Goal: Task Accomplishment & Management: Manage account settings

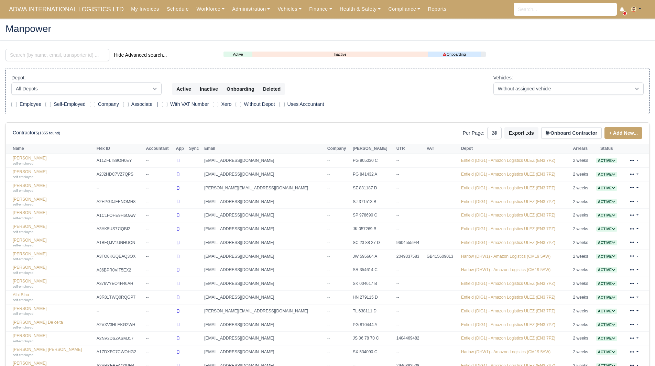
select select "25"
drag, startPoint x: 302, startPoint y: 11, endPoint x: 302, endPoint y: 19, distance: 7.9
click at [305, 11] on link "Finance" at bounding box center [320, 8] width 31 height 13
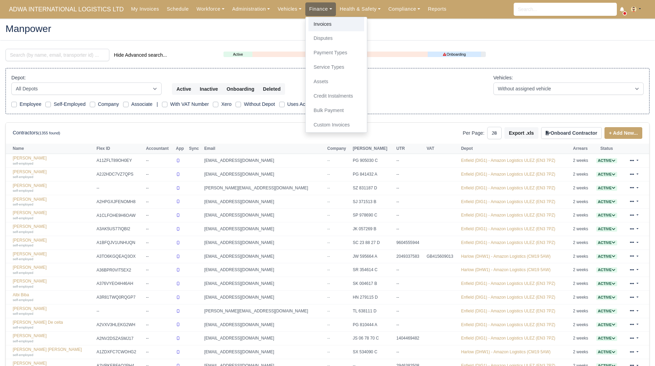
click at [309, 29] on link "Invoices" at bounding box center [337, 24] width 56 height 14
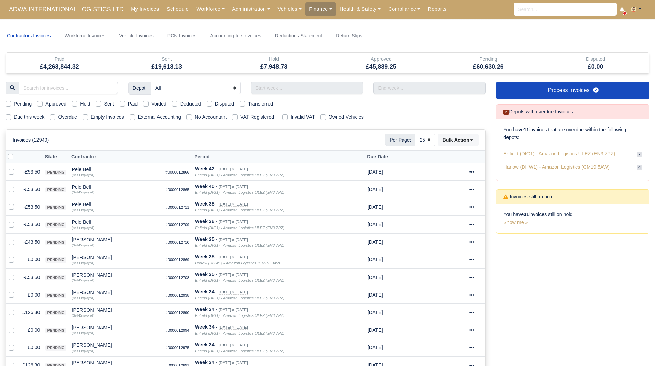
select select "25"
click at [42, 119] on label "Due this week" at bounding box center [29, 117] width 31 height 8
click at [11, 119] on input "Due this week" at bounding box center [9, 116] width 6 height 6
checkbox input "true"
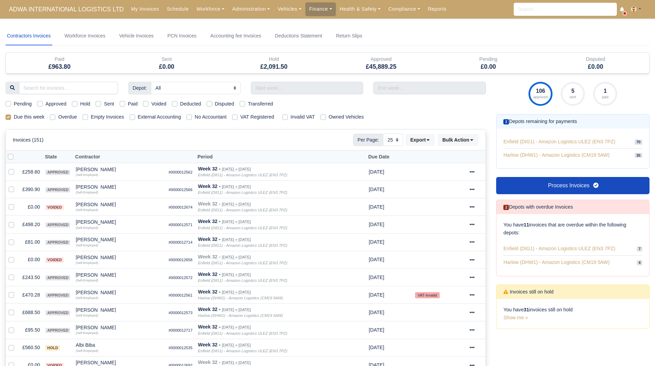
click at [13, 118] on div "Due this week" at bounding box center [25, 117] width 39 height 8
click at [14, 118] on label "Due this week" at bounding box center [29, 117] width 31 height 8
click at [8, 118] on input "Due this week" at bounding box center [9, 116] width 6 height 6
checkbox input "false"
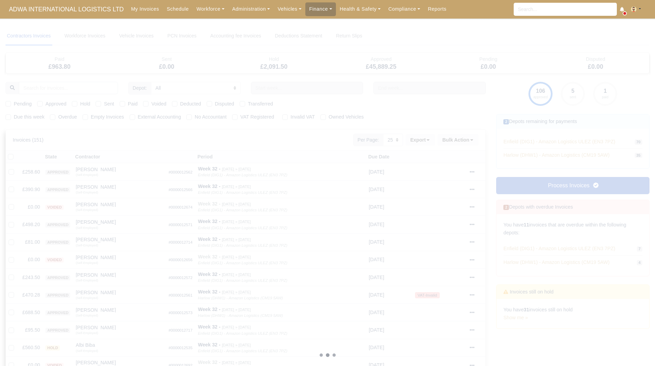
click at [297, 88] on div at bounding box center [328, 355] width 644 height 657
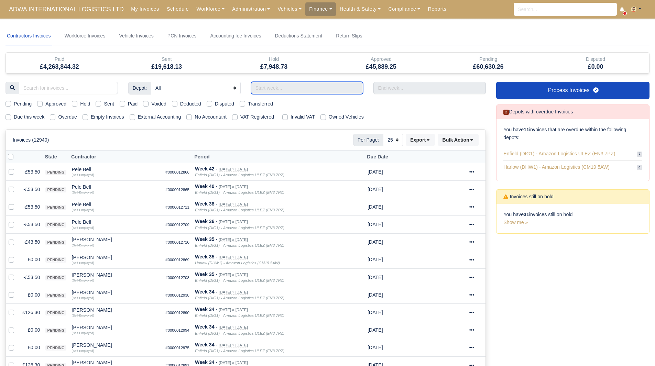
click at [304, 93] on input "text" at bounding box center [307, 88] width 112 height 12
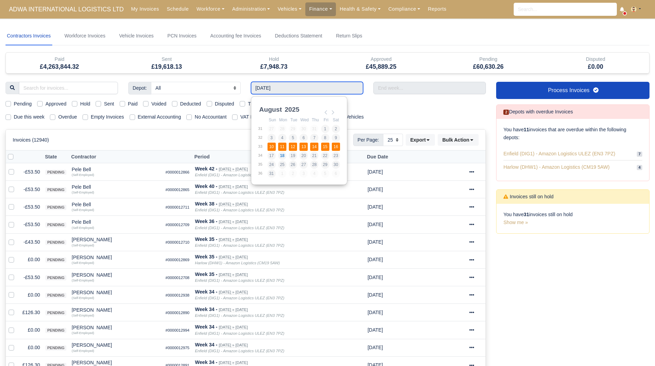
type input "10/08/2025 - 16/08/2025"
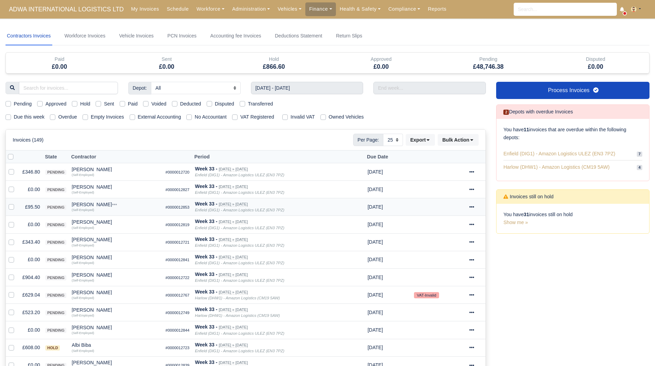
click at [31, 207] on td "£95.50" at bounding box center [31, 207] width 23 height 18
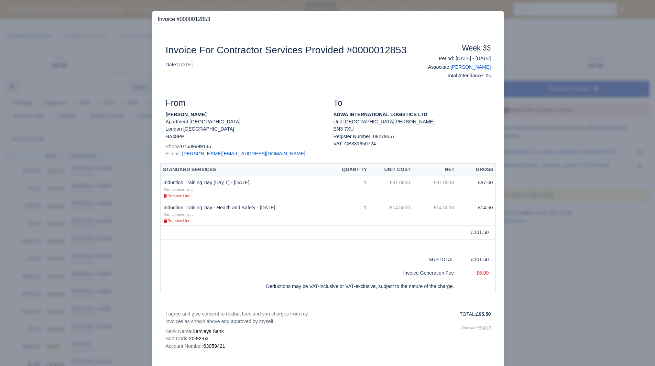
drag, startPoint x: 59, startPoint y: 208, endPoint x: 63, endPoint y: 208, distance: 4.1
click at [60, 208] on div at bounding box center [327, 183] width 655 height 366
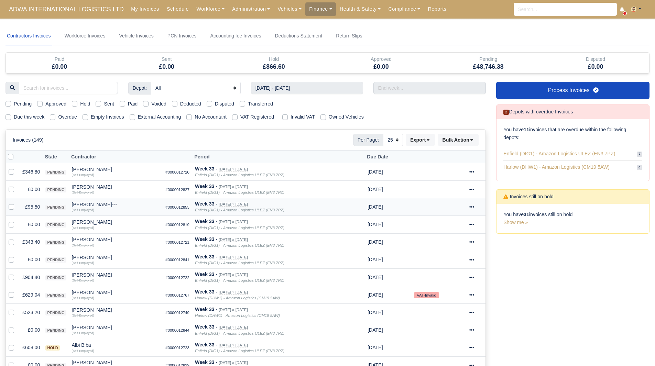
click at [85, 205] on div "[PERSON_NAME]" at bounding box center [116, 204] width 88 height 5
click at [115, 225] on button "Other Invoices" at bounding box center [142, 224] width 88 height 10
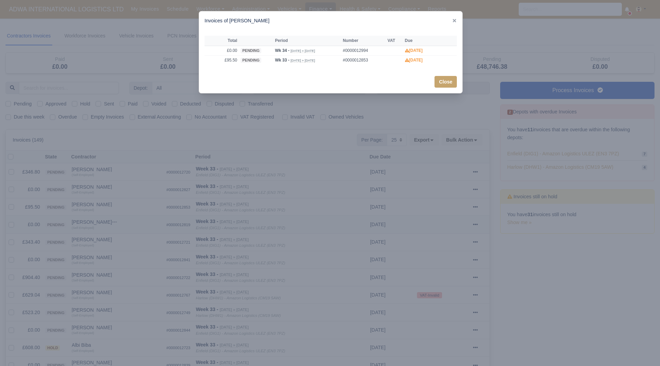
click at [115, 225] on div at bounding box center [330, 183] width 660 height 366
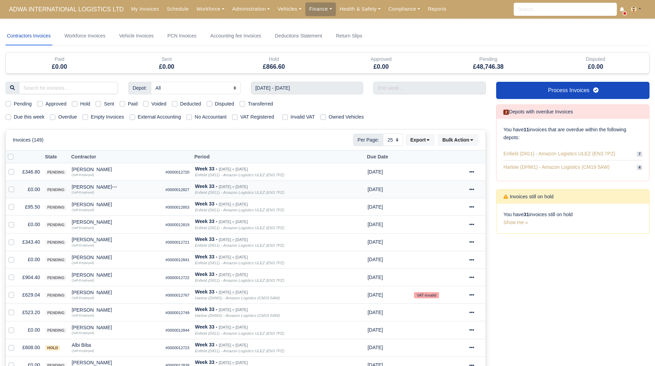
click at [17, 186] on label at bounding box center [17, 186] width 0 height 0
click at [11, 190] on input "checkbox" at bounding box center [12, 189] width 6 height 6
checkbox input "true"
click at [17, 221] on label at bounding box center [17, 221] width 0 height 0
click at [11, 225] on input "checkbox" at bounding box center [12, 224] width 6 height 6
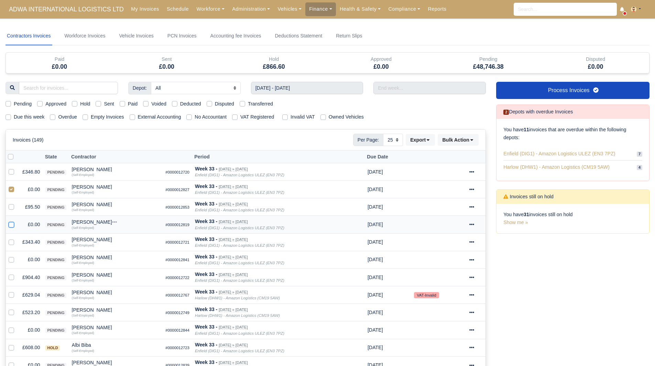
checkbox input "true"
click at [13, 263] on div at bounding box center [13, 260] width 8 height 8
click at [17, 256] on label at bounding box center [17, 256] width 0 height 0
click at [12, 260] on input "checkbox" at bounding box center [12, 259] width 6 height 6
checkbox input "true"
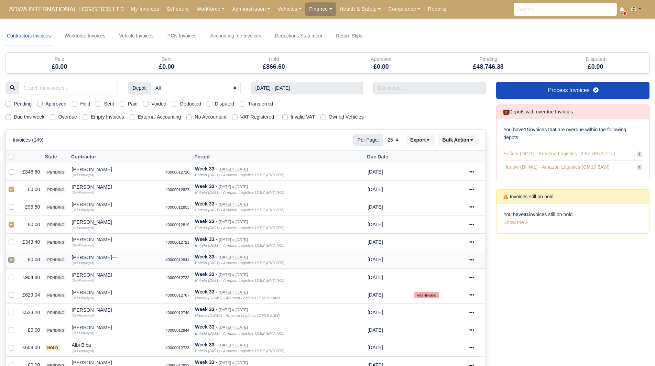
scroll to position [103, 0]
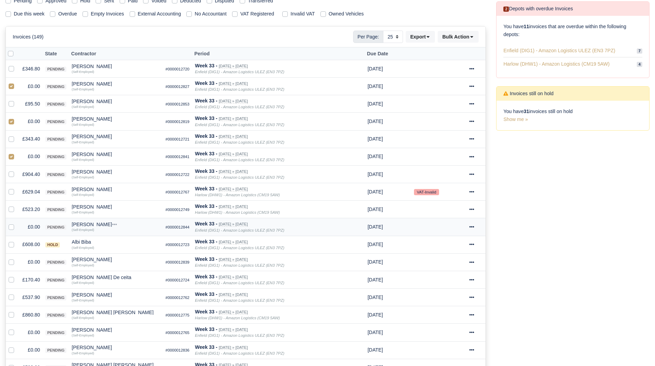
click at [17, 223] on label at bounding box center [17, 223] width 0 height 0
click at [10, 226] on input "checkbox" at bounding box center [12, 226] width 6 height 6
checkbox input "true"
click at [17, 258] on label at bounding box center [17, 258] width 0 height 0
click at [11, 263] on input "checkbox" at bounding box center [12, 261] width 6 height 6
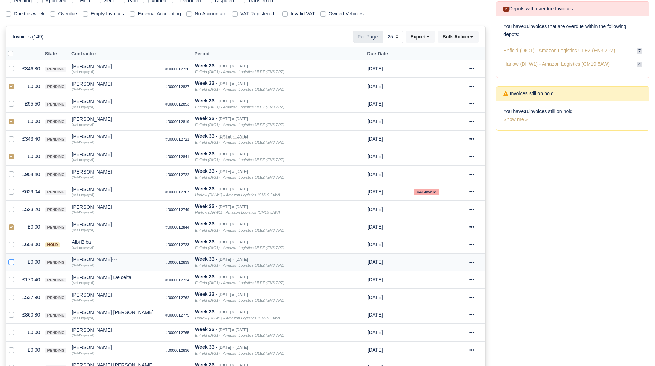
checkbox input "true"
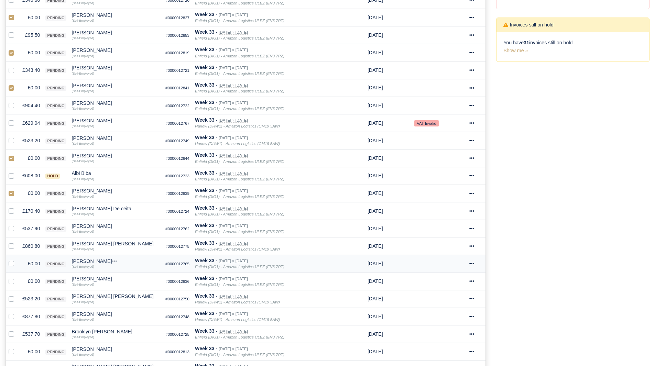
click at [17, 260] on label at bounding box center [17, 260] width 0 height 0
click at [13, 263] on input "checkbox" at bounding box center [12, 263] width 6 height 6
checkbox input "true"
click at [17, 278] on label at bounding box center [17, 278] width 0 height 0
click at [11, 283] on input "checkbox" at bounding box center [12, 281] width 6 height 6
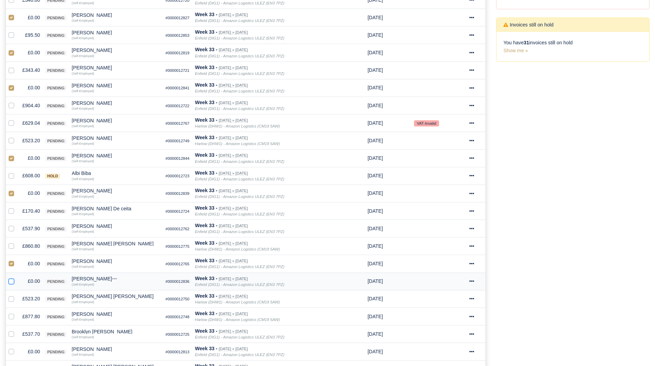
checkbox input "true"
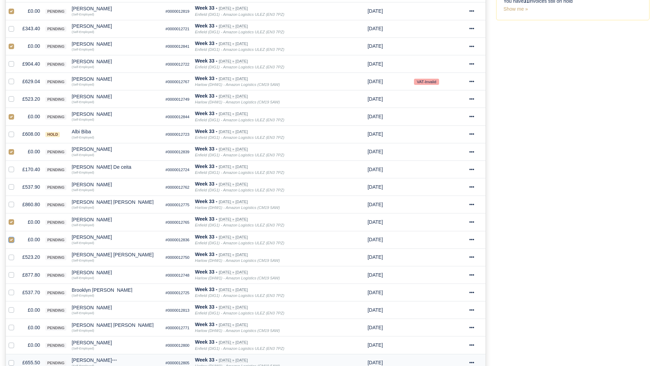
scroll to position [310, 0]
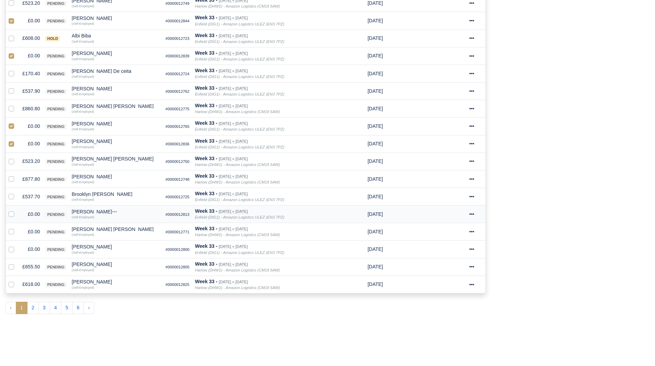
click at [17, 210] on label at bounding box center [17, 210] width 0 height 0
click at [9, 216] on input "checkbox" at bounding box center [12, 213] width 6 height 6
checkbox input "true"
click at [17, 228] on label at bounding box center [17, 228] width 0 height 0
click at [14, 230] on input "checkbox" at bounding box center [12, 231] width 6 height 6
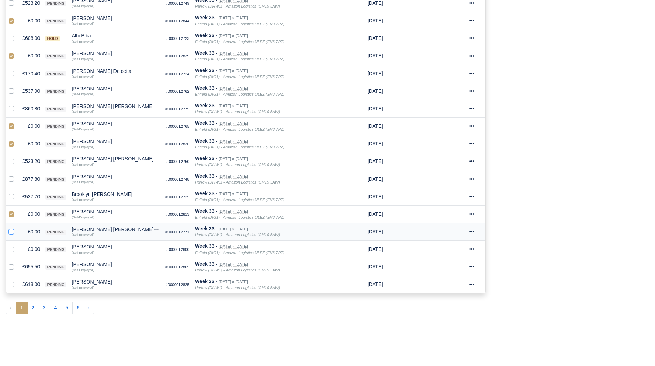
checkbox input "true"
click at [17, 246] on label at bounding box center [17, 246] width 0 height 0
click at [12, 248] on input "checkbox" at bounding box center [12, 249] width 6 height 6
checkbox input "true"
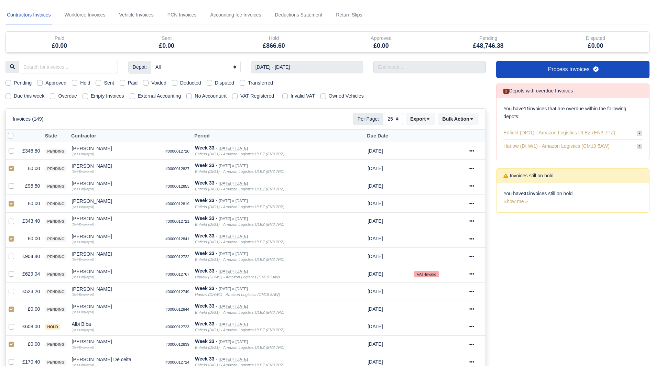
scroll to position [0, 0]
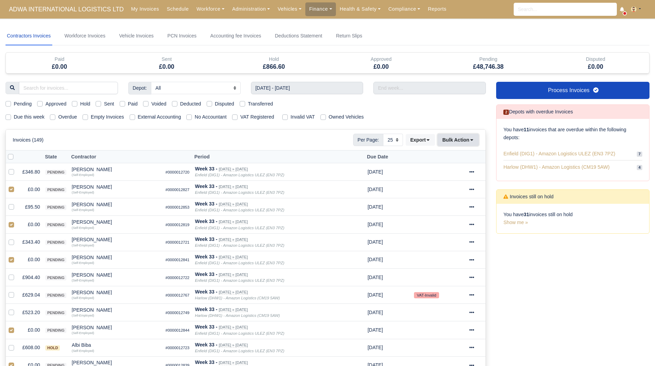
click at [459, 134] on button "Bulk Action" at bounding box center [458, 140] width 41 height 12
click at [442, 194] on div "Void" at bounding box center [447, 195] width 61 height 11
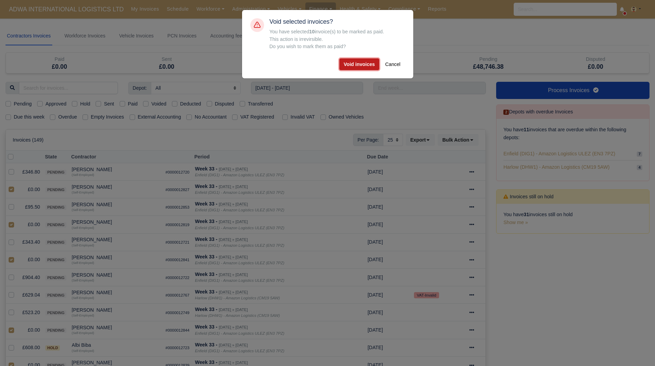
click at [352, 66] on button "Void invoices" at bounding box center [359, 64] width 40 height 12
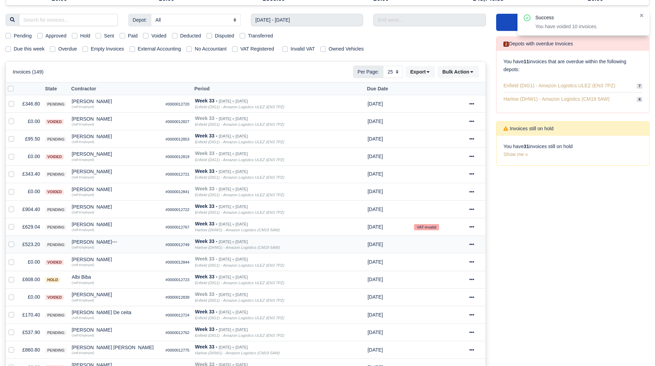
scroll to position [69, 0]
click at [30, 207] on td "£904.40" at bounding box center [31, 209] width 23 height 18
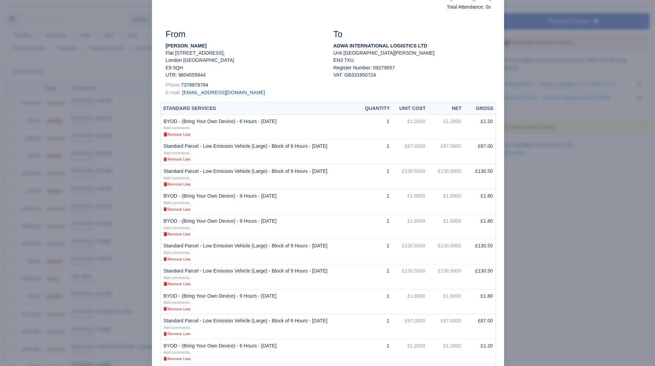
click at [72, 223] on div at bounding box center [327, 183] width 655 height 366
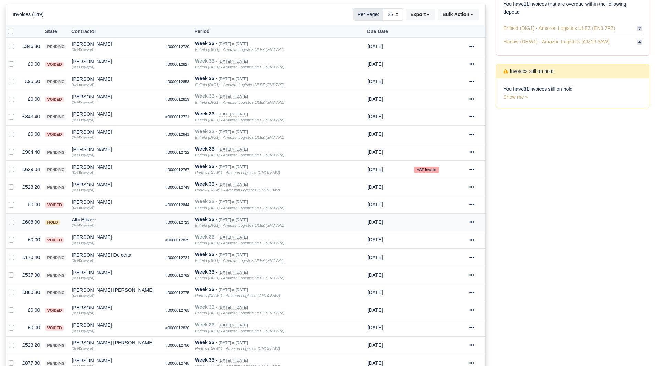
scroll to position [138, 0]
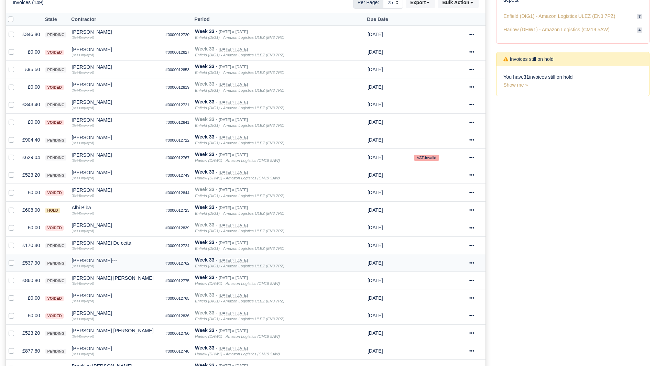
click at [33, 266] on td "£537.90" at bounding box center [31, 264] width 23 height 18
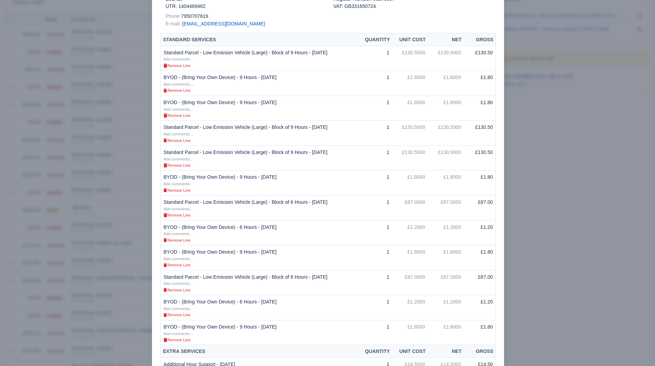
click at [577, 176] on div at bounding box center [327, 183] width 655 height 366
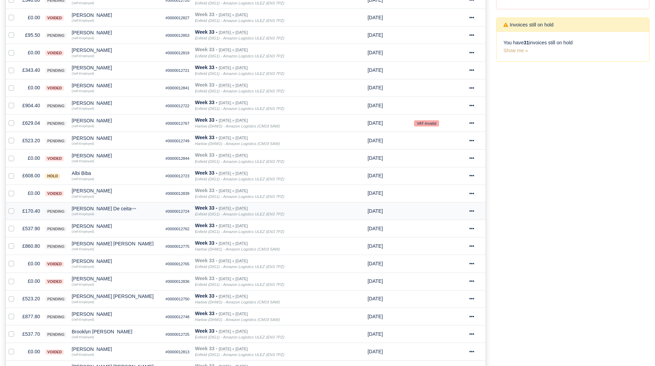
scroll to position [206, 0]
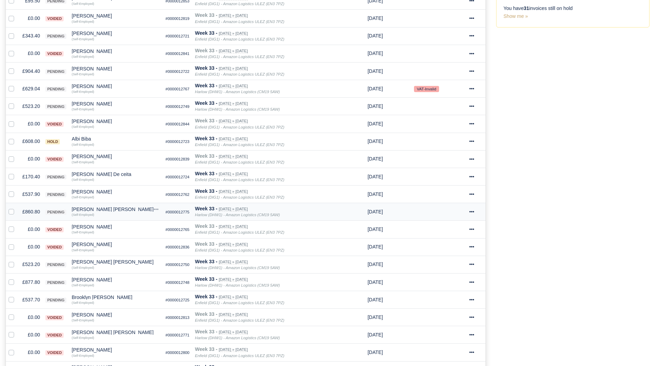
click at [33, 209] on td "£860.80" at bounding box center [31, 212] width 23 height 18
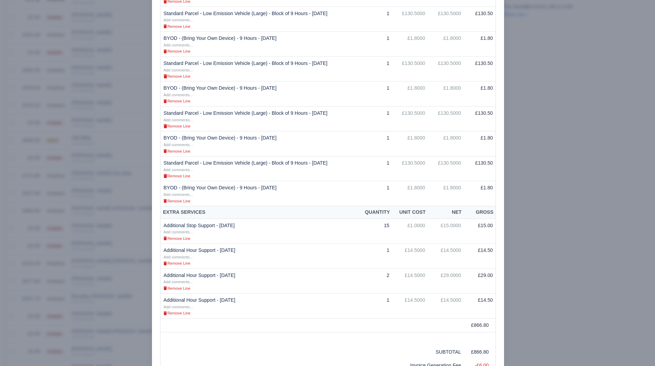
scroll to position [344, 0]
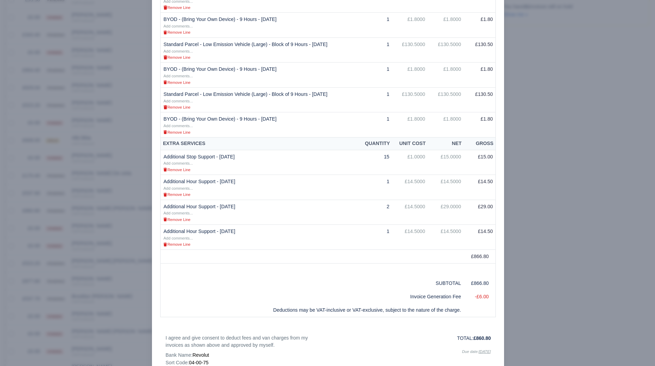
drag, startPoint x: 535, startPoint y: 116, endPoint x: 533, endPoint y: 120, distance: 4.5
click at [535, 116] on div at bounding box center [327, 183] width 655 height 366
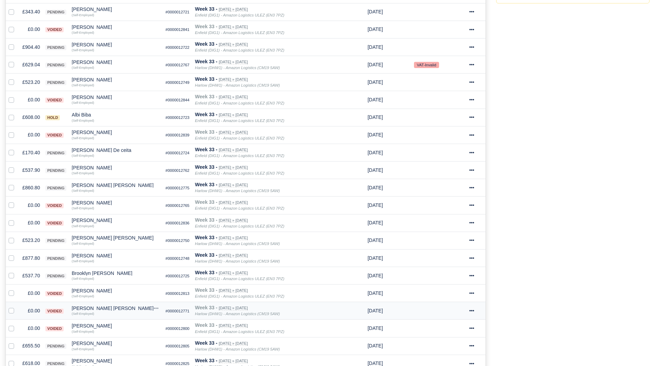
scroll to position [241, 0]
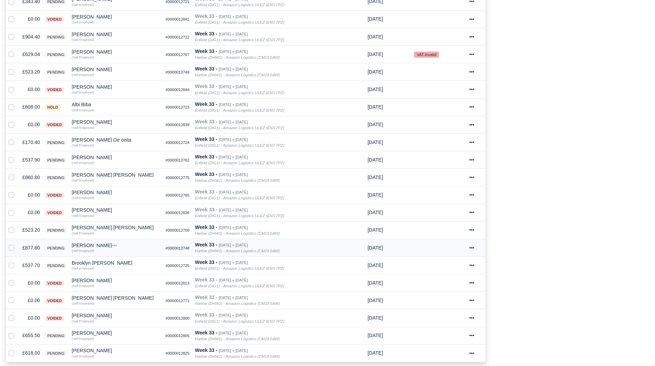
click at [29, 248] on td "£877.80" at bounding box center [31, 248] width 23 height 18
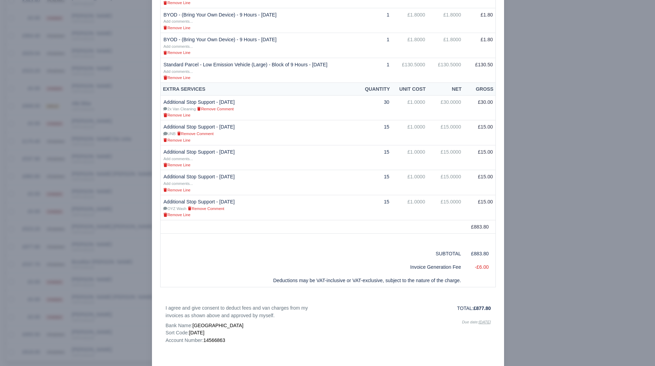
scroll to position [469, 0]
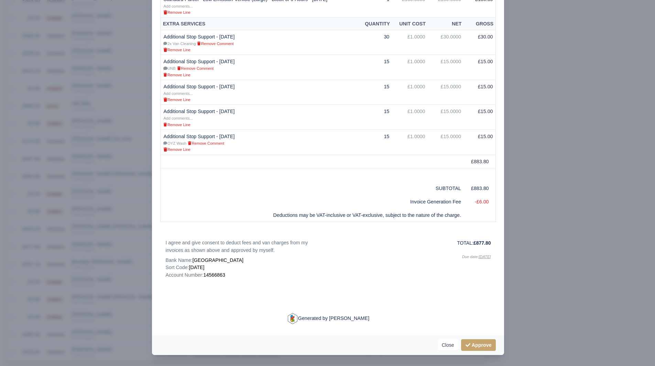
click at [560, 170] on div at bounding box center [327, 183] width 655 height 366
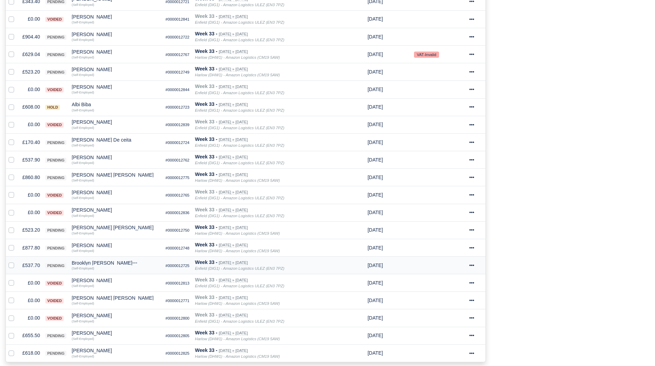
click at [35, 267] on td "£537.70" at bounding box center [31, 266] width 23 height 18
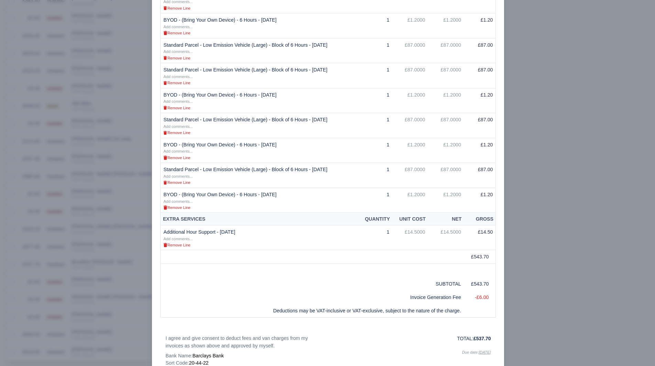
scroll to position [344, 0]
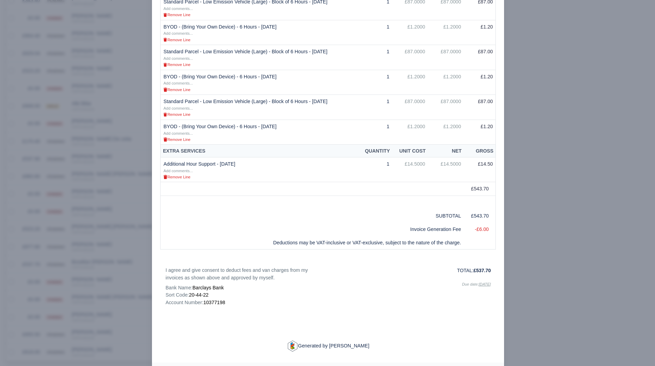
click at [540, 193] on div at bounding box center [327, 183] width 655 height 366
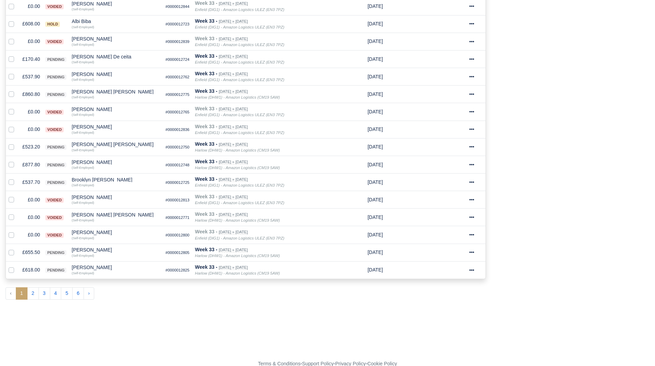
scroll to position [326, 0]
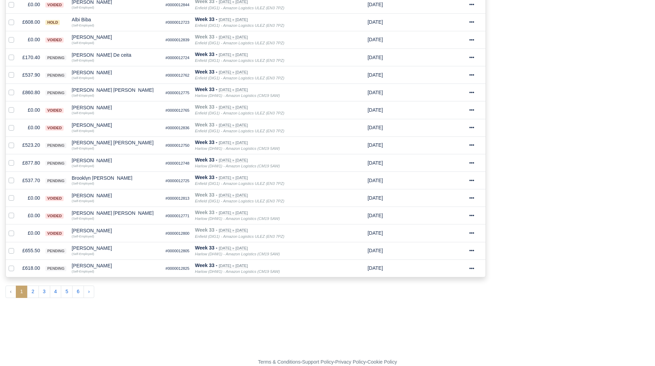
drag, startPoint x: 30, startPoint y: 291, endPoint x: 30, endPoint y: 295, distance: 3.5
click at [30, 291] on button "2" at bounding box center [33, 292] width 12 height 12
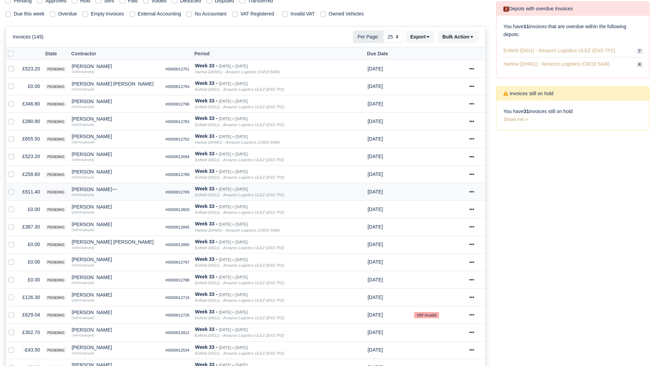
scroll to position [51, 0]
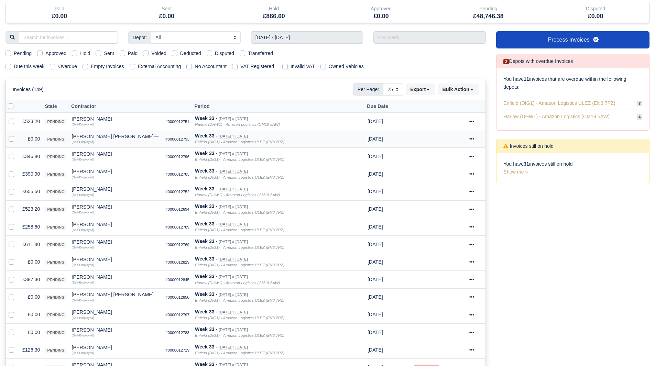
click at [8, 140] on td at bounding box center [13, 139] width 14 height 18
click at [17, 135] on label at bounding box center [17, 135] width 0 height 0
click at [10, 140] on input "checkbox" at bounding box center [12, 138] width 6 height 6
checkbox input "true"
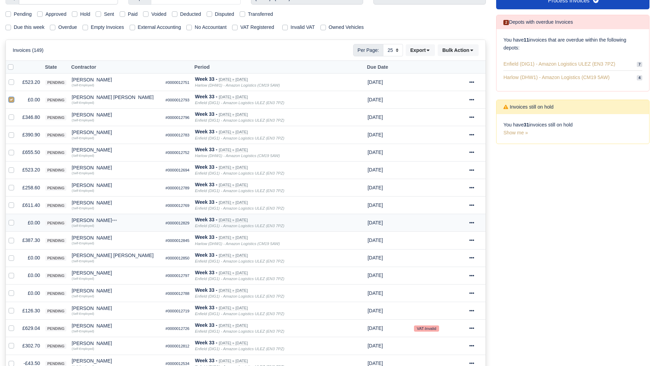
scroll to position [119, 0]
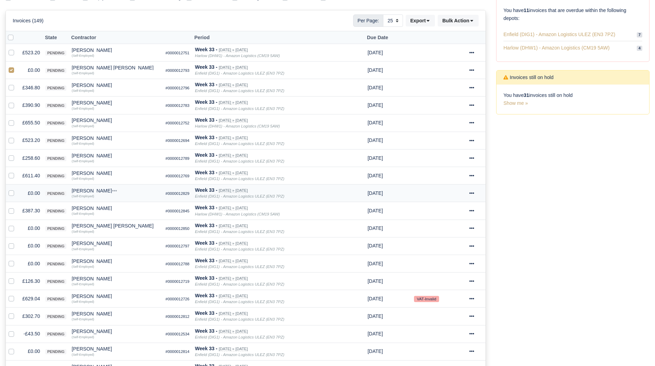
click at [17, 190] on label at bounding box center [17, 190] width 0 height 0
click at [13, 192] on input "checkbox" at bounding box center [12, 193] width 6 height 6
checkbox input "true"
click at [17, 225] on label at bounding box center [17, 225] width 0 height 0
click at [12, 228] on input "checkbox" at bounding box center [12, 228] width 6 height 6
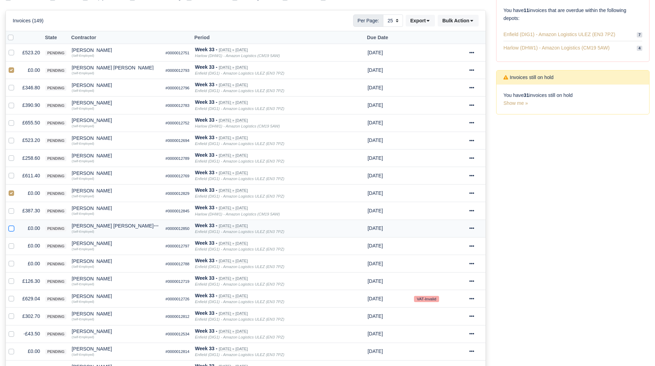
checkbox input "true"
click at [17, 242] on label at bounding box center [17, 242] width 0 height 0
click at [11, 244] on input "checkbox" at bounding box center [12, 245] width 6 height 6
checkbox input "true"
click at [17, 260] on label at bounding box center [17, 260] width 0 height 0
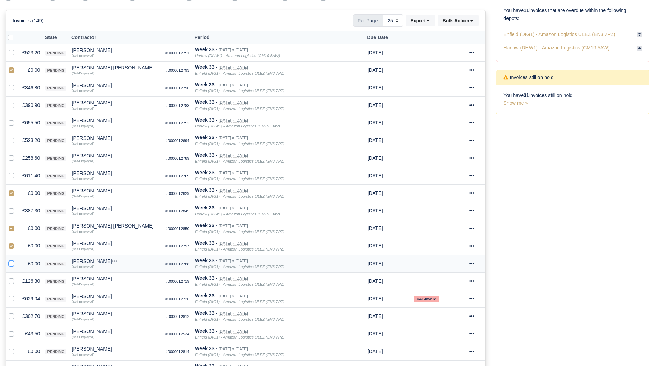
click at [11, 263] on input "checkbox" at bounding box center [12, 263] width 6 height 6
checkbox input "true"
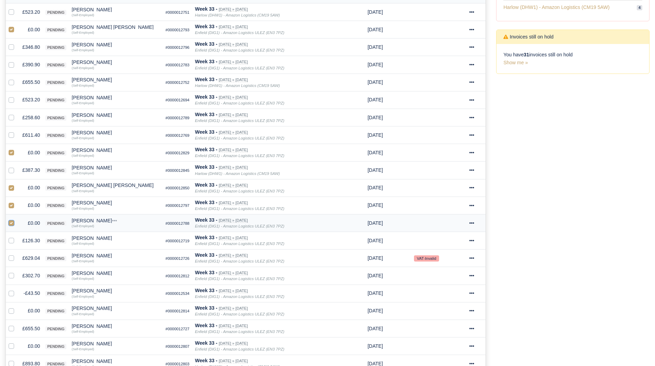
scroll to position [257, 0]
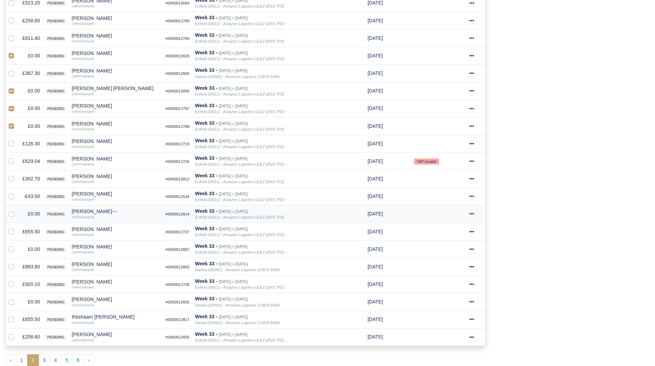
click at [12, 211] on div at bounding box center [13, 214] width 8 height 8
click at [17, 193] on label at bounding box center [17, 193] width 0 height 0
click at [11, 196] on input "checkbox" at bounding box center [12, 196] width 6 height 6
checkbox input "true"
click at [17, 210] on label at bounding box center [17, 210] width 0 height 0
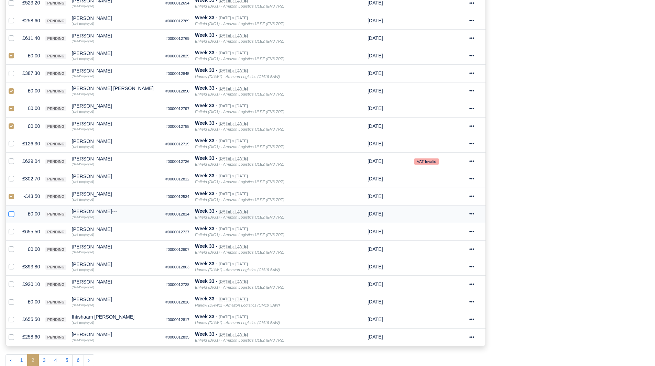
click at [10, 215] on input "checkbox" at bounding box center [12, 213] width 6 height 6
checkbox input "true"
click at [17, 246] on label at bounding box center [17, 246] width 0 height 0
click at [9, 249] on input "checkbox" at bounding box center [12, 249] width 6 height 6
checkbox input "true"
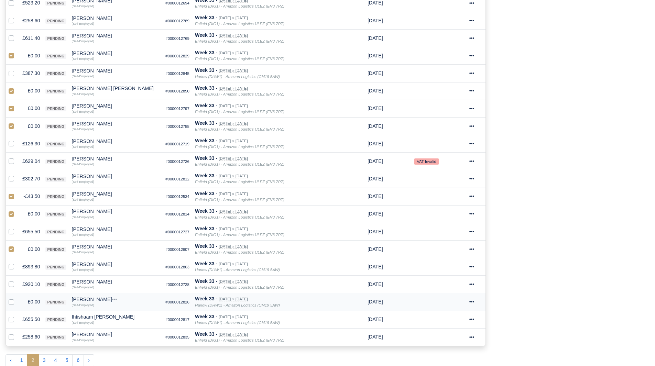
click at [17, 298] on label at bounding box center [17, 298] width 0 height 0
click at [12, 302] on input "checkbox" at bounding box center [12, 301] width 6 height 6
checkbox input "true"
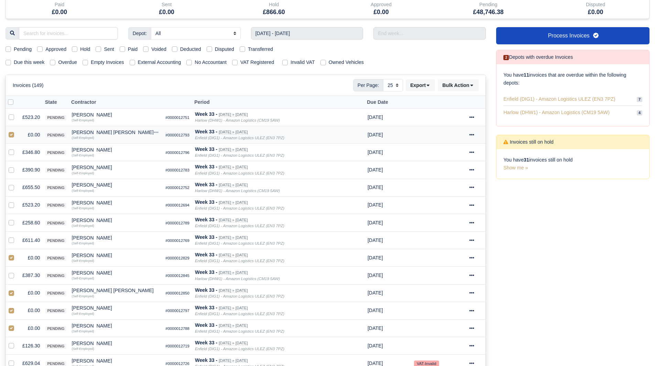
scroll to position [16, 0]
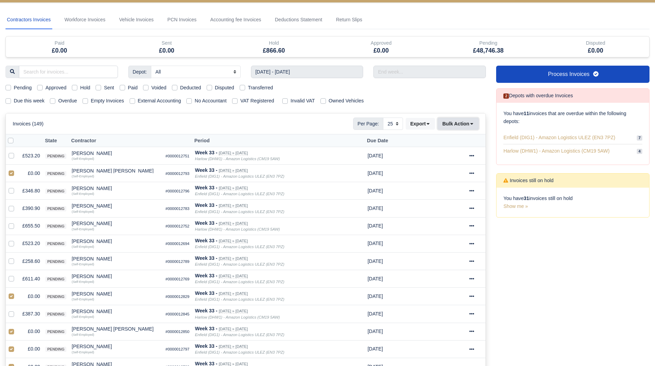
click at [456, 120] on button "Bulk Action" at bounding box center [458, 124] width 41 height 12
click at [451, 181] on div "Void" at bounding box center [447, 179] width 61 height 11
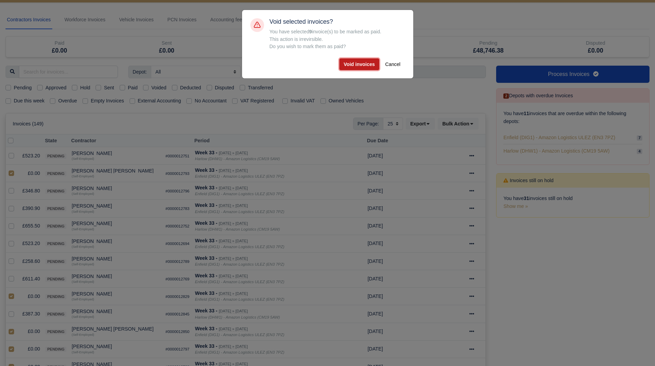
click at [362, 69] on button "Void invoices" at bounding box center [359, 64] width 40 height 12
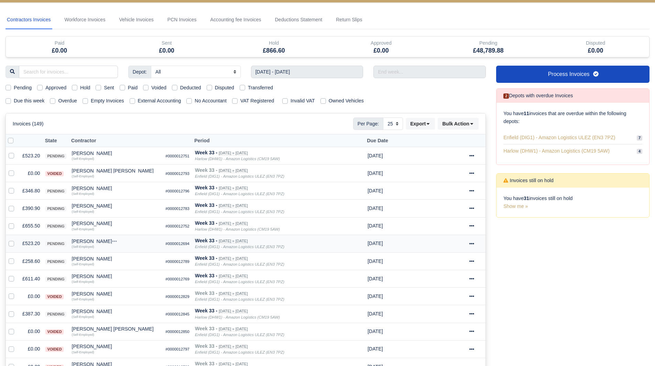
click at [24, 244] on td "£523.20" at bounding box center [31, 244] width 23 height 18
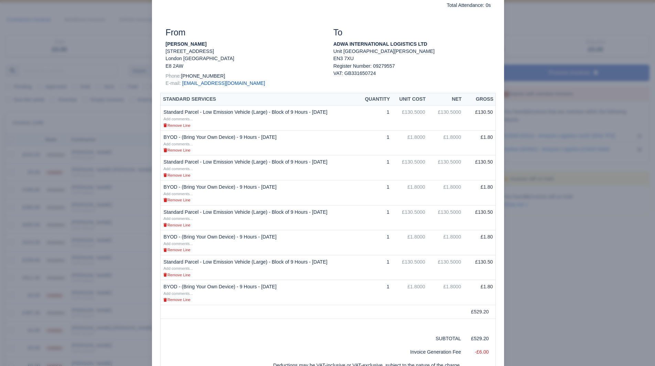
scroll to position [0, 0]
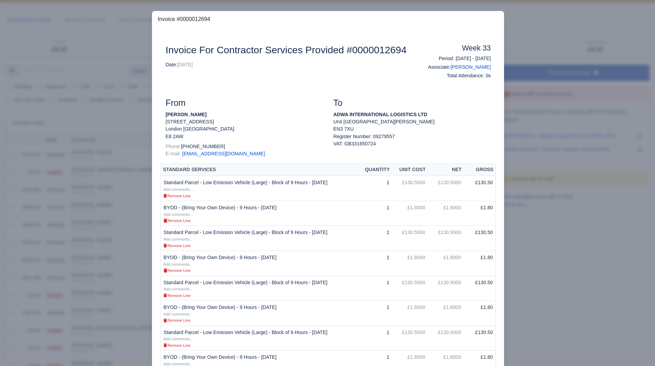
click at [562, 20] on div at bounding box center [327, 183] width 655 height 366
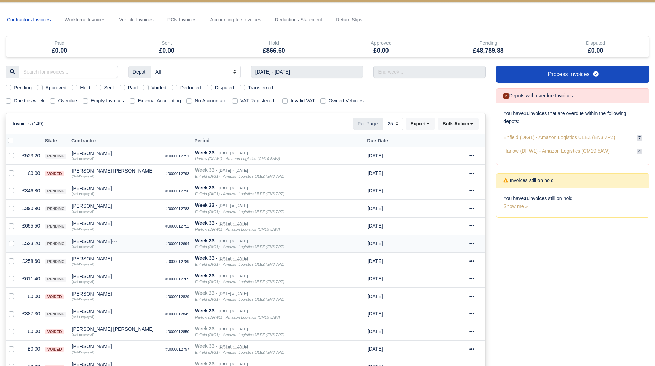
click at [31, 244] on td "£523.20" at bounding box center [31, 244] width 23 height 18
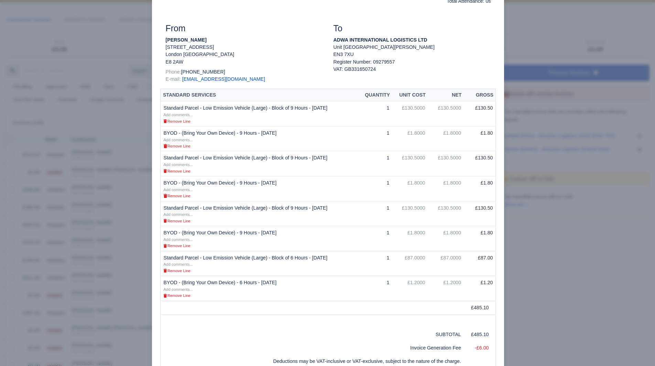
scroll to position [172, 0]
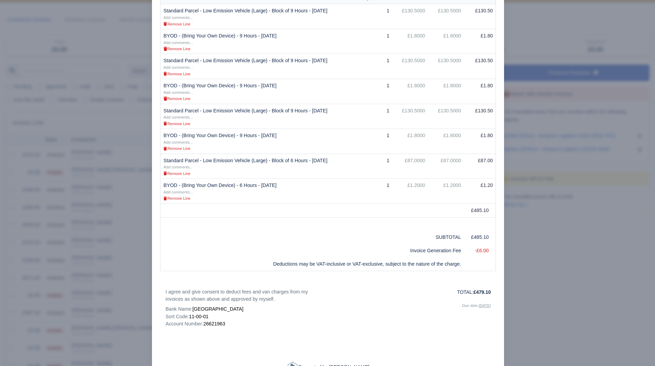
click at [586, 216] on div at bounding box center [327, 183] width 655 height 366
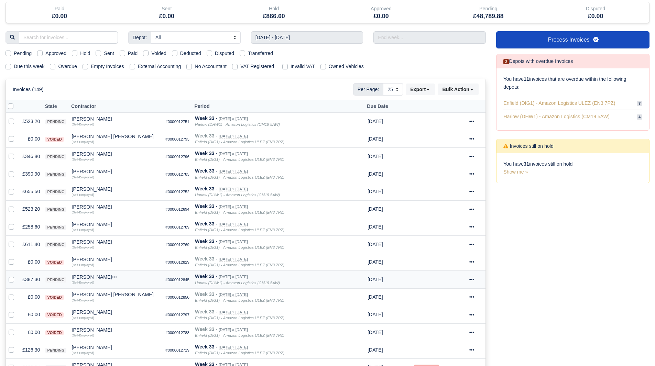
click at [32, 282] on td "£387.30" at bounding box center [31, 280] width 23 height 18
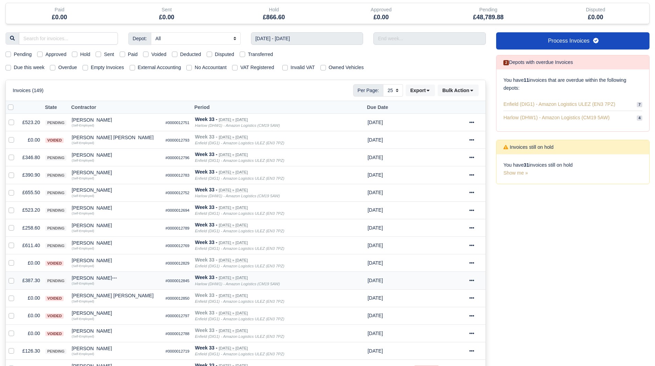
scroll to position [126, 0]
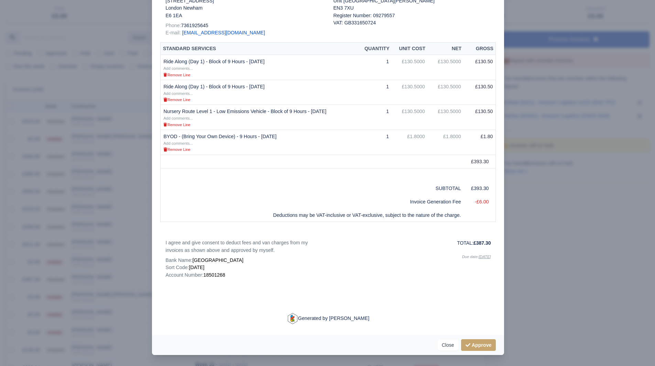
click at [121, 225] on div at bounding box center [327, 183] width 655 height 366
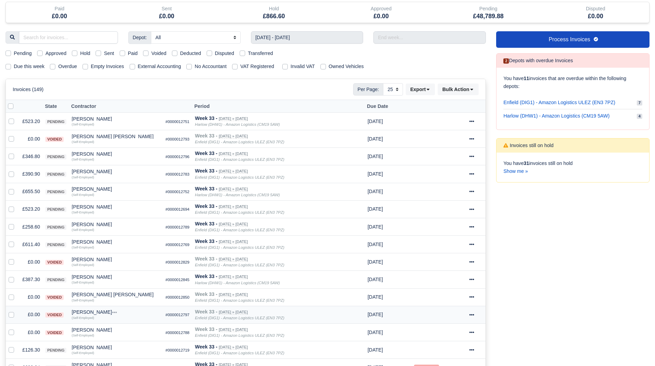
scroll to position [51, 0]
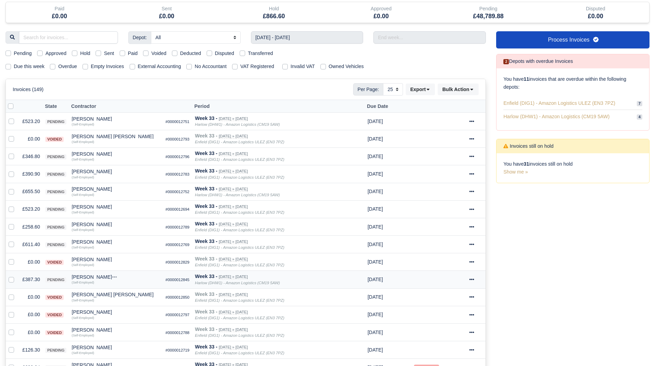
click at [79, 278] on div "[PERSON_NAME]" at bounding box center [116, 277] width 88 height 5
click at [122, 295] on button "Other Invoices" at bounding box center [142, 297] width 88 height 10
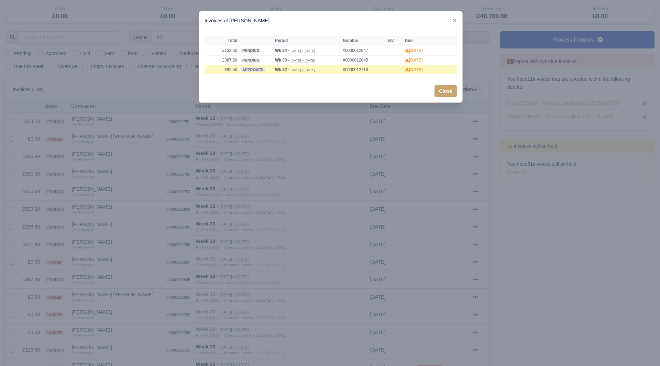
click at [129, 288] on div at bounding box center [330, 183] width 660 height 366
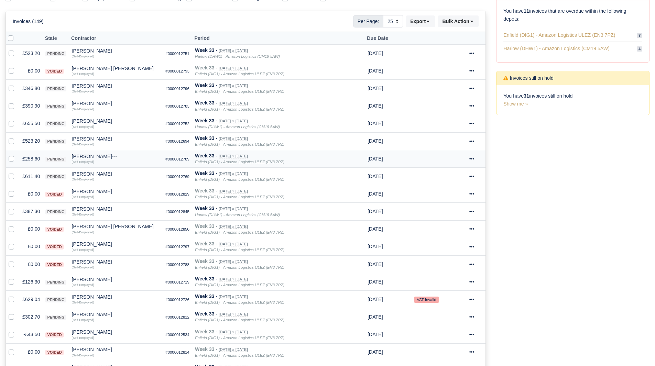
scroll to position [119, 0]
click at [27, 214] on td "£387.30" at bounding box center [31, 211] width 23 height 18
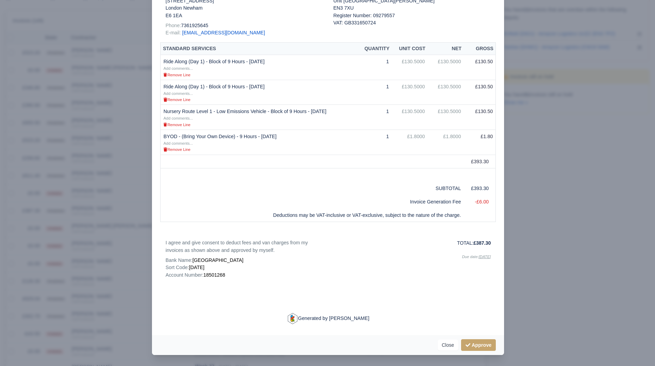
scroll to position [153, 0]
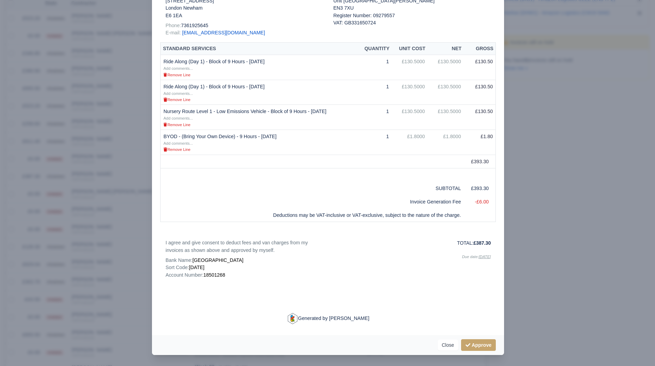
click at [583, 251] on div at bounding box center [327, 183] width 655 height 366
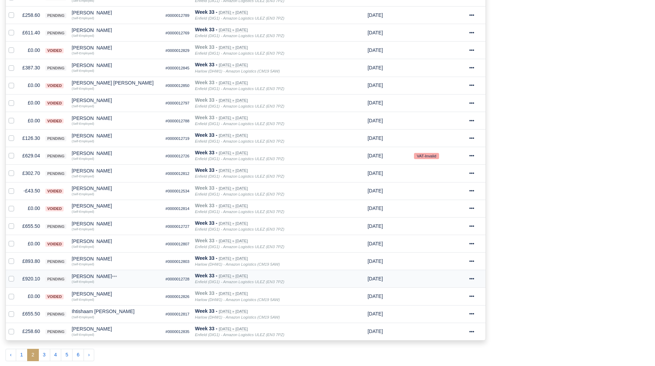
scroll to position [290, 0]
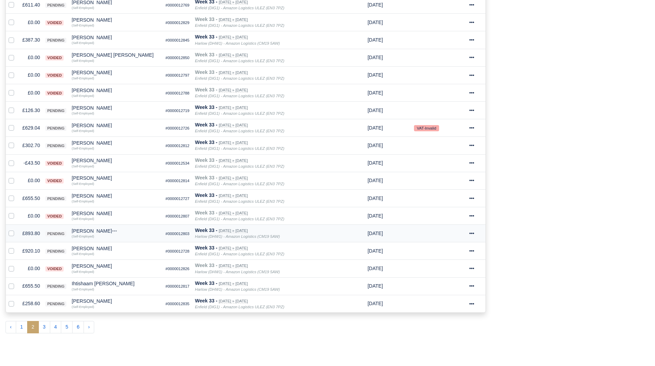
click at [32, 233] on td "£893.80" at bounding box center [31, 234] width 23 height 18
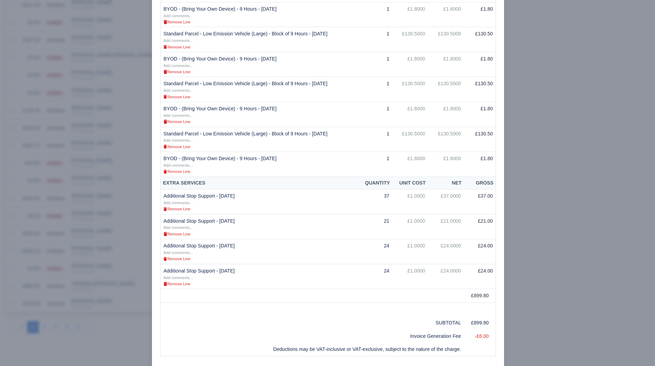
scroll to position [344, 0]
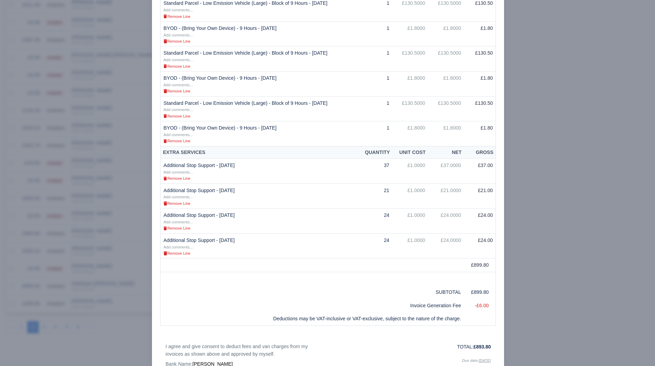
click at [537, 235] on div at bounding box center [327, 183] width 655 height 366
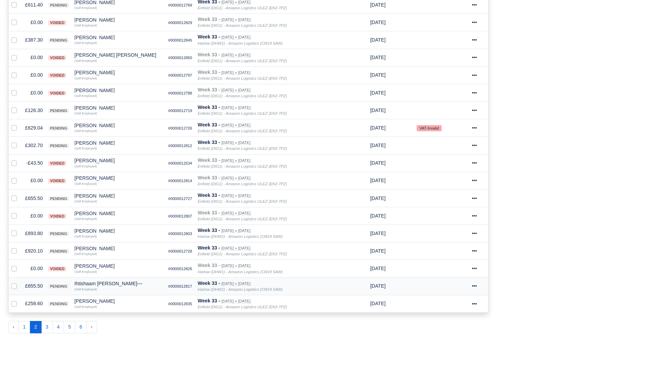
scroll to position [290, 0]
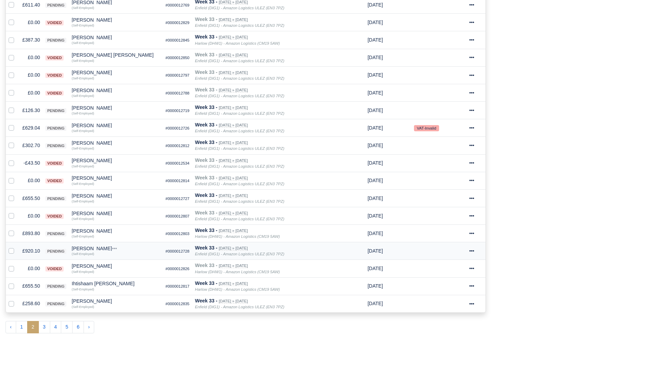
click at [82, 247] on div "[PERSON_NAME]" at bounding box center [116, 248] width 88 height 5
click at [121, 265] on button "Other Invoices" at bounding box center [142, 268] width 88 height 10
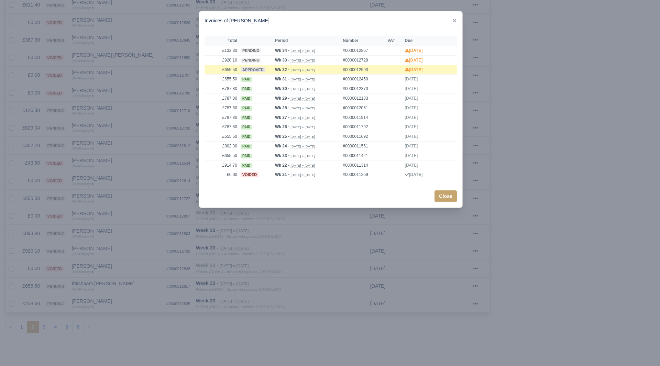
click at [121, 266] on div at bounding box center [330, 183] width 660 height 366
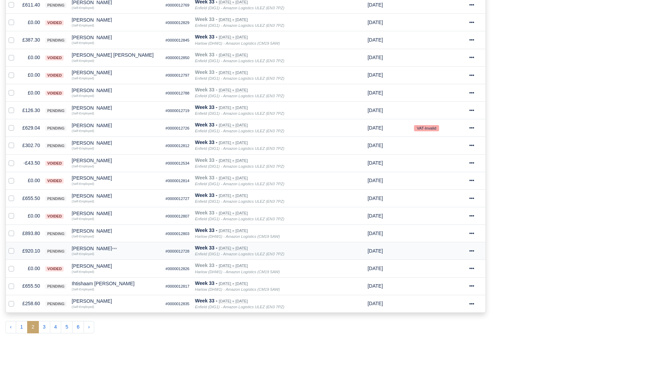
click at [84, 251] on div "[PERSON_NAME]" at bounding box center [116, 248] width 88 height 5
drag, startPoint x: 112, startPoint y: 265, endPoint x: 121, endPoint y: 258, distance: 11.2
click at [112, 266] on button "Other Invoices" at bounding box center [142, 268] width 88 height 10
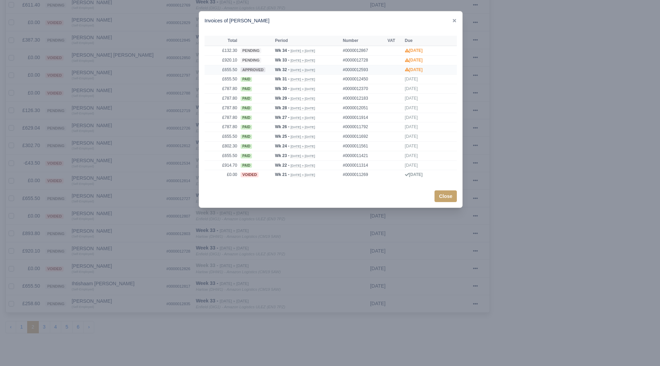
click at [280, 69] on strong "Wk 32 -" at bounding box center [282, 69] width 14 height 5
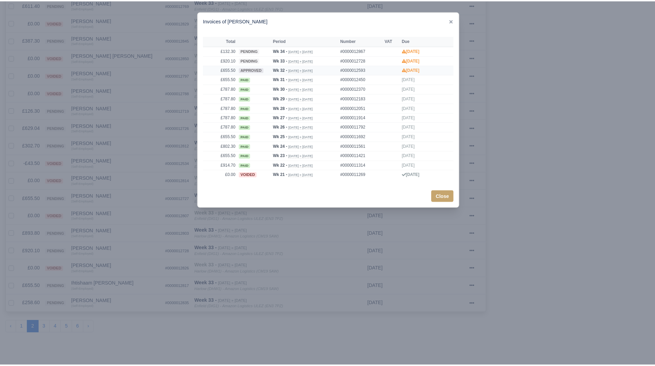
scroll to position [0, 0]
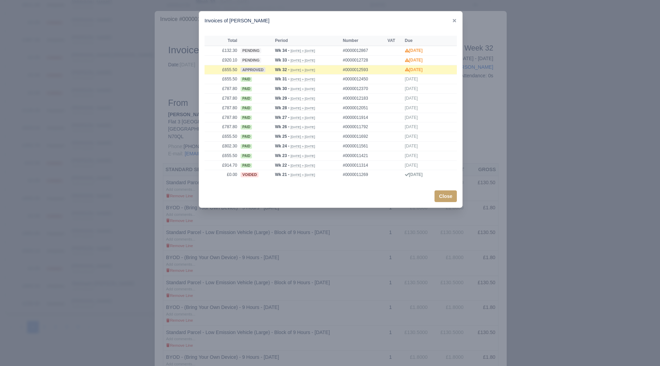
click at [443, 260] on div at bounding box center [330, 183] width 660 height 366
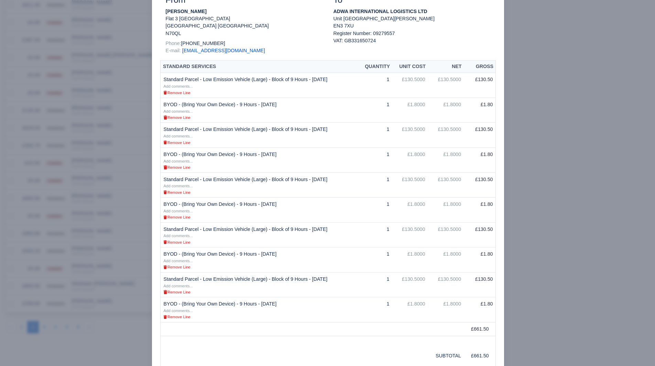
scroll to position [138, 0]
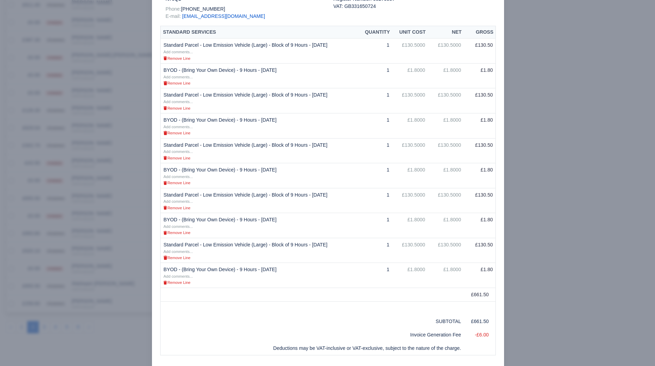
click at [544, 246] on div at bounding box center [327, 183] width 655 height 366
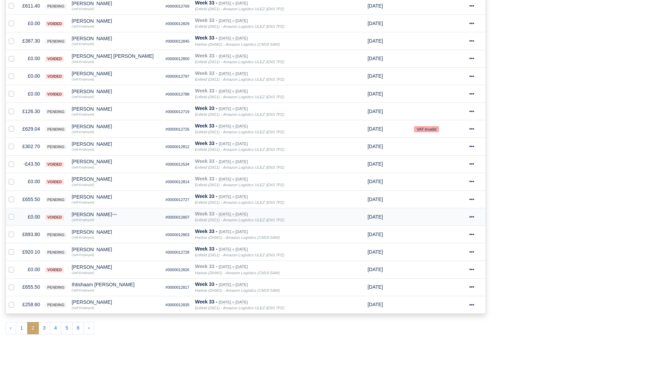
scroll to position [290, 0]
click at [35, 249] on td "£920.10" at bounding box center [31, 251] width 23 height 18
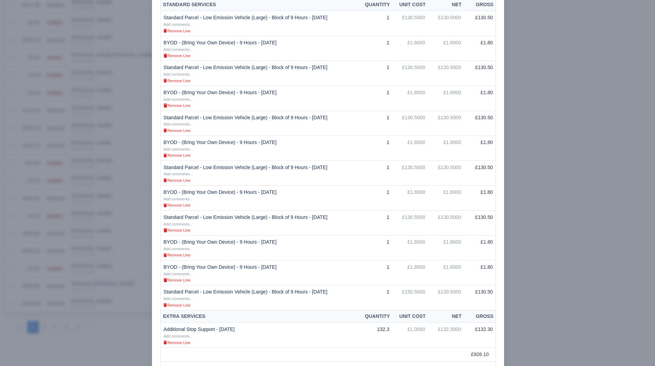
scroll to position [206, 0]
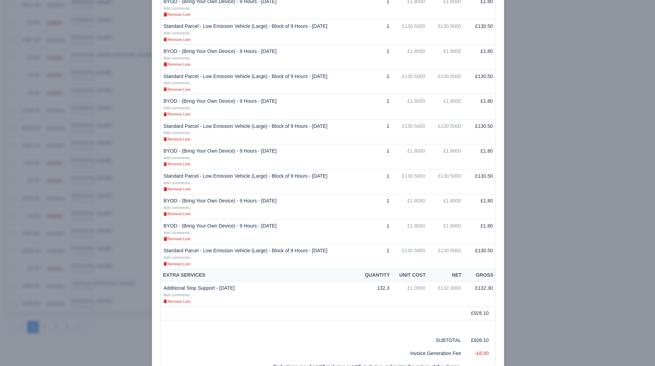
click at [531, 224] on div at bounding box center [327, 183] width 655 height 366
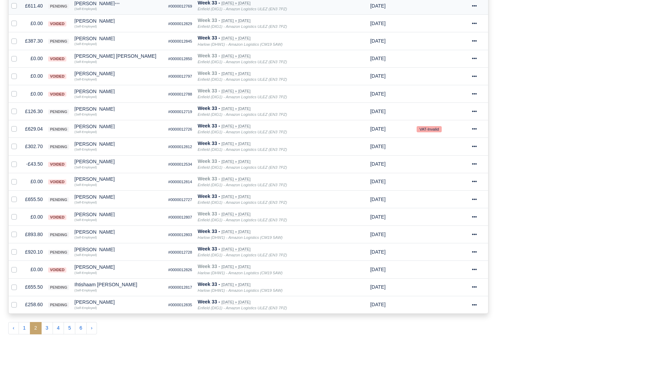
scroll to position [290, 0]
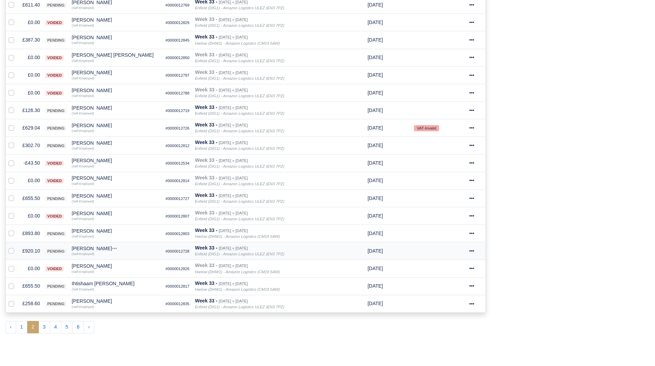
click at [90, 252] on small "(Self-Employed)" at bounding box center [83, 254] width 22 height 4
click at [93, 248] on div "[PERSON_NAME]" at bounding box center [116, 248] width 88 height 5
click at [111, 264] on button "Other Invoices" at bounding box center [142, 268] width 88 height 10
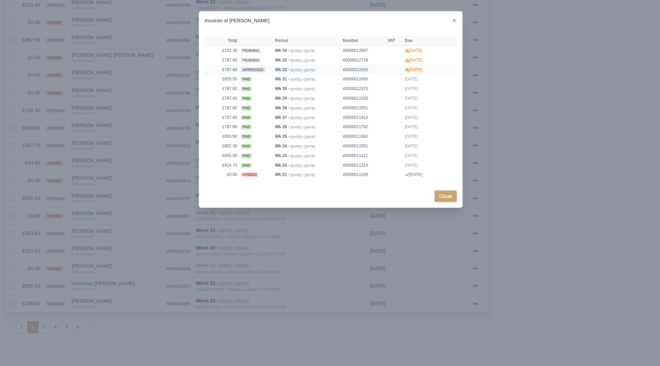
click at [230, 70] on td "£787.80" at bounding box center [222, 70] width 34 height 10
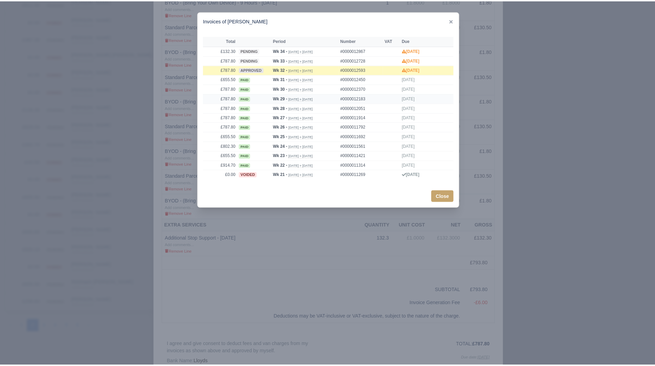
scroll to position [289, 0]
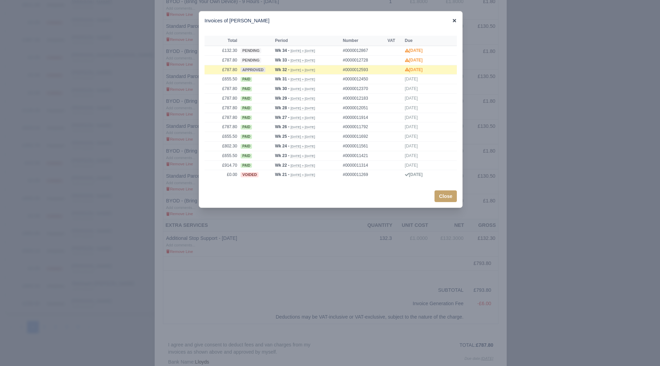
click at [456, 20] on icon at bounding box center [454, 20] width 5 height 5
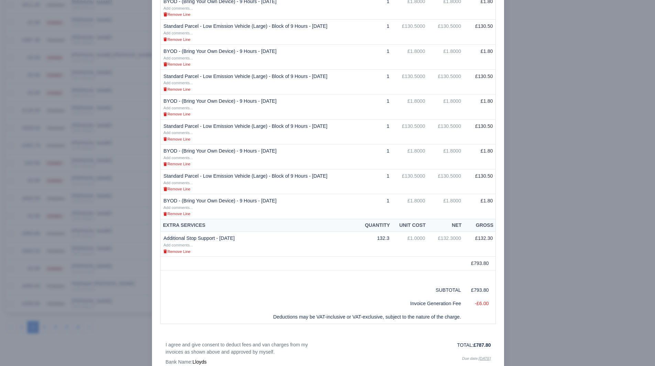
click at [589, 142] on div at bounding box center [327, 183] width 655 height 366
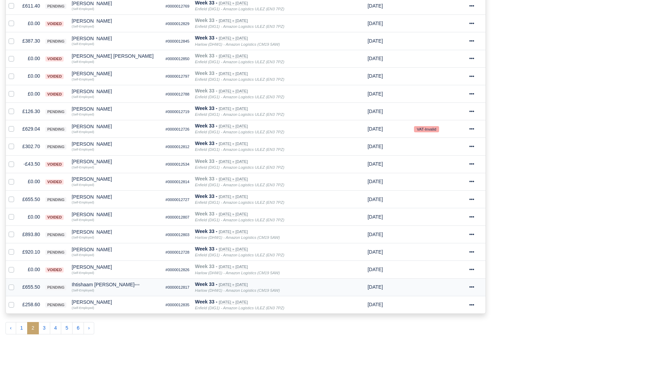
scroll to position [290, 0]
click at [28, 251] on td "£920.10" at bounding box center [31, 251] width 23 height 18
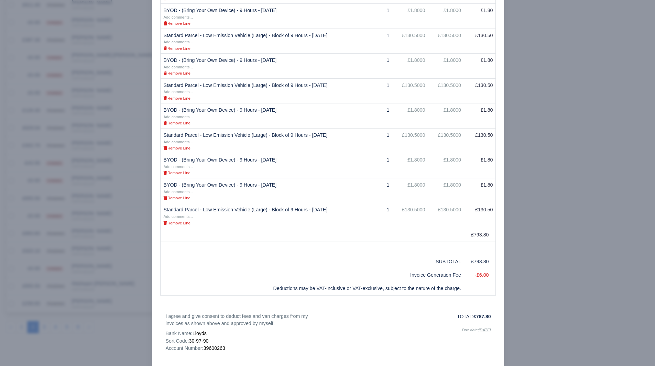
scroll to position [310, 0]
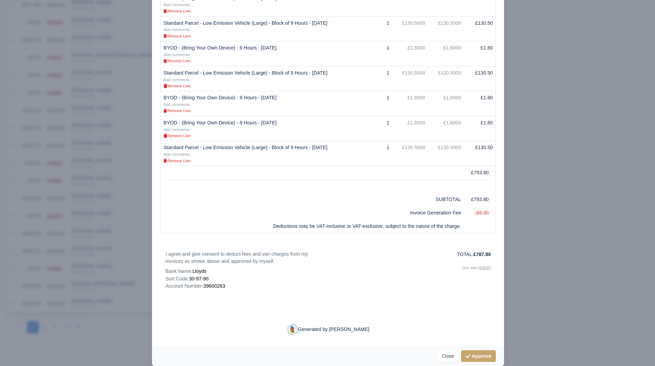
click at [518, 264] on div at bounding box center [327, 183] width 655 height 366
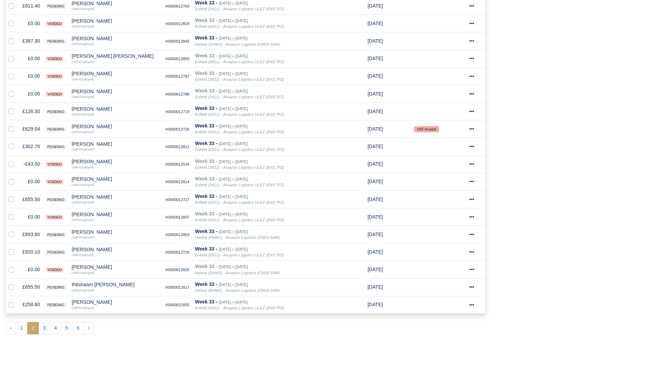
scroll to position [290, 0]
click at [46, 332] on button "3" at bounding box center [45, 327] width 12 height 12
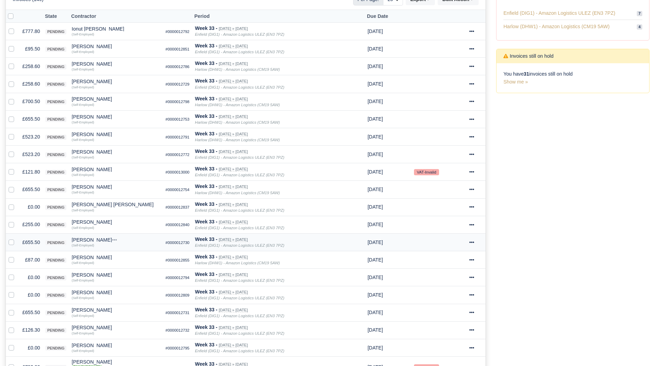
scroll to position [153, 0]
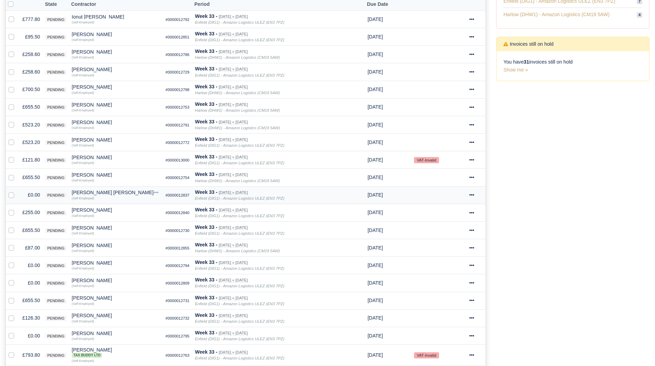
click at [17, 191] on label at bounding box center [17, 191] width 0 height 0
click at [9, 193] on input "checkbox" at bounding box center [12, 194] width 6 height 6
checkbox input "true"
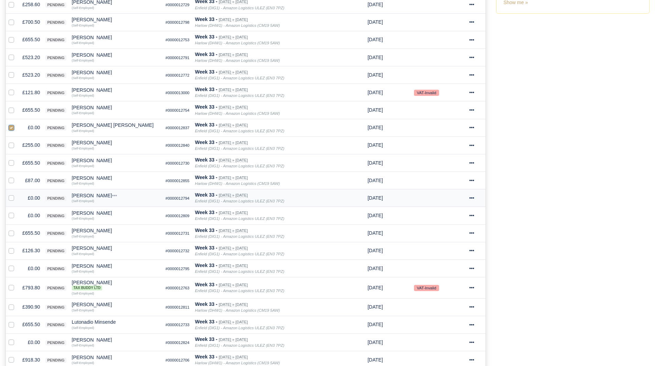
scroll to position [221, 0]
click at [17, 193] on label at bounding box center [17, 193] width 0 height 0
click at [12, 196] on input "checkbox" at bounding box center [12, 196] width 6 height 6
checkbox input "true"
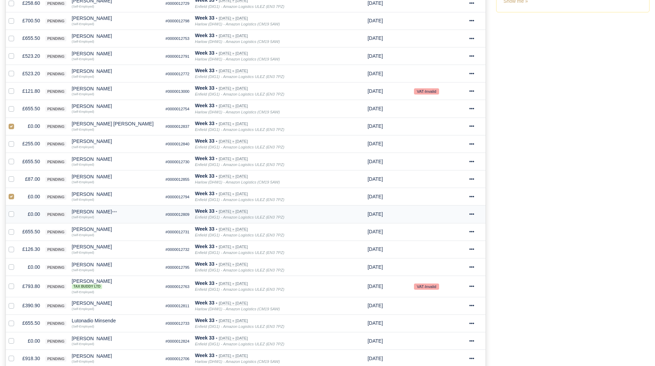
click at [15, 216] on div at bounding box center [13, 214] width 8 height 8
click at [17, 210] on label at bounding box center [17, 210] width 0 height 0
click at [10, 214] on input "checkbox" at bounding box center [12, 213] width 6 height 6
checkbox input "true"
click at [17, 263] on label at bounding box center [17, 263] width 0 height 0
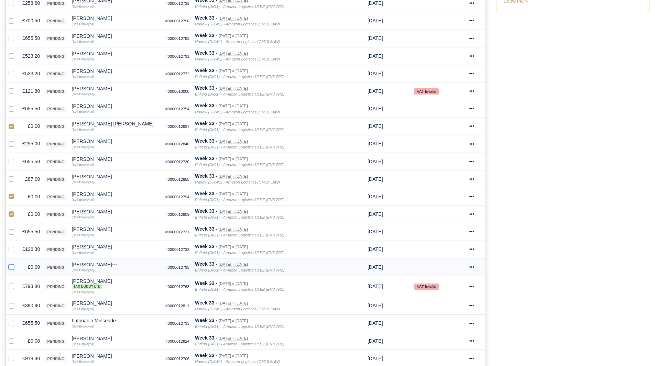
click at [10, 266] on input "checkbox" at bounding box center [12, 266] width 6 height 6
checkbox input "true"
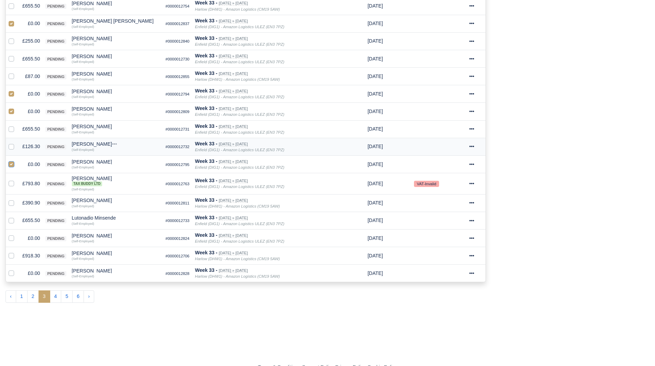
scroll to position [325, 0]
drag, startPoint x: 9, startPoint y: 239, endPoint x: 11, endPoint y: 251, distance: 12.2
click at [17, 234] on label at bounding box center [17, 234] width 0 height 0
click at [10, 239] on input "checkbox" at bounding box center [12, 237] width 6 height 6
checkbox input "true"
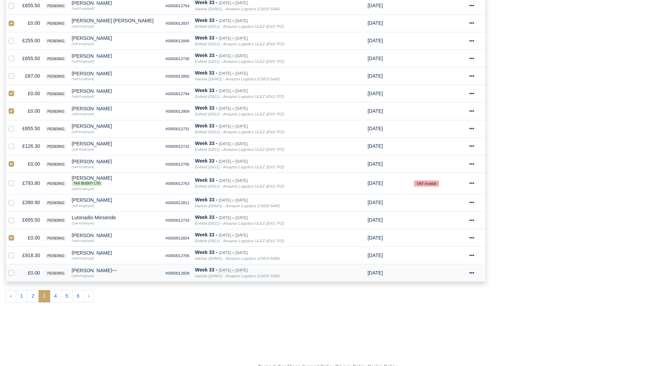
click at [17, 269] on label at bounding box center [17, 269] width 0 height 0
click at [11, 274] on input "checkbox" at bounding box center [12, 272] width 6 height 6
checkbox input "true"
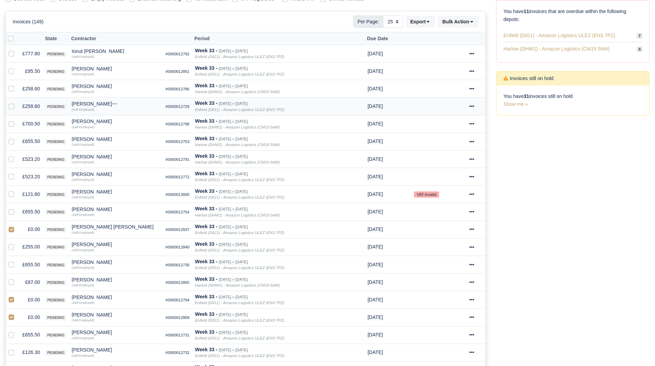
scroll to position [0, 0]
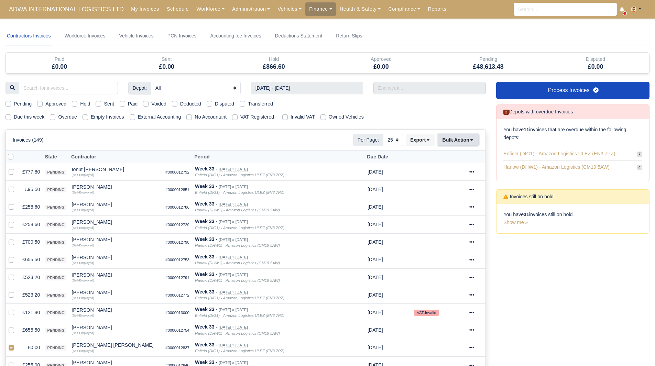
click at [457, 145] on button "Bulk Action" at bounding box center [458, 140] width 41 height 12
click at [447, 194] on div "Void" at bounding box center [447, 195] width 61 height 11
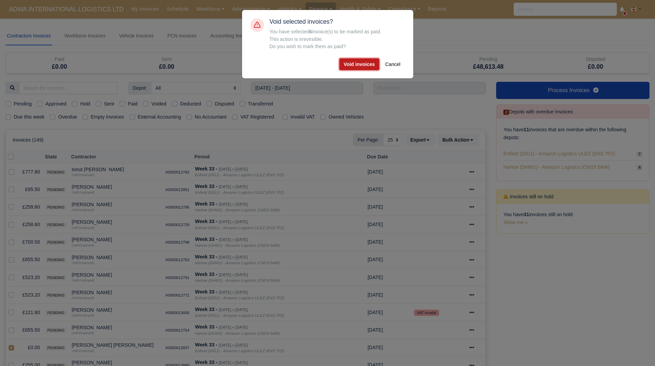
click at [357, 63] on button "Void invoices" at bounding box center [359, 64] width 40 height 12
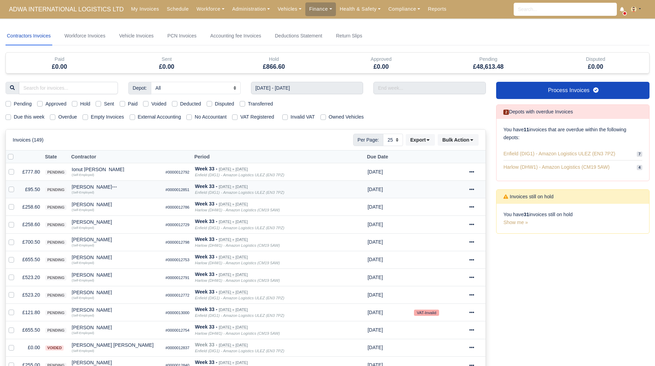
click at [31, 187] on td "£95.50" at bounding box center [31, 190] width 23 height 18
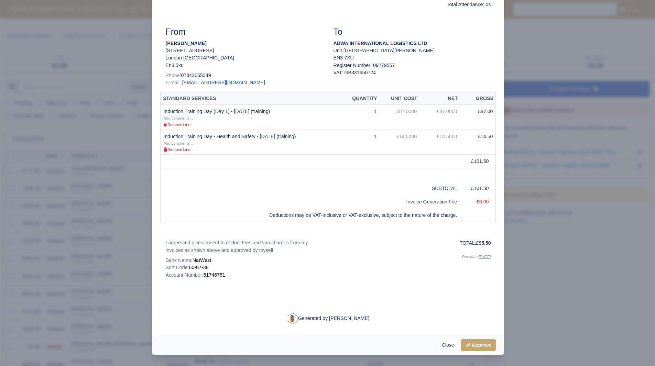
click at [33, 192] on div at bounding box center [327, 183] width 655 height 366
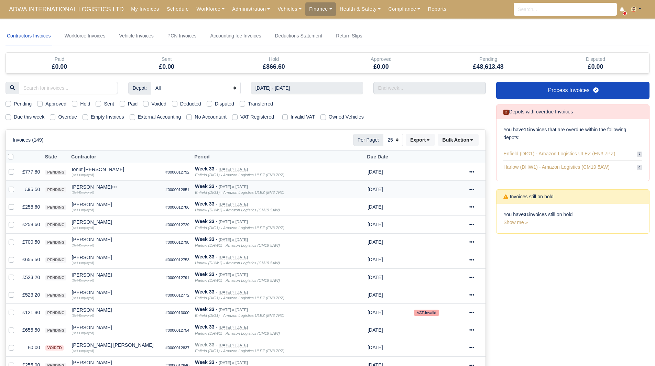
click at [77, 184] on td "Isiah Richards Quick Actions Other Invoices Wallet (Self-Employed)" at bounding box center [116, 190] width 94 height 18
click at [78, 187] on div "[PERSON_NAME]" at bounding box center [116, 187] width 88 height 5
click at [112, 204] on button "Other Invoices" at bounding box center [142, 207] width 88 height 10
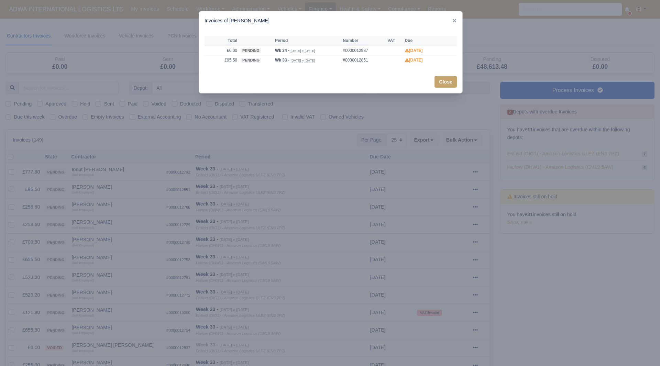
click at [111, 205] on div at bounding box center [330, 183] width 660 height 366
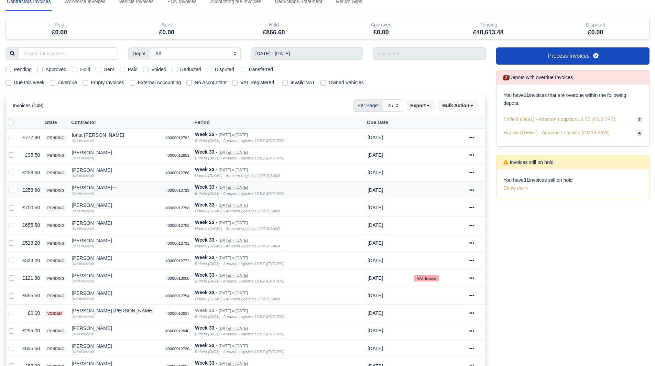
scroll to position [103, 0]
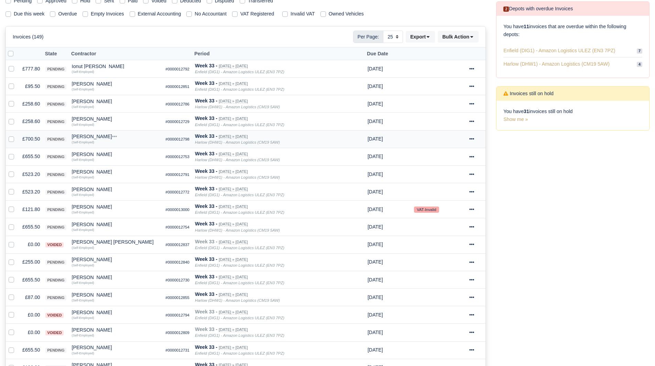
click at [29, 139] on td "£700.50" at bounding box center [31, 139] width 23 height 18
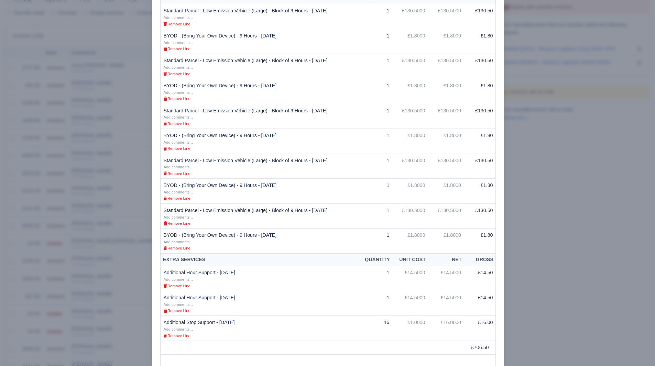
scroll to position [344, 0]
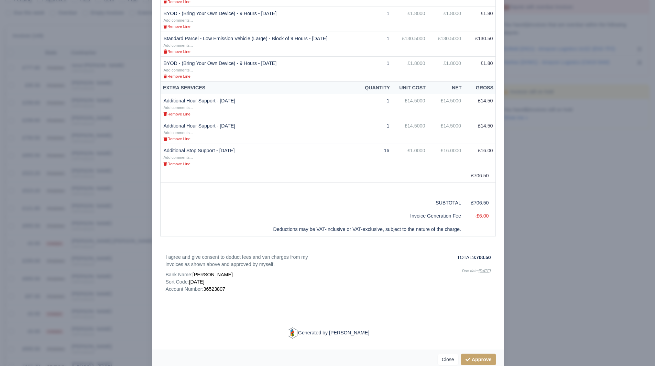
click at [523, 295] on div at bounding box center [327, 183] width 655 height 366
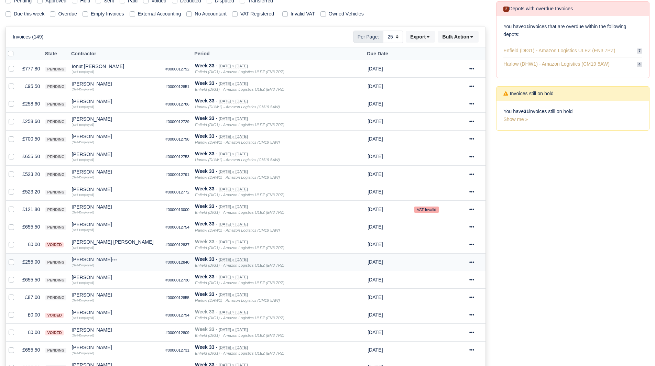
click at [36, 264] on td "£255.00" at bounding box center [31, 262] width 23 height 18
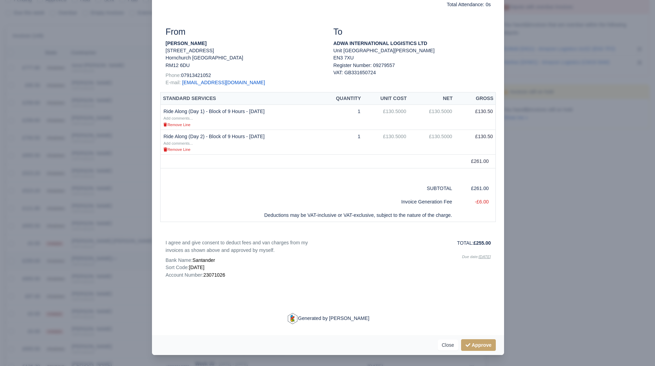
scroll to position [0, 0]
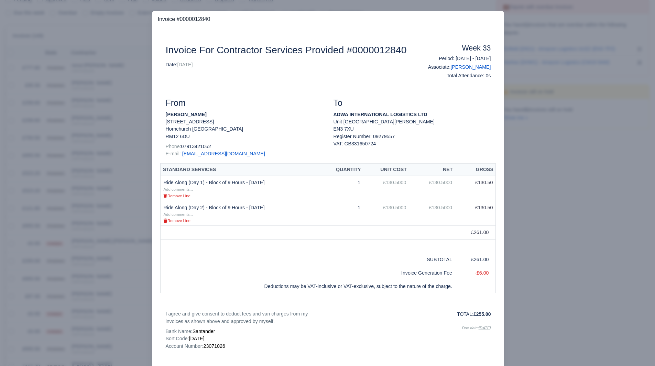
click at [75, 274] on div at bounding box center [327, 183] width 655 height 366
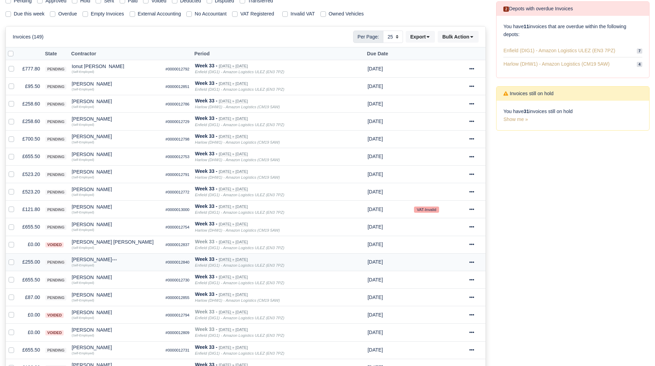
click at [86, 258] on div "[PERSON_NAME]" at bounding box center [116, 259] width 88 height 5
click at [119, 278] on button "Other Invoices" at bounding box center [142, 279] width 88 height 10
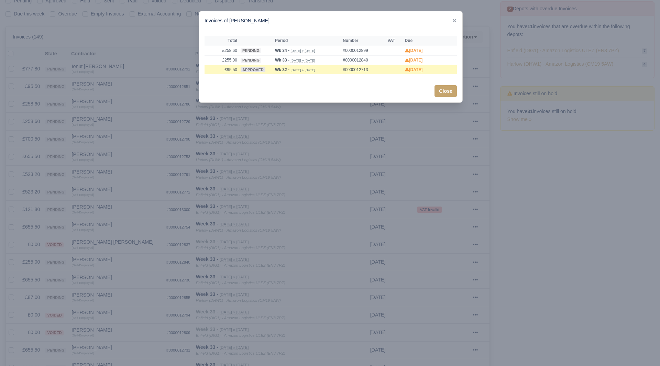
click at [132, 268] on div at bounding box center [330, 183] width 660 height 366
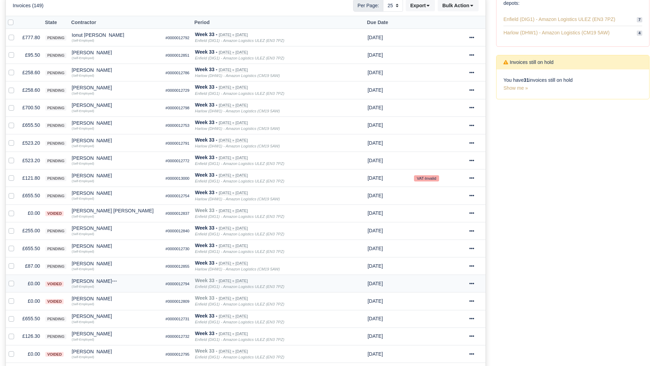
scroll to position [172, 0]
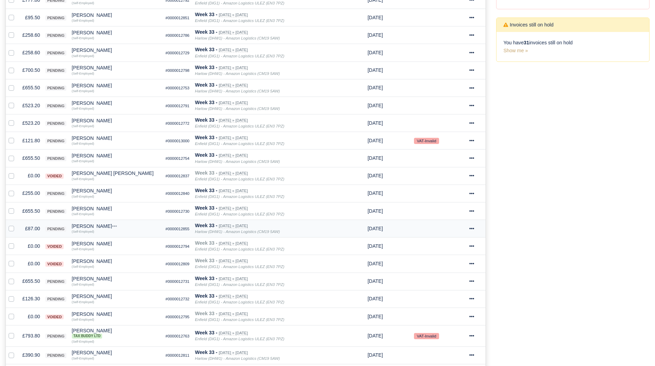
click at [30, 228] on td "£87.00" at bounding box center [31, 229] width 23 height 18
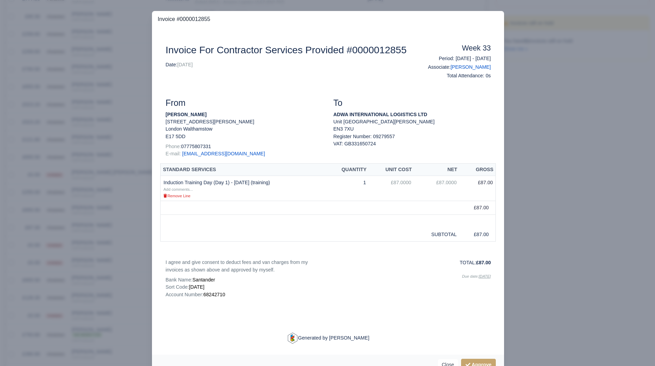
click at [39, 229] on div at bounding box center [327, 183] width 655 height 366
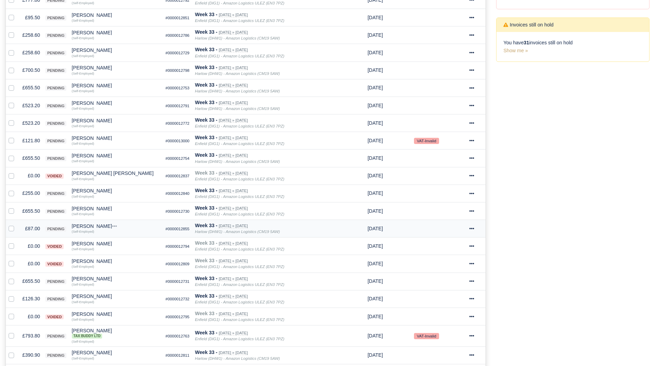
click at [91, 226] on div "[PERSON_NAME]" at bounding box center [116, 226] width 88 height 5
click at [113, 242] on button "Other Invoices" at bounding box center [142, 246] width 88 height 10
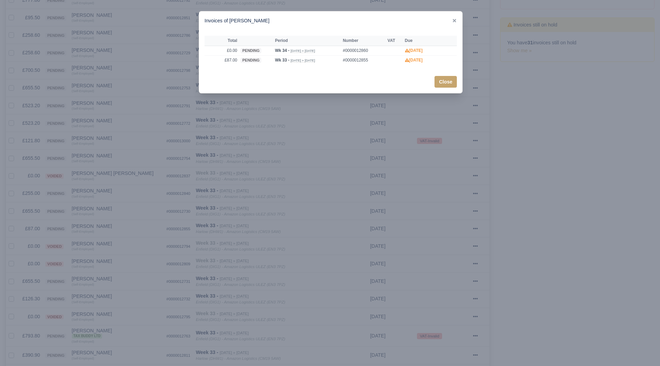
click at [113, 242] on div at bounding box center [330, 183] width 660 height 366
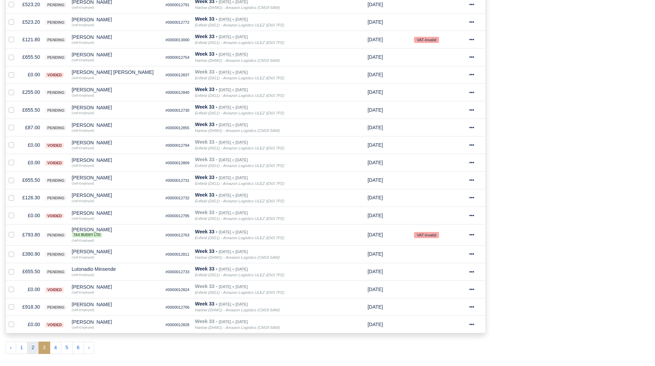
scroll to position [275, 0]
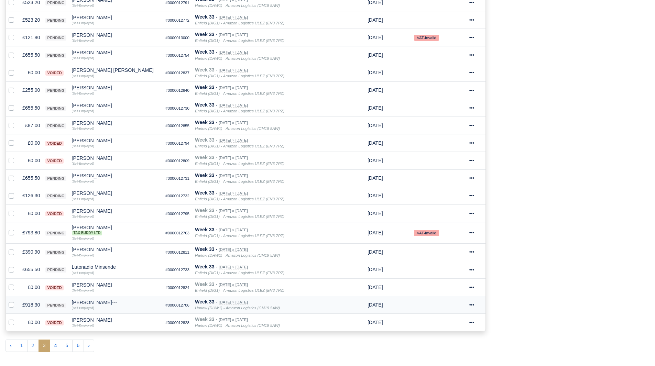
click at [28, 302] on td "£918.30" at bounding box center [31, 305] width 23 height 18
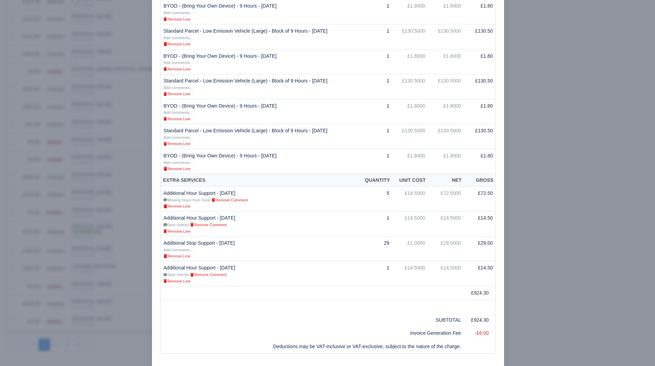
scroll to position [310, 0]
click at [555, 281] on div at bounding box center [327, 183] width 655 height 366
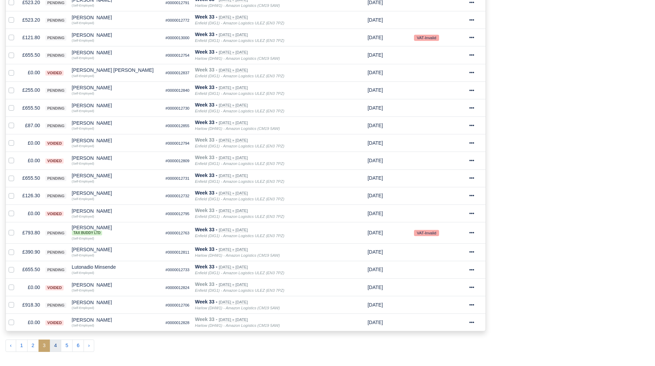
click at [55, 346] on button "4" at bounding box center [56, 346] width 12 height 12
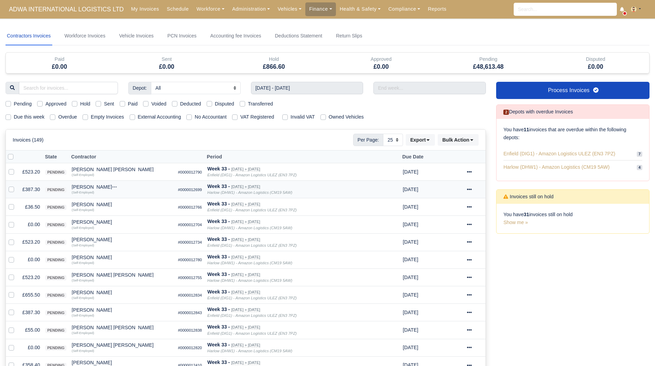
click at [23, 188] on td "£387.30" at bounding box center [31, 190] width 23 height 18
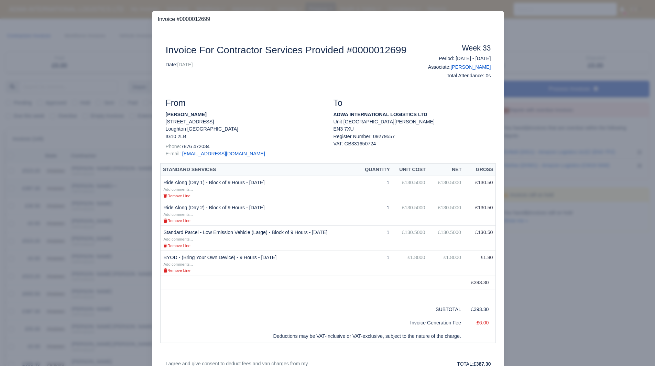
click at [23, 188] on div at bounding box center [327, 183] width 655 height 366
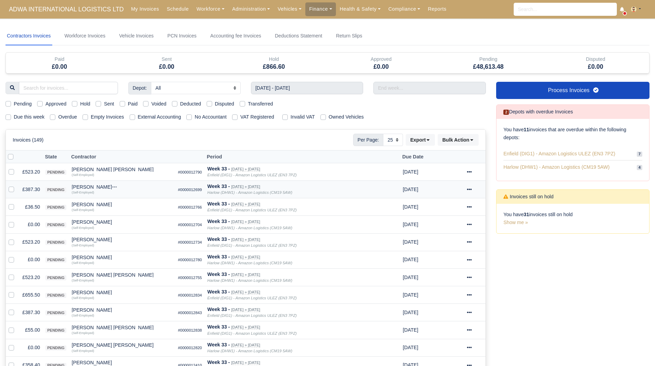
click at [78, 185] on div "[PERSON_NAME]" at bounding box center [122, 187] width 101 height 5
click at [130, 208] on button "Other Invoices" at bounding box center [160, 207] width 100 height 10
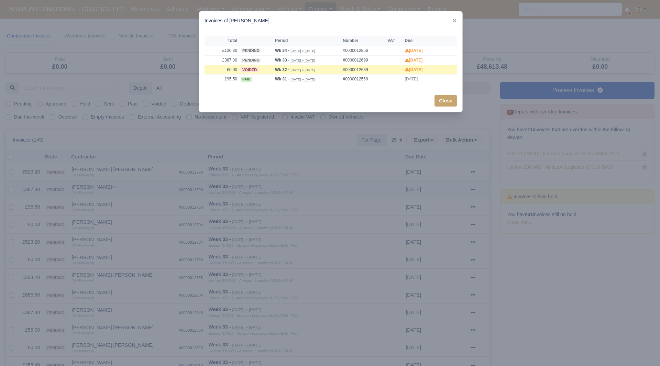
click at [130, 208] on div at bounding box center [330, 183] width 660 height 366
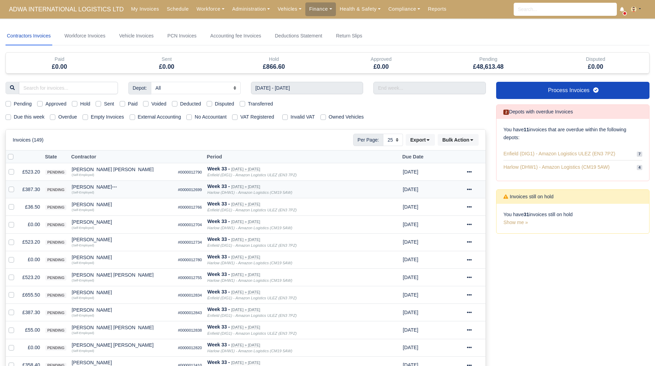
click at [32, 185] on td "£387.30" at bounding box center [31, 190] width 23 height 18
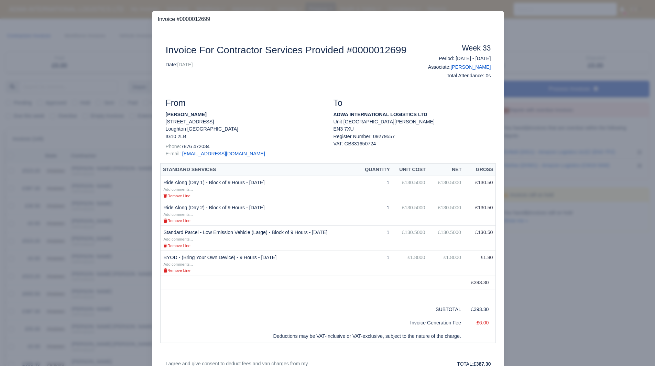
click at [570, 330] on div at bounding box center [327, 183] width 655 height 366
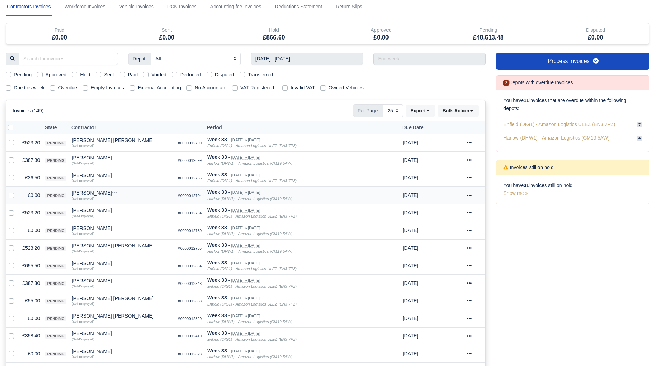
scroll to position [69, 0]
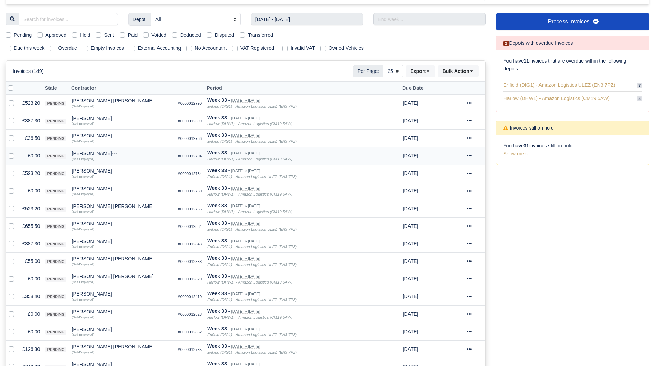
click at [17, 152] on label at bounding box center [17, 152] width 0 height 0
click at [10, 156] on input "checkbox" at bounding box center [12, 155] width 6 height 6
checkbox input "true"
click at [8, 191] on td at bounding box center [13, 191] width 14 height 18
click at [17, 187] on label at bounding box center [17, 187] width 0 height 0
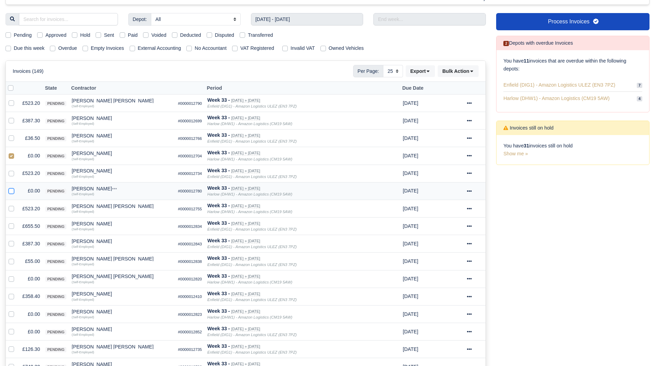
click at [13, 191] on input "checkbox" at bounding box center [12, 190] width 6 height 6
checkbox input "true"
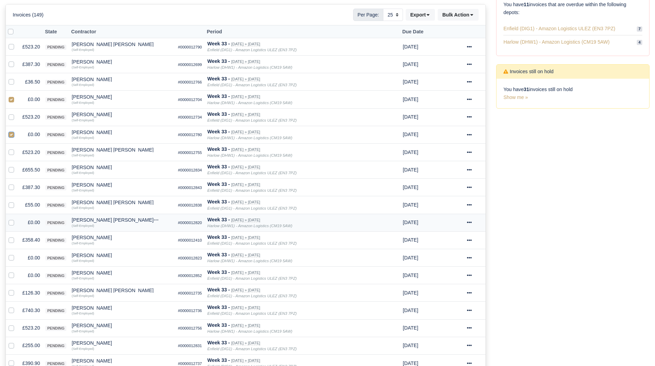
scroll to position [138, 0]
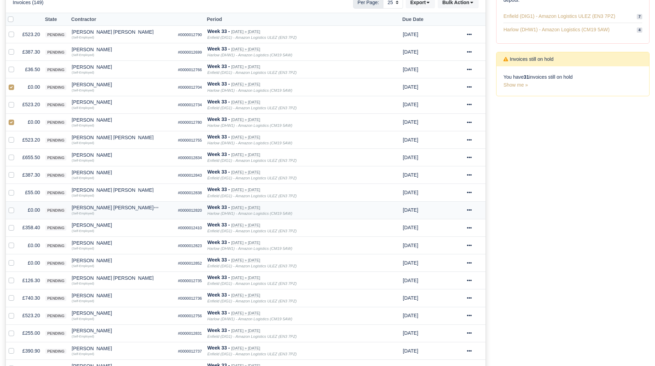
click at [17, 206] on label at bounding box center [17, 206] width 0 height 0
click at [12, 211] on input "checkbox" at bounding box center [12, 209] width 6 height 6
checkbox input "true"
click at [17, 242] on label at bounding box center [17, 242] width 0 height 0
click at [12, 246] on input "checkbox" at bounding box center [12, 245] width 6 height 6
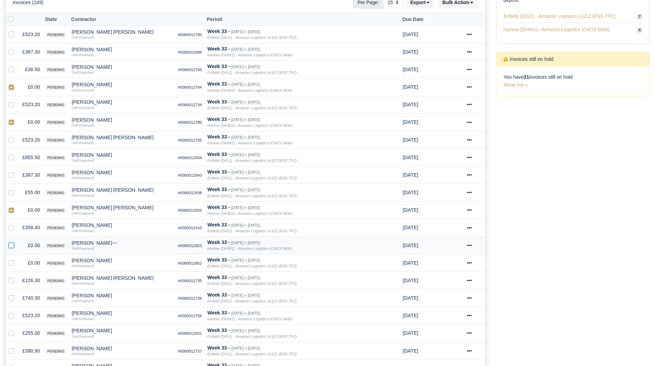
checkbox input "true"
click at [17, 259] on label at bounding box center [17, 259] width 0 height 0
click at [11, 264] on input "checkbox" at bounding box center [12, 262] width 6 height 6
checkbox input "true"
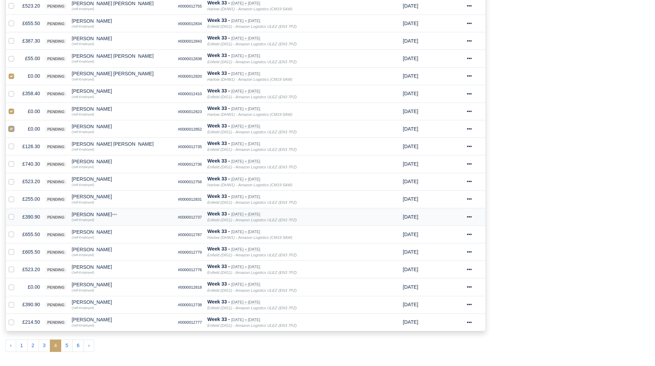
scroll to position [326, 0]
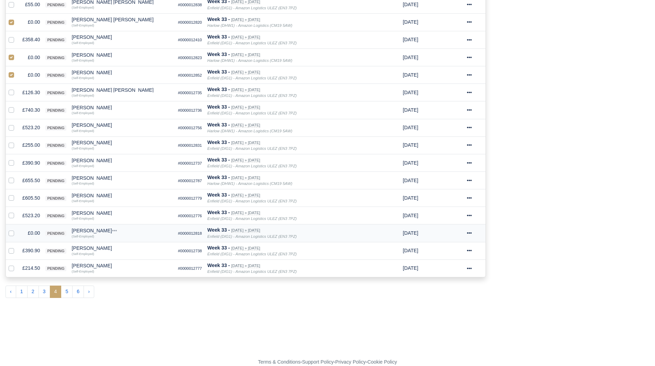
click at [17, 229] on label at bounding box center [17, 229] width 0 height 0
click at [11, 235] on input "checkbox" at bounding box center [12, 232] width 6 height 6
checkbox input "true"
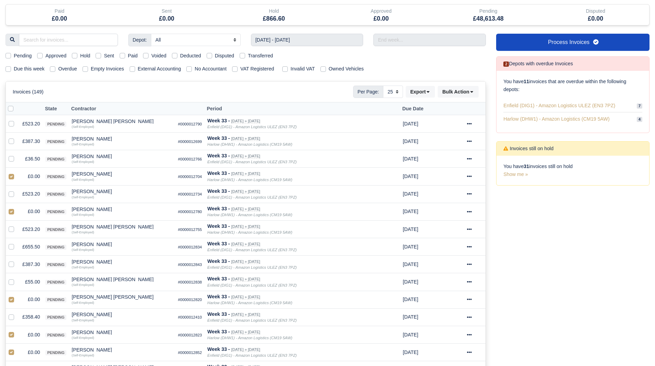
scroll to position [0, 0]
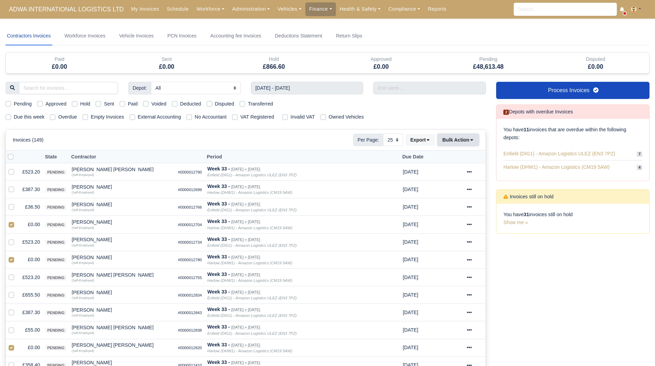
click at [459, 143] on button "Bulk Action" at bounding box center [458, 140] width 41 height 12
click at [442, 192] on div "Void" at bounding box center [447, 195] width 61 height 11
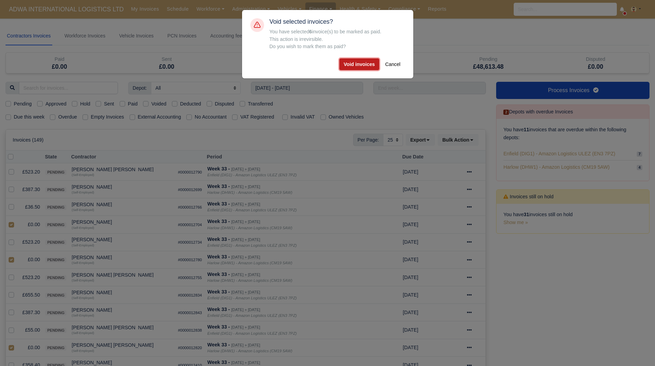
click at [367, 68] on button "Void invoices" at bounding box center [359, 64] width 40 height 12
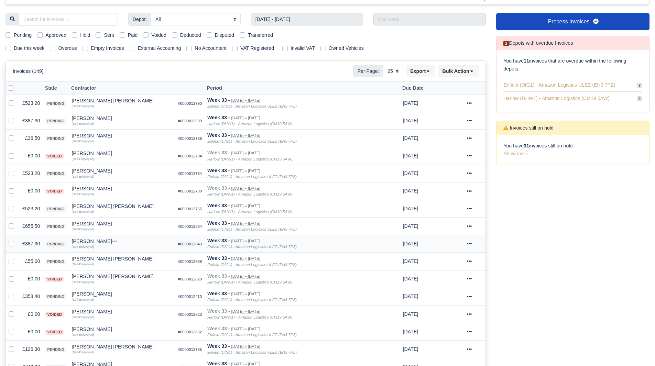
click at [36, 242] on td "£387.30" at bounding box center [31, 244] width 23 height 18
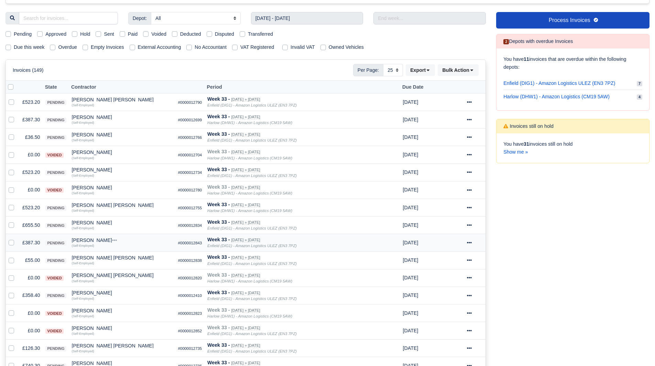
scroll to position [68, 0]
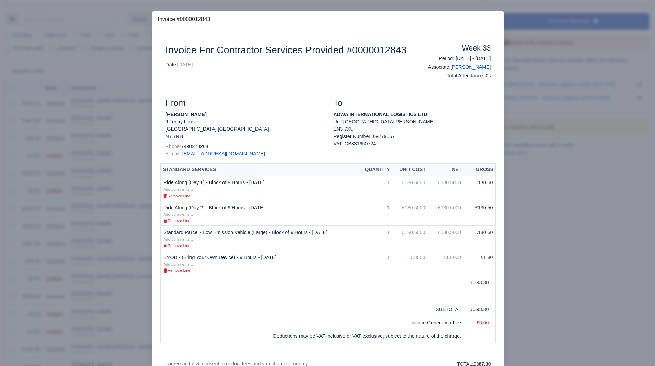
click at [119, 219] on div at bounding box center [327, 183] width 655 height 366
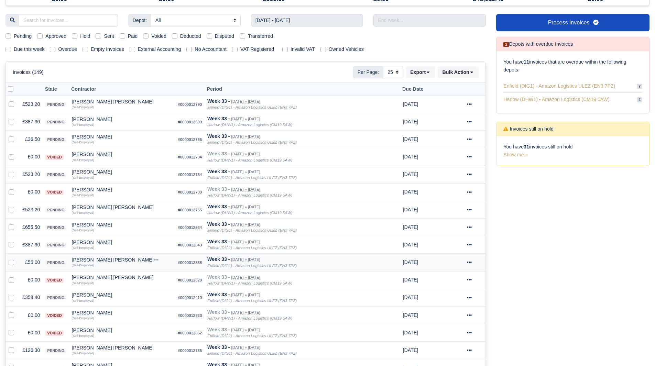
scroll to position [69, 0]
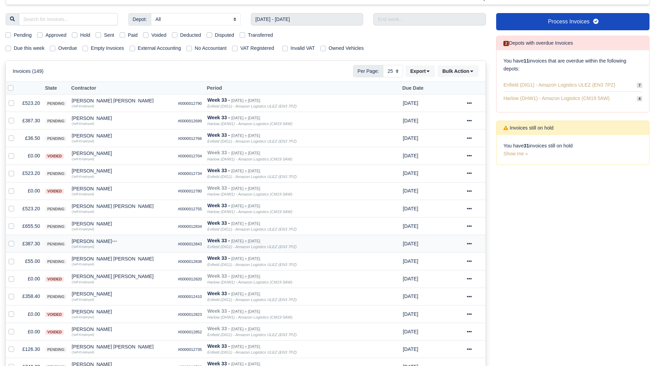
click at [99, 238] on td "Mohamed Ahmed Quick Actions Other Invoices Wallet (Self-Employed)" at bounding box center [122, 244] width 106 height 18
click at [99, 244] on div "[PERSON_NAME]" at bounding box center [122, 241] width 101 height 5
click at [131, 259] on button "Other Invoices" at bounding box center [160, 261] width 100 height 10
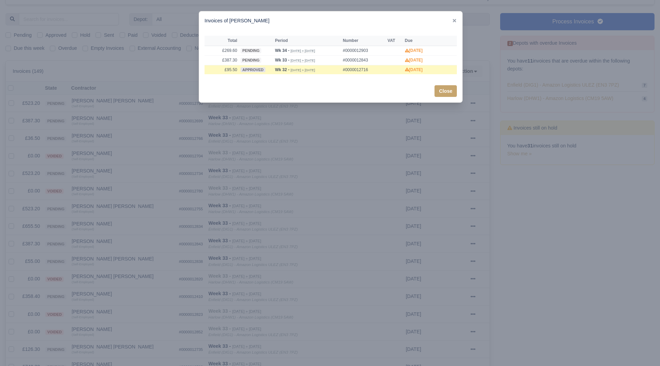
click at [119, 252] on div at bounding box center [330, 183] width 660 height 366
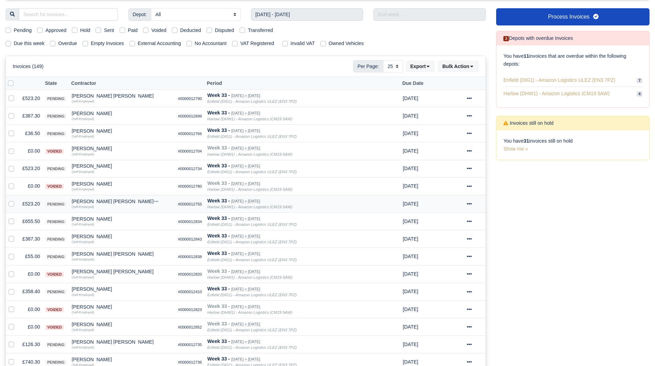
scroll to position [103, 0]
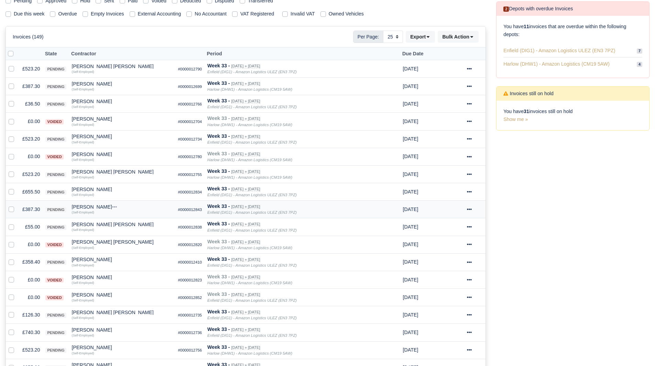
click at [34, 209] on td "£387.30" at bounding box center [31, 210] width 23 height 18
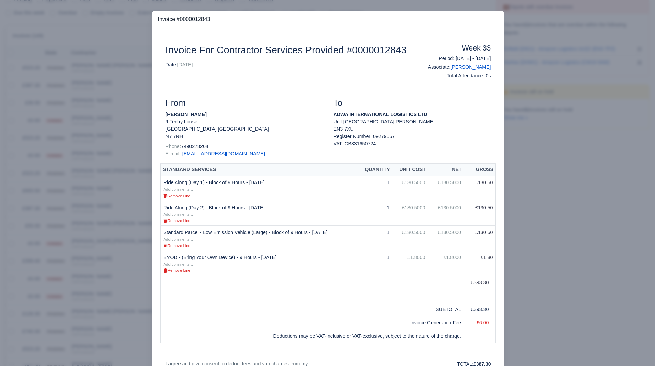
click at [538, 239] on div at bounding box center [327, 183] width 655 height 366
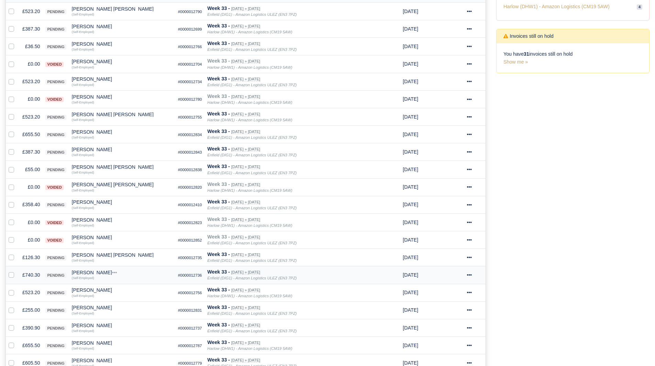
scroll to position [172, 0]
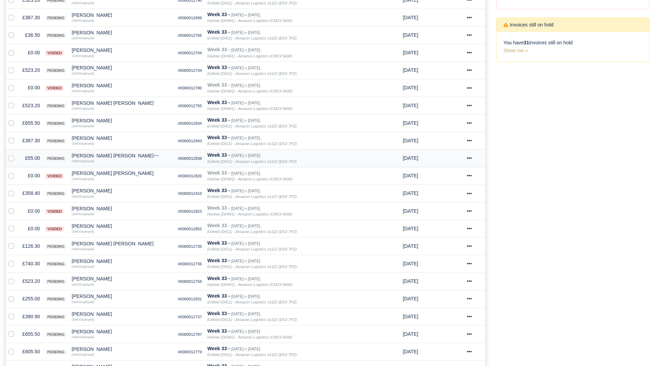
click at [29, 159] on td "£55.00" at bounding box center [31, 159] width 23 height 18
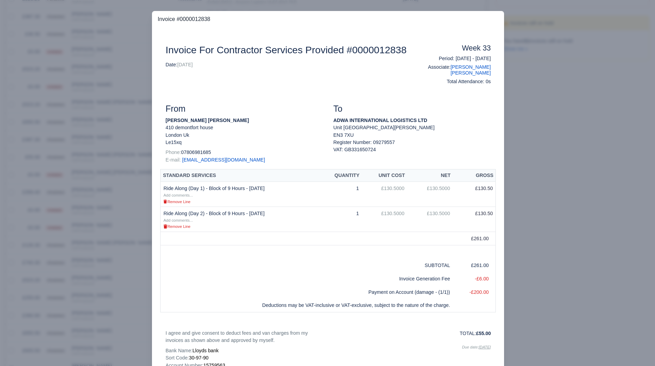
click at [40, 150] on div at bounding box center [327, 183] width 655 height 366
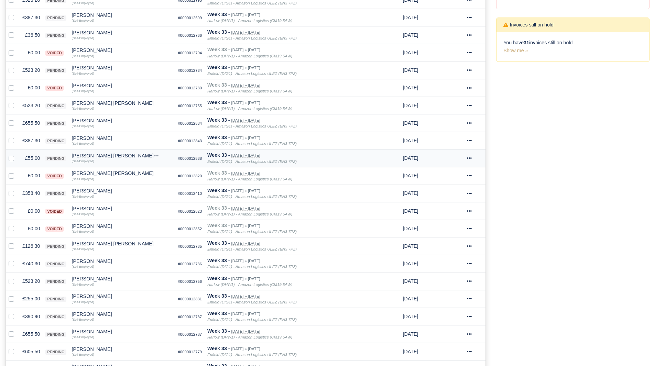
click at [37, 156] on td "£55.00" at bounding box center [31, 159] width 23 height 18
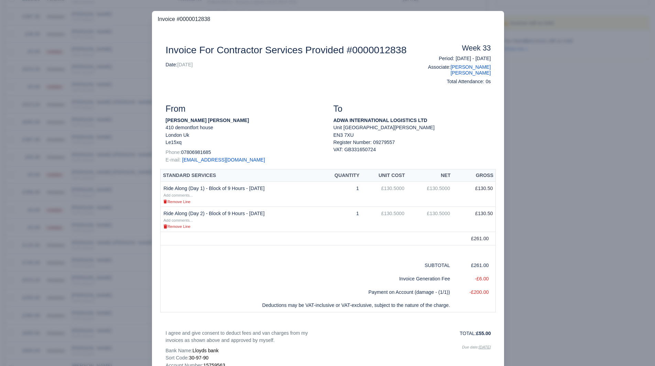
click at [586, 212] on div at bounding box center [327, 183] width 655 height 366
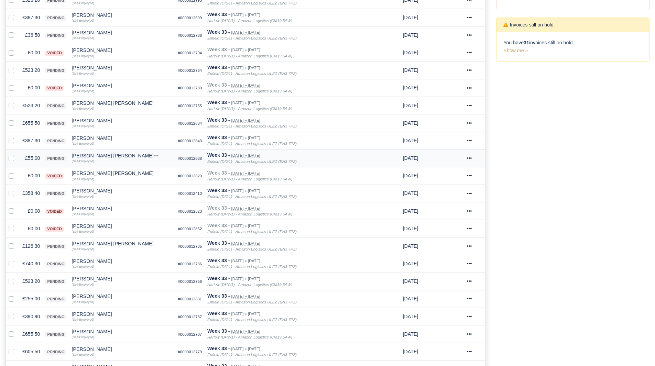
click at [97, 154] on div "Mohammed Abubakr Hussain" at bounding box center [122, 155] width 101 height 5
click at [130, 173] on button "Other Invoices" at bounding box center [160, 175] width 100 height 10
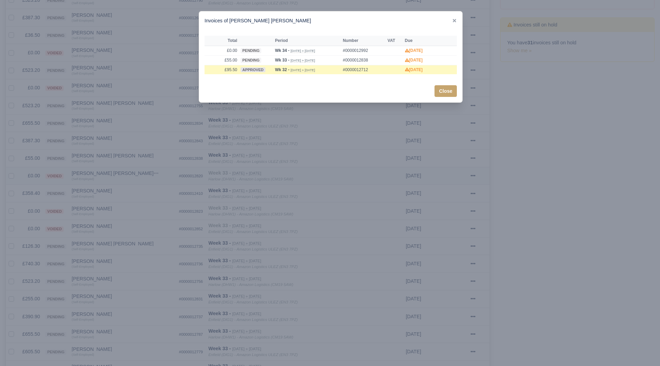
click at [130, 173] on div at bounding box center [330, 183] width 660 height 366
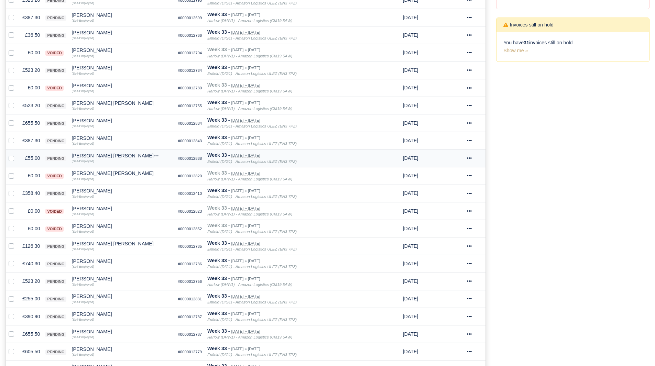
click at [39, 157] on td "£55.00" at bounding box center [31, 159] width 23 height 18
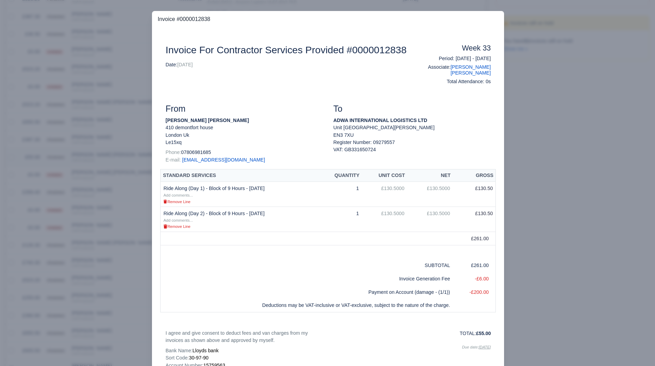
click at [39, 157] on div at bounding box center [327, 183] width 655 height 366
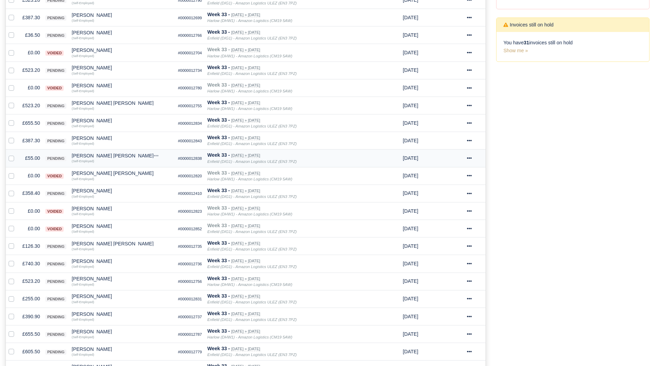
click at [87, 153] on div "Mohammed Abubakr Hussain" at bounding box center [122, 155] width 101 height 5
click at [136, 173] on button "Other Invoices" at bounding box center [160, 175] width 100 height 10
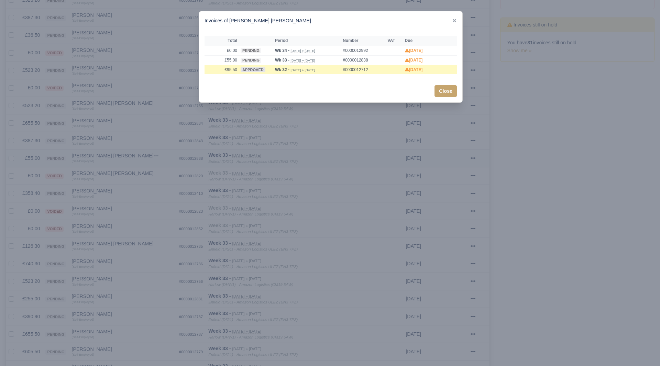
click at [136, 173] on div at bounding box center [330, 183] width 660 height 366
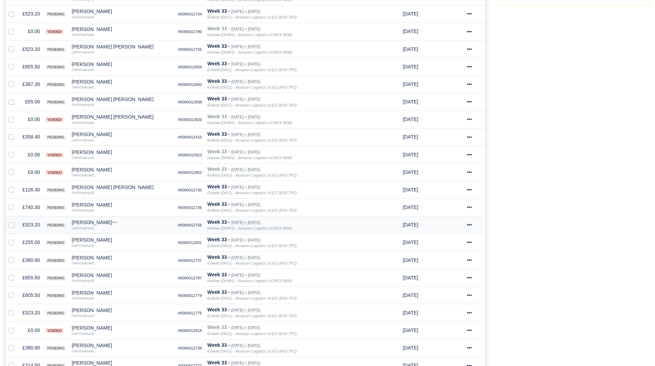
scroll to position [241, 0]
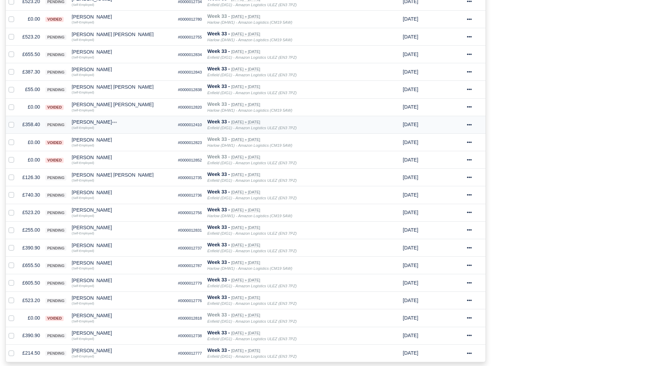
click at [24, 124] on td "£358.40" at bounding box center [31, 125] width 23 height 18
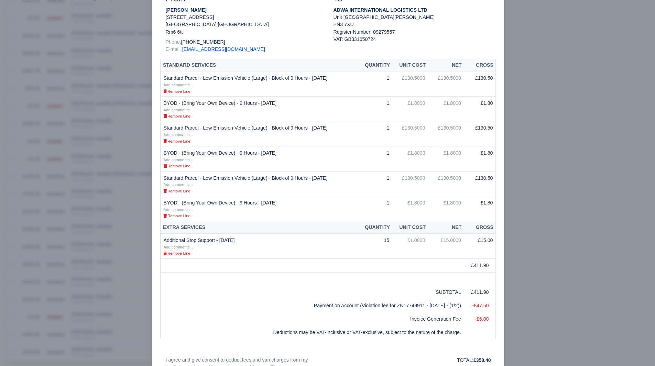
scroll to position [138, 0]
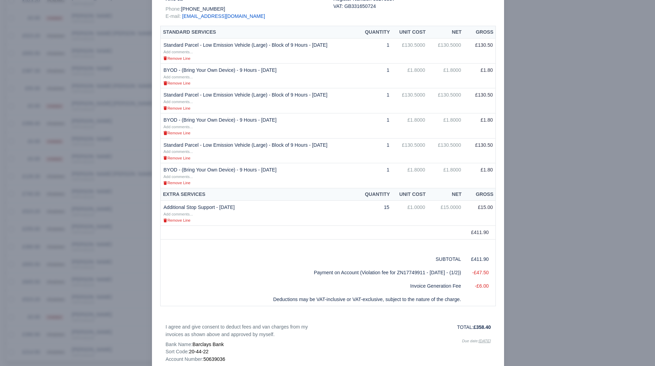
click at [529, 309] on div at bounding box center [327, 183] width 655 height 366
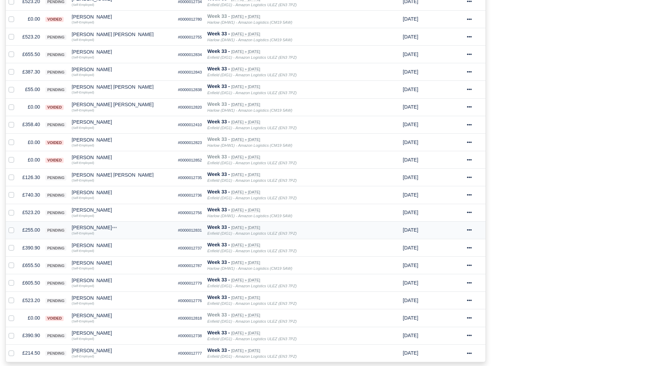
click at [31, 230] on td "£255.00" at bounding box center [31, 230] width 23 height 18
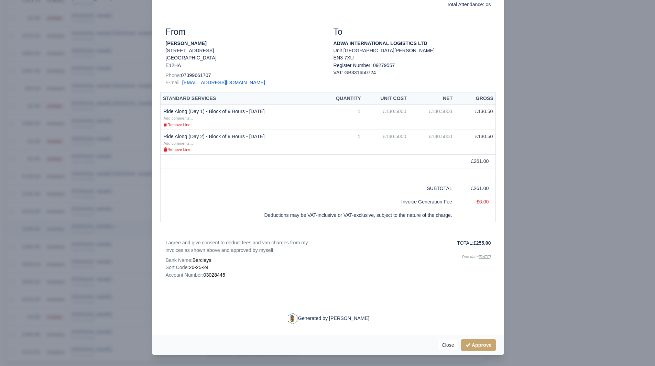
scroll to position [0, 0]
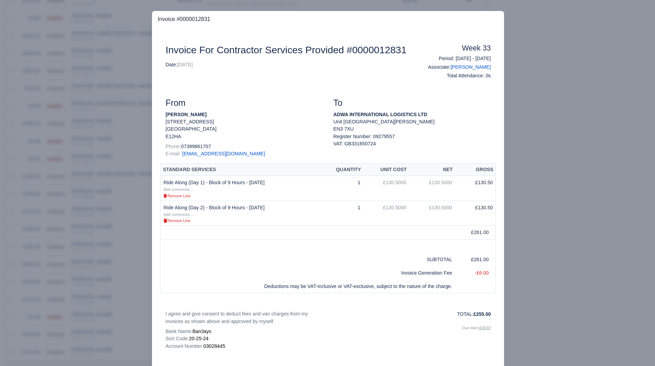
click at [30, 230] on div at bounding box center [327, 183] width 655 height 366
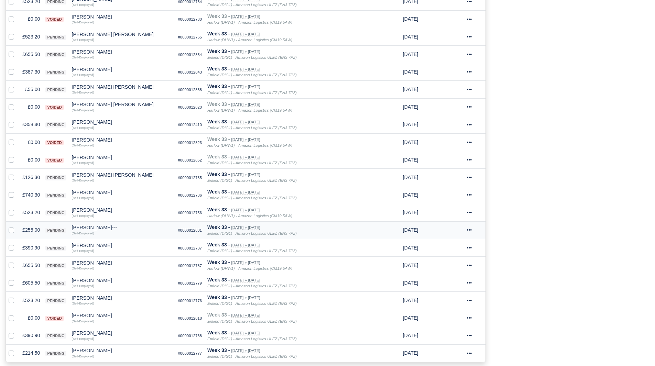
click at [101, 228] on div "[PERSON_NAME]" at bounding box center [122, 227] width 101 height 5
click at [126, 248] on button "Other Invoices" at bounding box center [160, 247] width 100 height 10
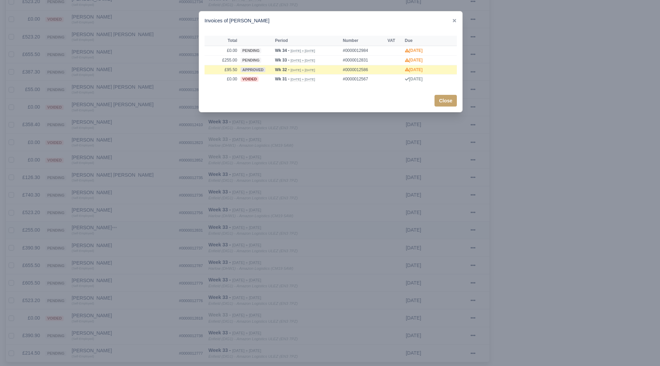
click at [126, 248] on div at bounding box center [330, 183] width 660 height 366
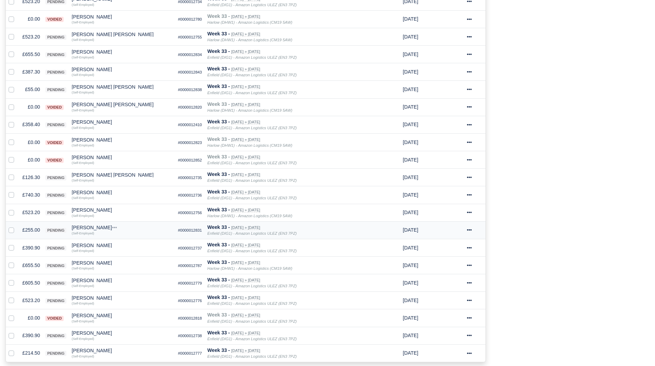
click at [119, 225] on div "[PERSON_NAME]" at bounding box center [122, 227] width 101 height 5
click at [132, 242] on button "Other Invoices" at bounding box center [160, 247] width 100 height 10
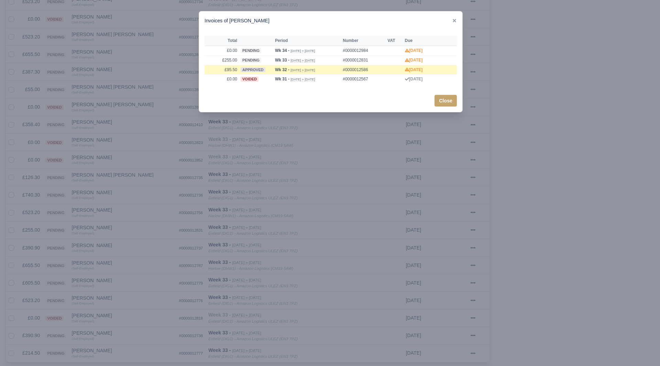
click at [131, 243] on div at bounding box center [330, 183] width 660 height 366
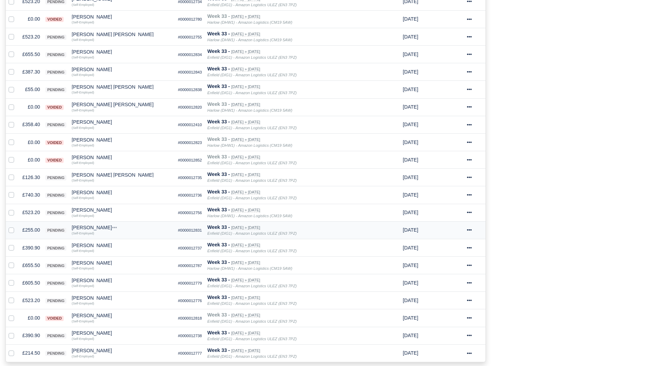
click at [83, 227] on div "[PERSON_NAME]" at bounding box center [122, 227] width 101 height 5
click at [129, 245] on button "Other Invoices" at bounding box center [160, 247] width 100 height 10
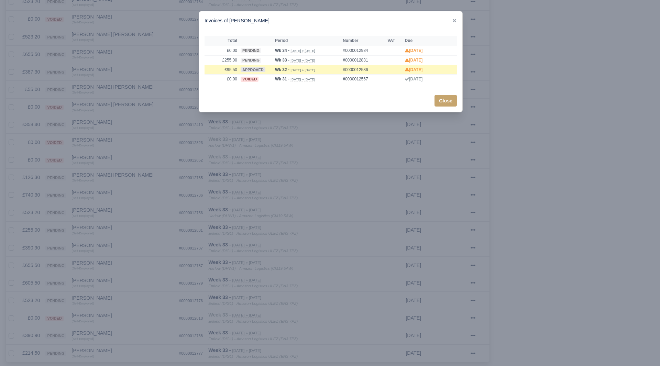
click at [101, 224] on div at bounding box center [330, 183] width 660 height 366
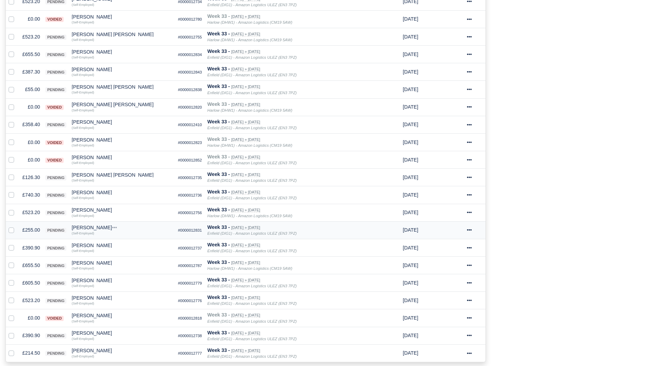
click at [97, 229] on div "[PERSON_NAME]" at bounding box center [122, 227] width 101 height 5
click at [130, 258] on button "Wallet" at bounding box center [160, 258] width 100 height 10
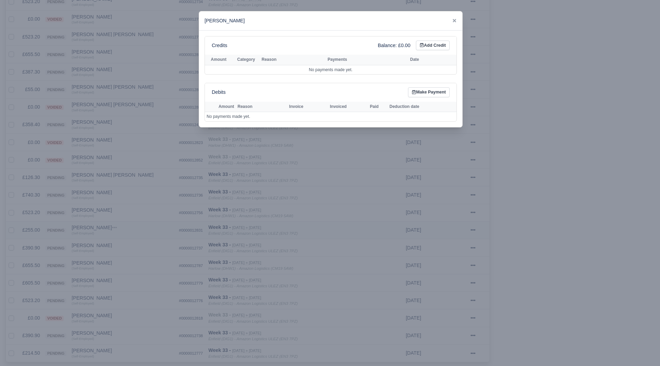
click at [130, 258] on div at bounding box center [330, 183] width 660 height 366
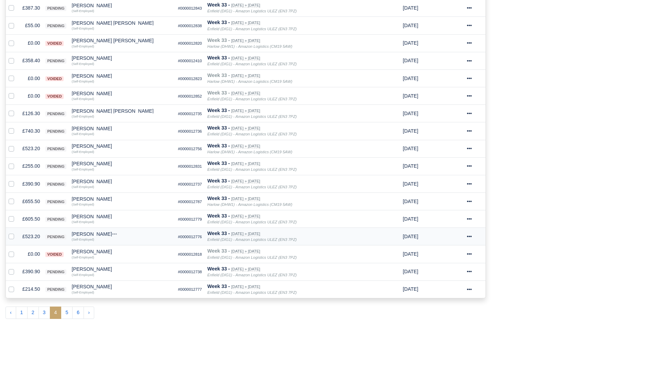
scroll to position [310, 0]
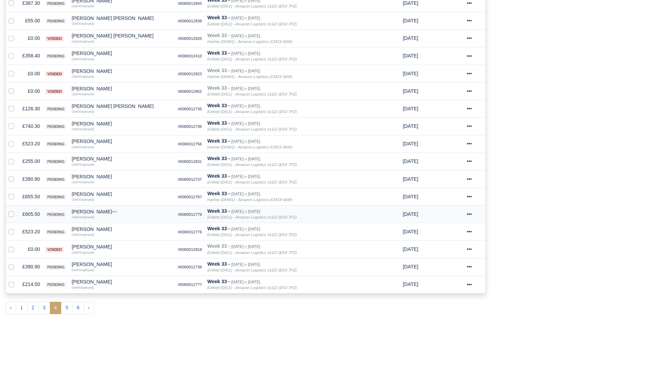
click at [30, 212] on td "£605.50" at bounding box center [31, 215] width 23 height 18
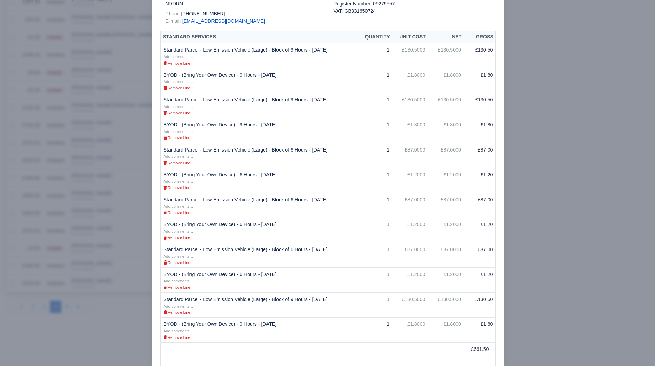
scroll to position [138, 0]
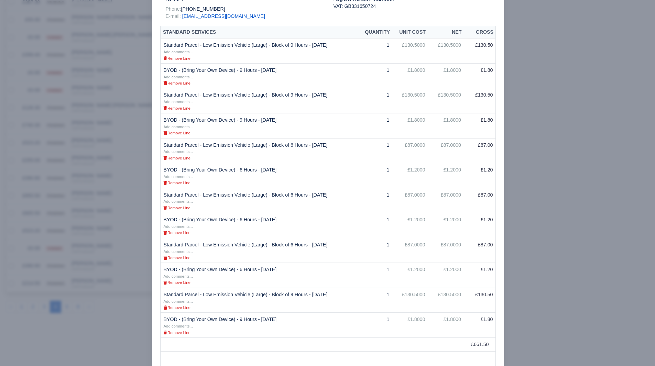
click at [79, 242] on div at bounding box center [327, 183] width 655 height 366
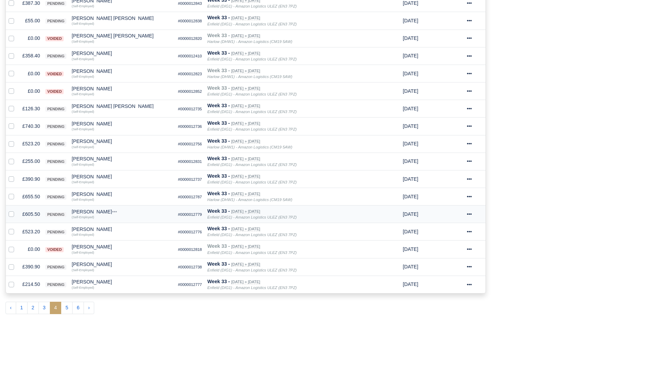
click at [34, 215] on td "£605.50" at bounding box center [31, 215] width 23 height 18
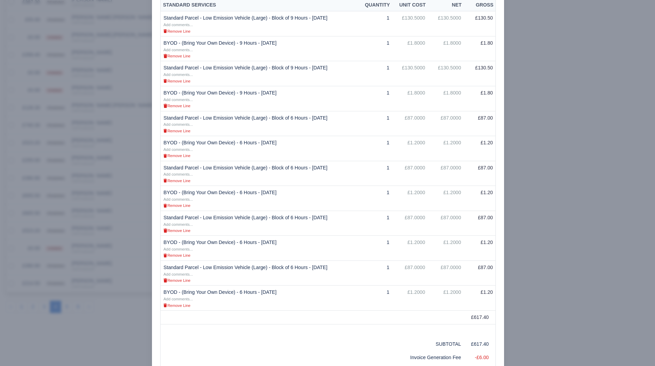
scroll to position [241, 0]
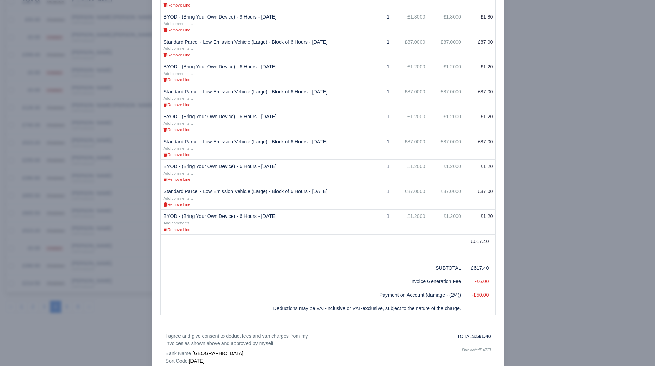
click at [618, 270] on div at bounding box center [327, 183] width 655 height 366
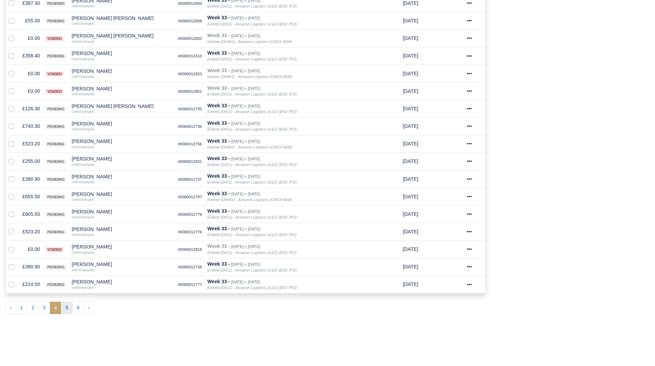
click at [63, 309] on button "5" at bounding box center [67, 308] width 12 height 12
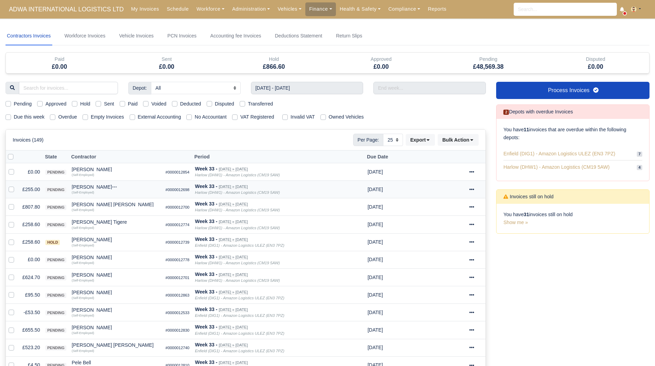
scroll to position [34, 0]
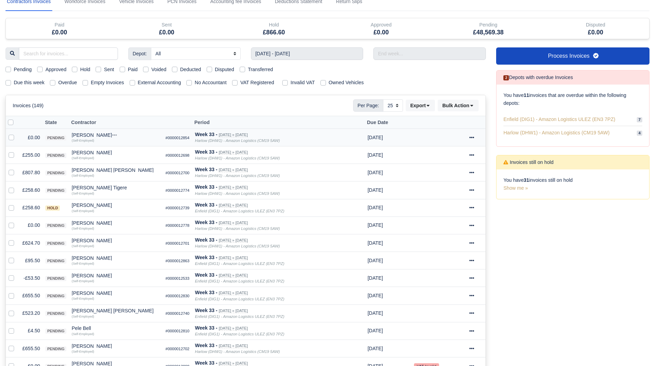
click at [8, 139] on td at bounding box center [13, 138] width 14 height 18
click at [17, 134] on label at bounding box center [17, 134] width 0 height 0
click at [9, 139] on input "checkbox" at bounding box center [12, 137] width 6 height 6
checkbox input "true"
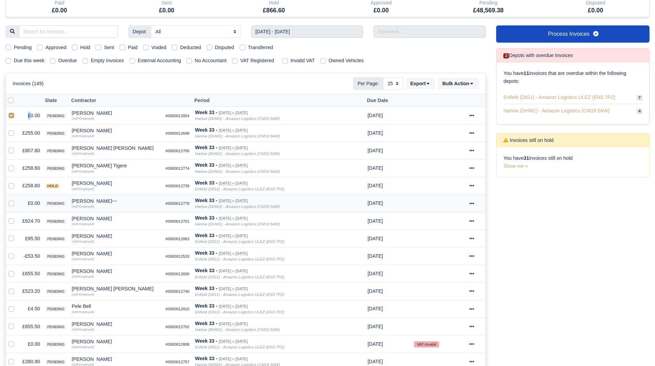
scroll to position [69, 0]
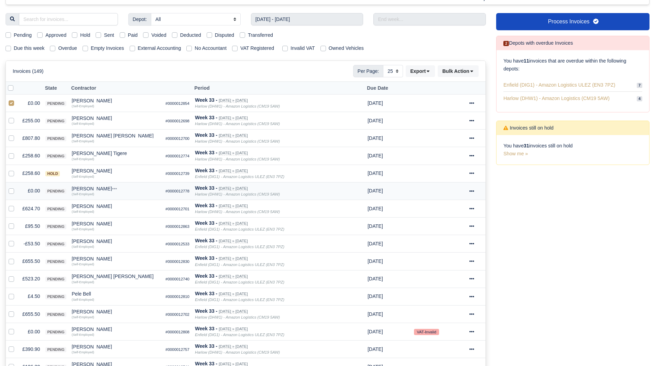
click at [14, 189] on div at bounding box center [13, 191] width 8 height 8
click at [17, 187] on label at bounding box center [17, 187] width 0 height 0
click at [11, 191] on input "checkbox" at bounding box center [12, 190] width 6 height 6
checkbox input "true"
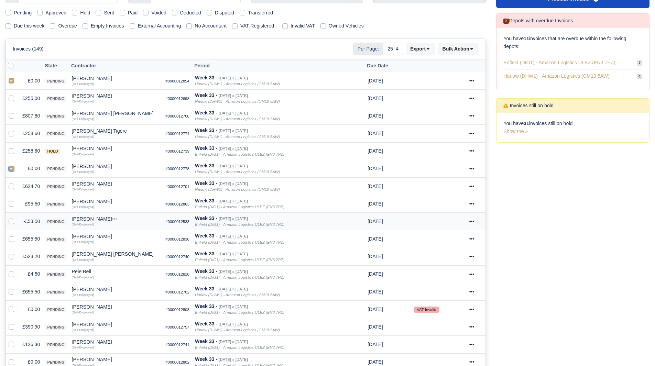
scroll to position [103, 0]
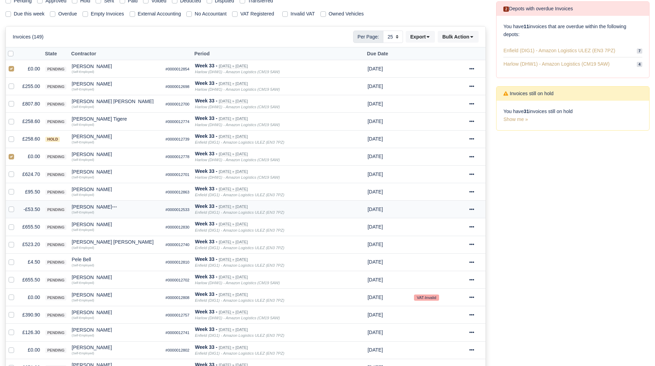
click at [14, 210] on div at bounding box center [13, 210] width 8 height 8
click at [17, 206] on label at bounding box center [17, 206] width 0 height 0
click at [11, 210] on input "checkbox" at bounding box center [12, 209] width 6 height 6
checkbox input "true"
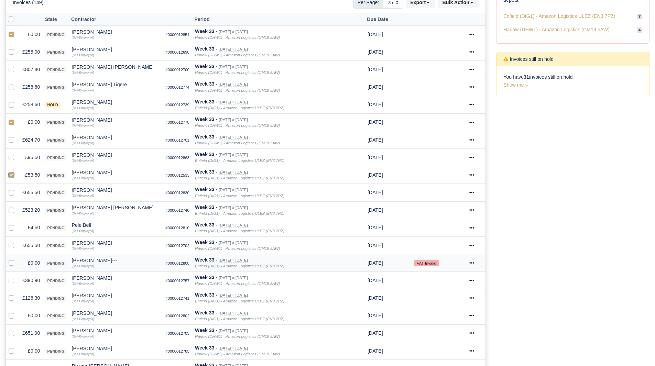
scroll to position [172, 0]
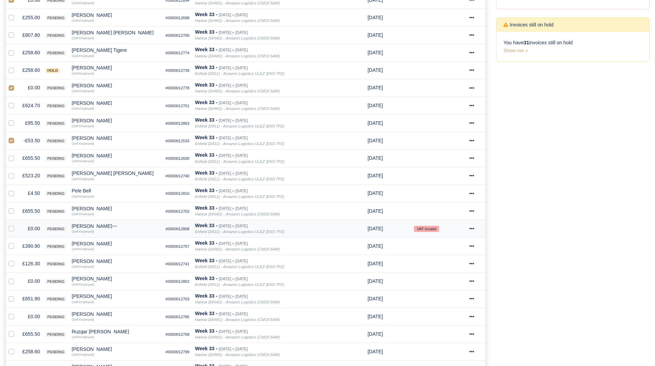
click at [17, 225] on label at bounding box center [17, 225] width 0 height 0
click at [11, 228] on input "checkbox" at bounding box center [12, 228] width 6 height 6
checkbox input "true"
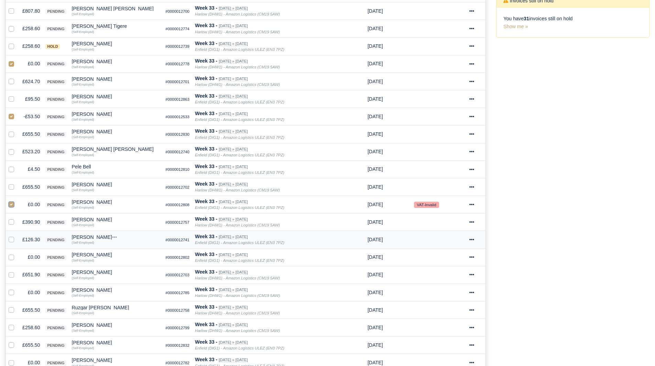
scroll to position [241, 0]
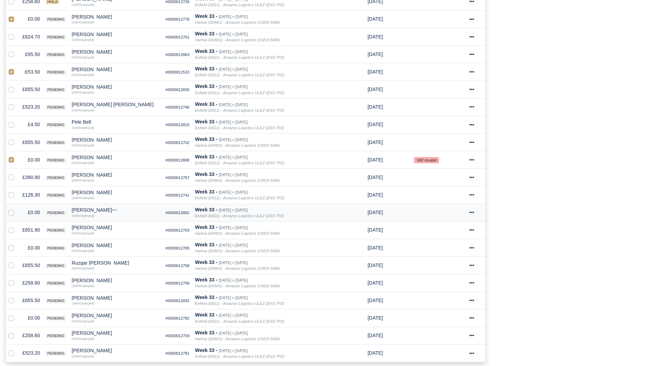
click at [17, 209] on label at bounding box center [17, 209] width 0 height 0
click at [12, 213] on input "checkbox" at bounding box center [12, 212] width 6 height 6
checkbox input "true"
click at [17, 244] on label at bounding box center [17, 244] width 0 height 0
click at [13, 248] on input "checkbox" at bounding box center [12, 247] width 6 height 6
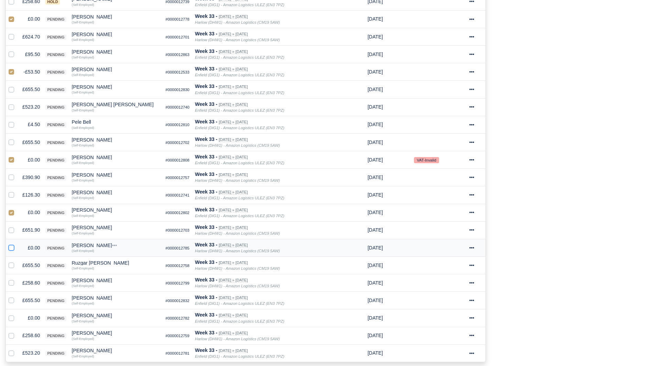
checkbox input "true"
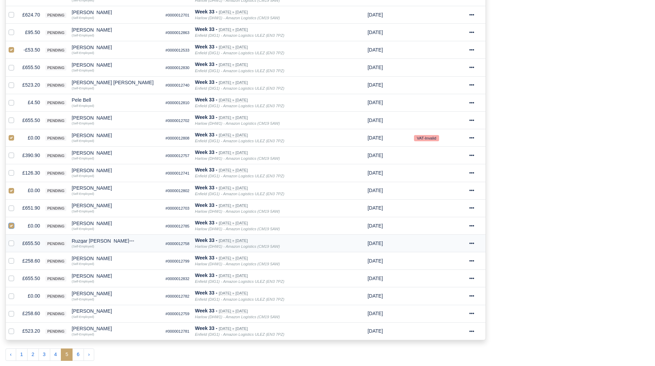
scroll to position [275, 0]
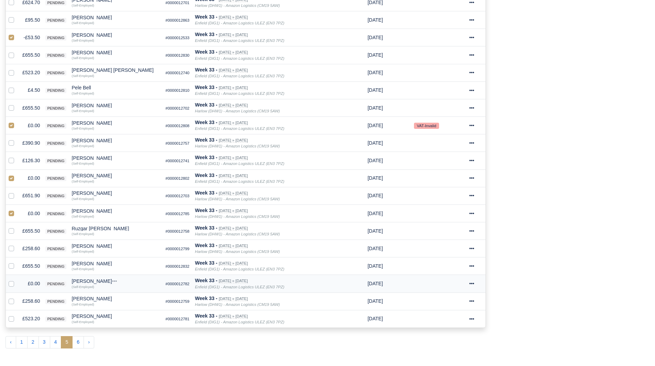
click at [17, 280] on label at bounding box center [17, 280] width 0 height 0
click at [12, 284] on input "checkbox" at bounding box center [12, 283] width 6 height 6
checkbox input "true"
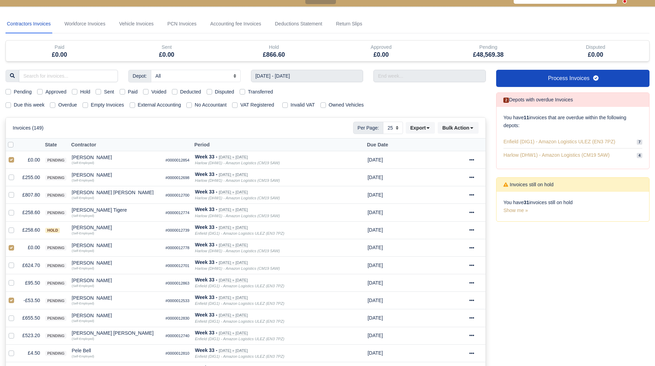
scroll to position [0, 0]
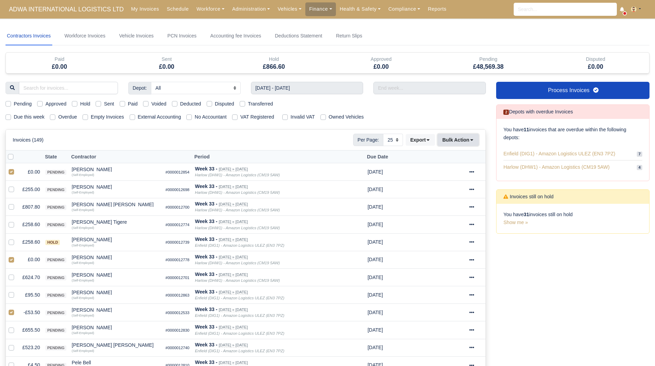
click at [456, 145] on button "Bulk Action" at bounding box center [458, 140] width 41 height 12
click at [449, 194] on div "Void" at bounding box center [447, 195] width 61 height 11
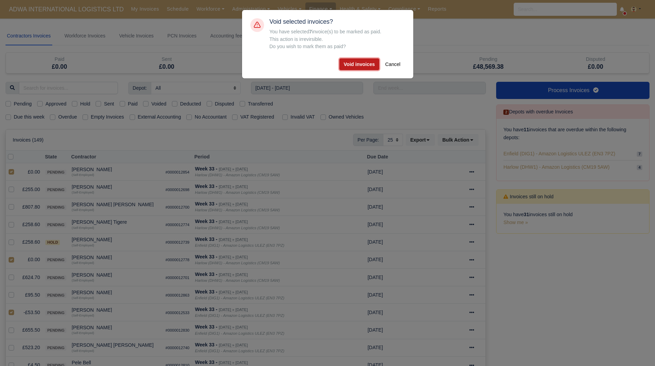
click at [347, 61] on button "Void invoices" at bounding box center [359, 64] width 40 height 12
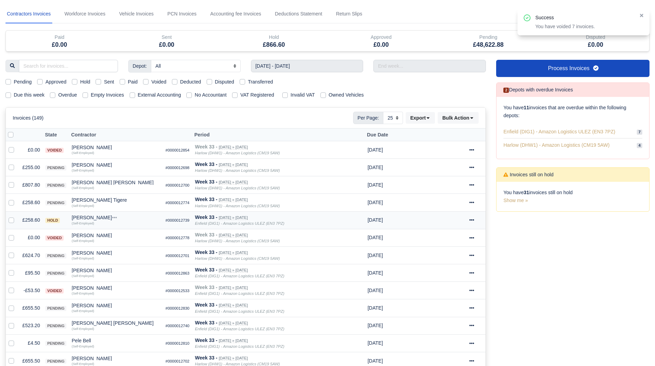
scroll to position [34, 0]
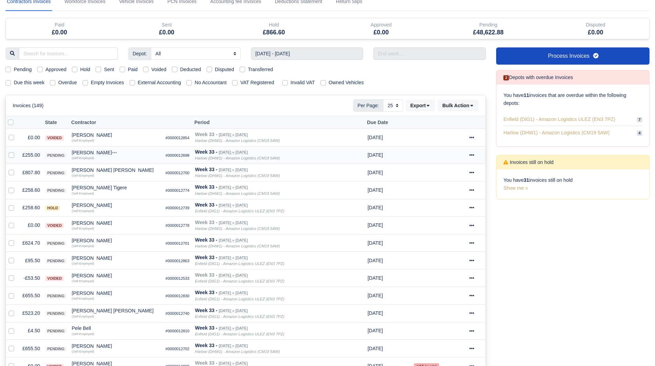
click at [30, 157] on td "£255.00" at bounding box center [31, 156] width 23 height 18
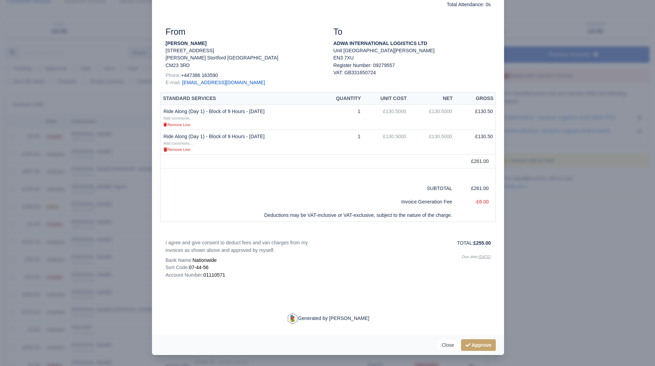
click at [101, 246] on div at bounding box center [327, 183] width 655 height 366
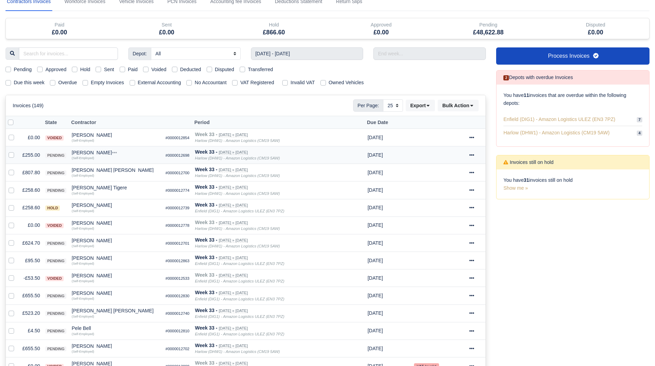
click at [94, 154] on div "Nicholas Patrick" at bounding box center [116, 152] width 88 height 5
click at [120, 174] on button "Other Invoices" at bounding box center [142, 172] width 88 height 10
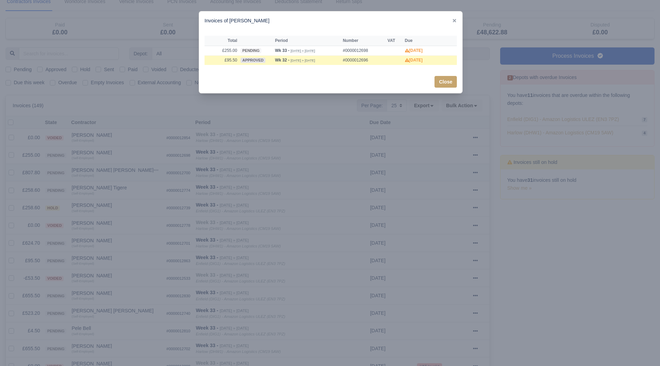
click at [120, 174] on div at bounding box center [330, 183] width 660 height 366
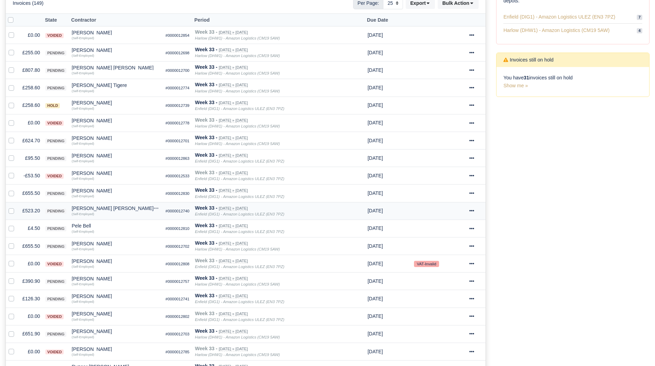
scroll to position [103, 0]
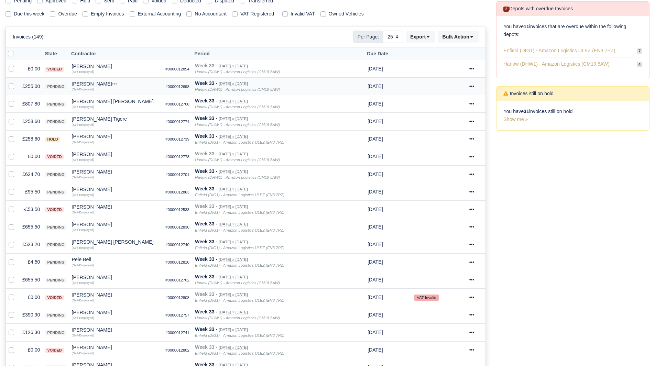
click at [35, 84] on td "£255.00" at bounding box center [31, 87] width 23 height 18
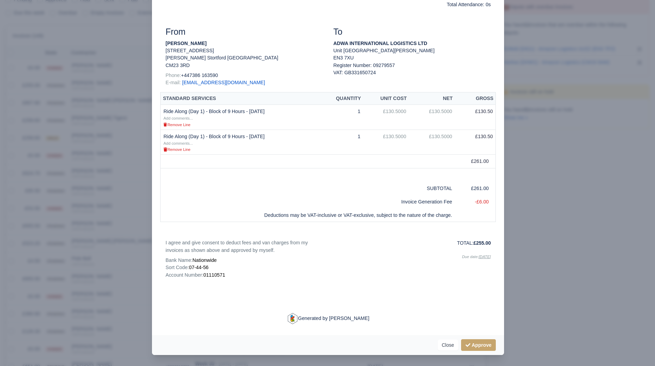
click at [64, 129] on div at bounding box center [327, 183] width 655 height 366
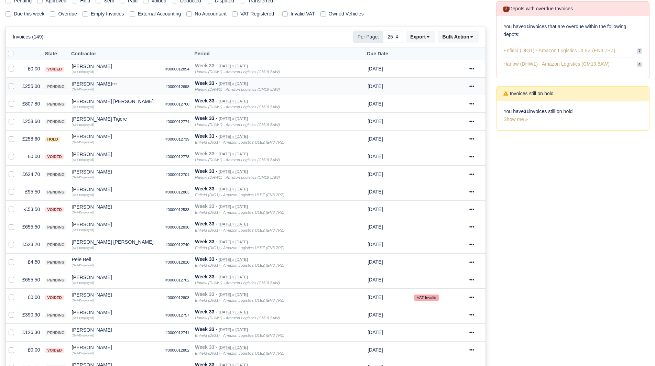
click at [38, 87] on td "£255.00" at bounding box center [31, 87] width 23 height 18
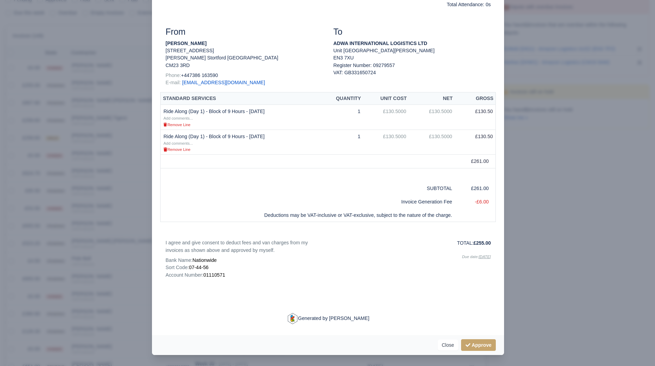
click at [55, 120] on div at bounding box center [327, 183] width 655 height 366
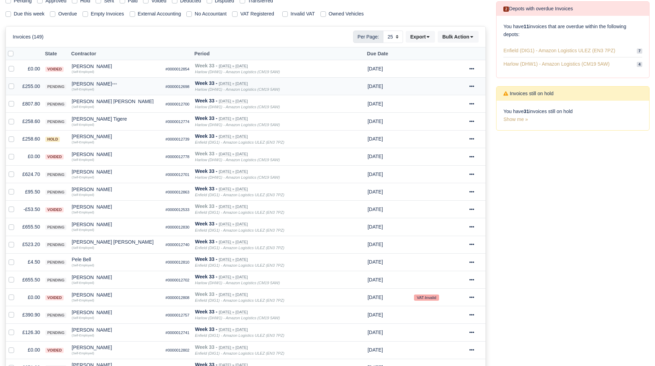
click at [84, 83] on div "Nicholas Patrick" at bounding box center [116, 84] width 88 height 5
click at [122, 103] on button "Other Invoices" at bounding box center [142, 103] width 88 height 10
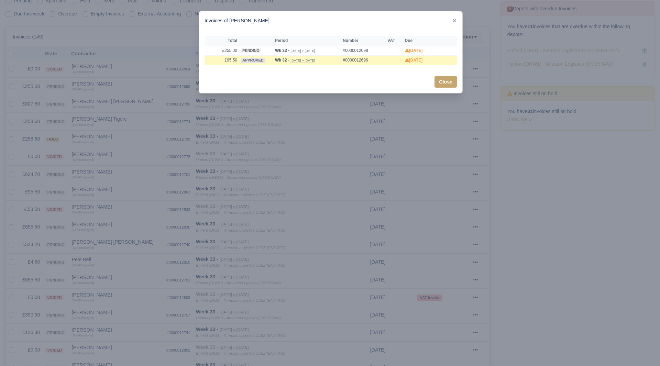
click at [123, 103] on div at bounding box center [330, 183] width 660 height 366
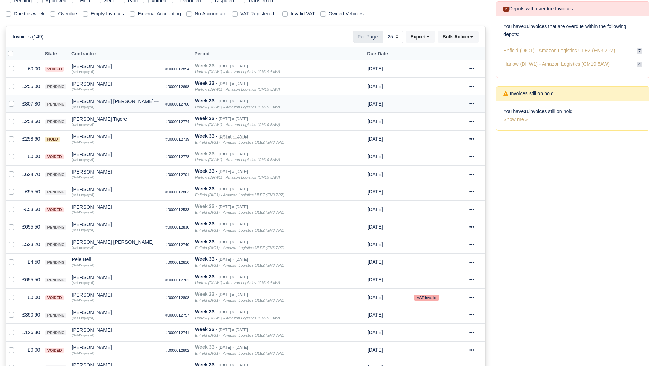
click at [29, 105] on td "£807.80" at bounding box center [31, 104] width 23 height 18
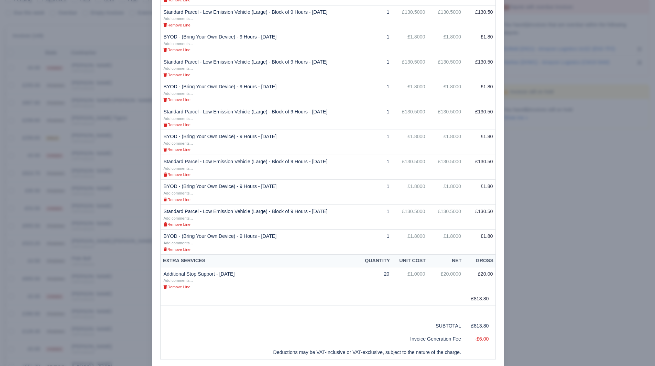
scroll to position [310, 0]
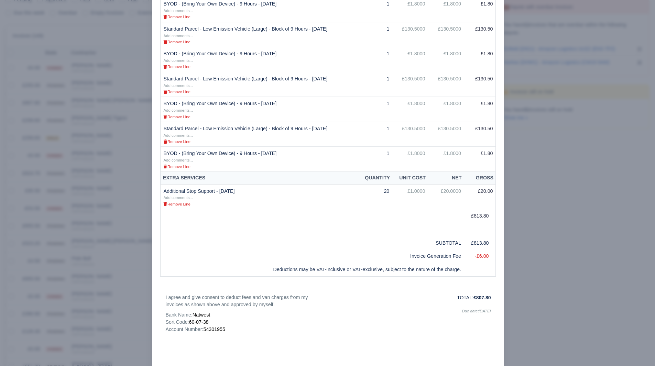
click at [32, 332] on div at bounding box center [327, 183] width 655 height 366
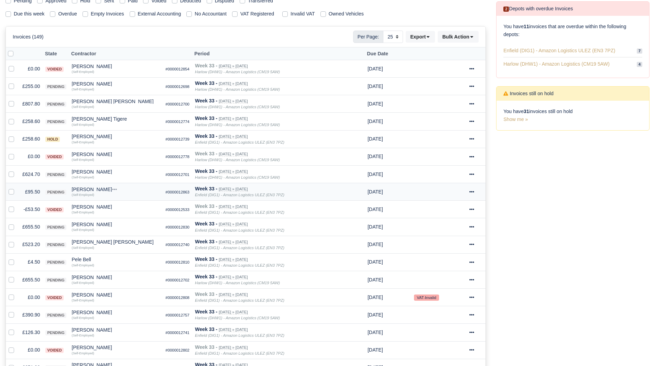
click at [35, 191] on td "£95.50" at bounding box center [31, 192] width 23 height 18
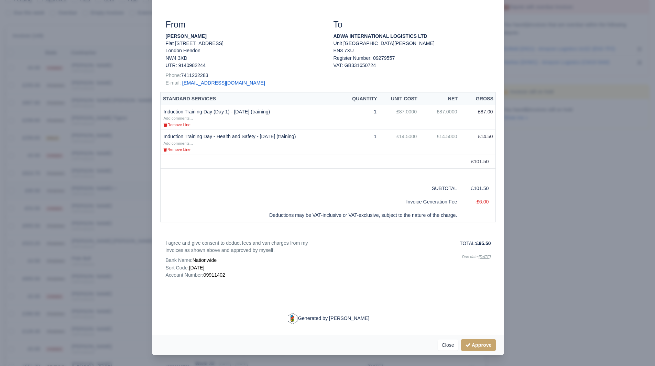
scroll to position [84, 0]
click at [83, 263] on div at bounding box center [327, 183] width 655 height 366
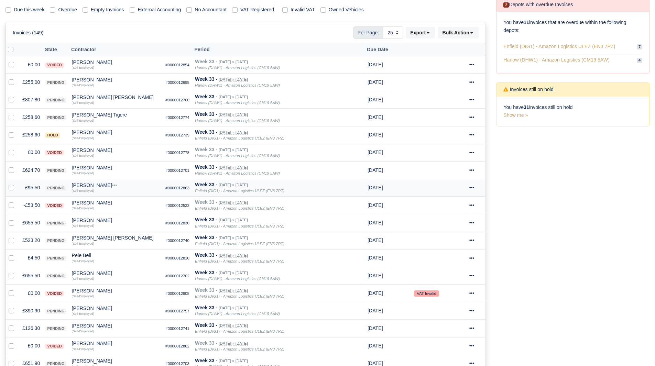
scroll to position [108, 0]
click at [90, 187] on div "[PERSON_NAME]" at bounding box center [116, 184] width 88 height 5
click at [119, 201] on button "Other Invoices" at bounding box center [142, 204] width 88 height 10
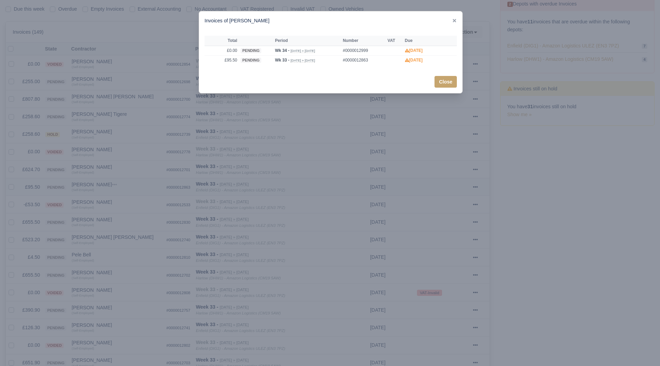
click at [119, 201] on div at bounding box center [330, 183] width 660 height 366
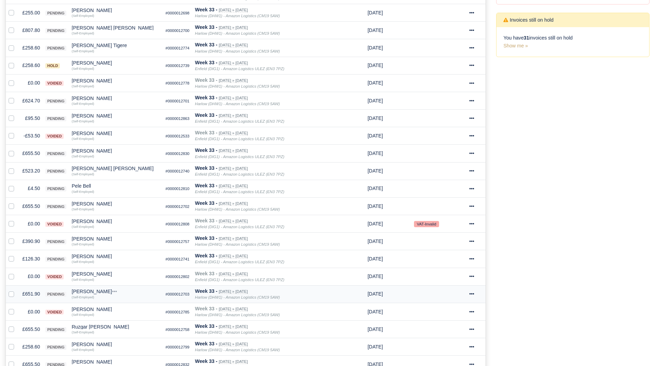
click at [32, 298] on td "£651.90" at bounding box center [31, 294] width 23 height 18
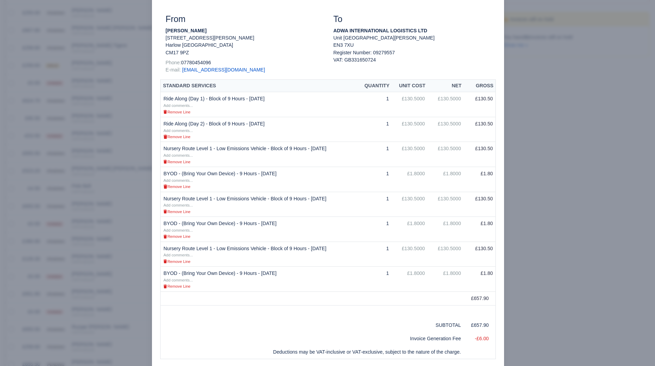
click at [102, 256] on div at bounding box center [327, 183] width 655 height 366
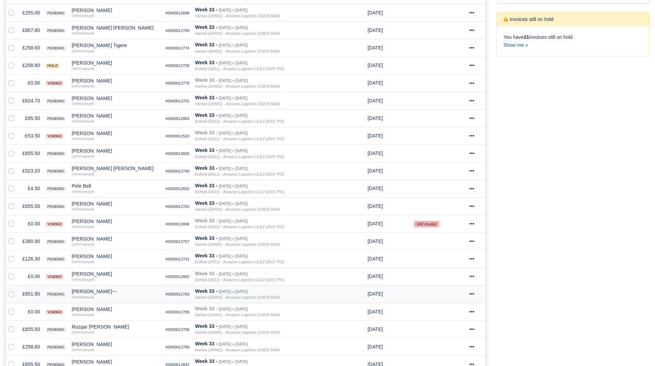
scroll to position [177, 0]
drag, startPoint x: 88, startPoint y: 293, endPoint x: 102, endPoint y: 298, distance: 14.9
click at [88, 293] on div "[PERSON_NAME]" at bounding box center [116, 291] width 88 height 5
click at [130, 310] on button "Other Invoices" at bounding box center [142, 311] width 88 height 10
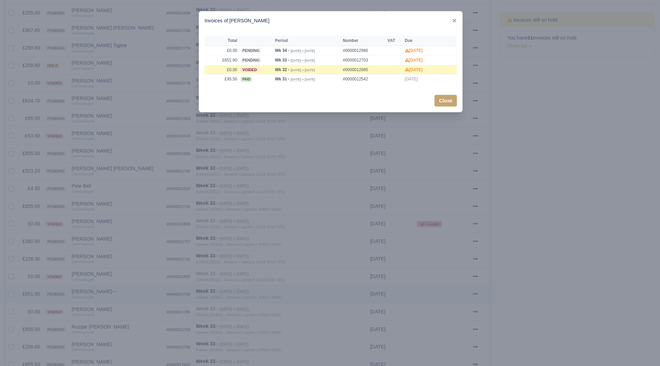
click at [130, 310] on div at bounding box center [330, 183] width 660 height 366
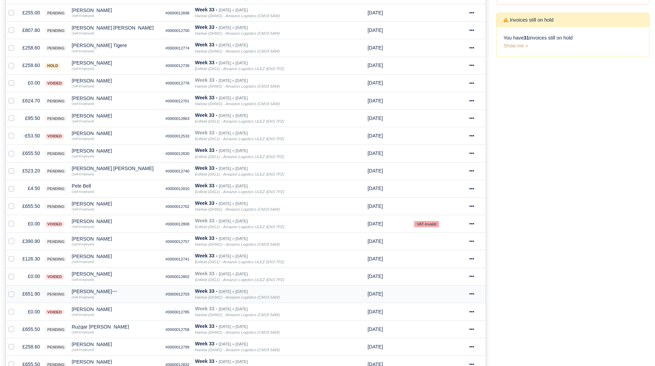
click at [35, 296] on td "£651.90" at bounding box center [31, 294] width 23 height 18
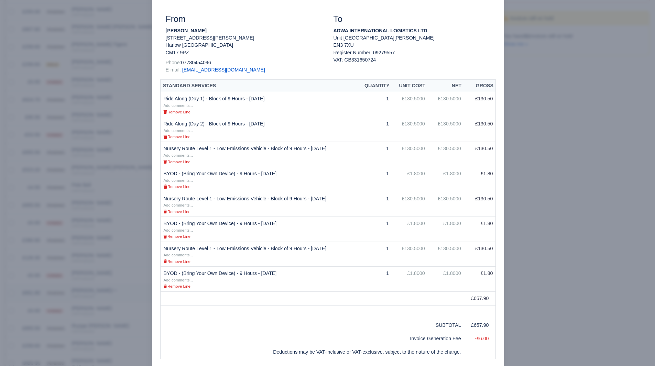
scroll to position [176, 0]
click at [56, 271] on div at bounding box center [327, 183] width 655 height 366
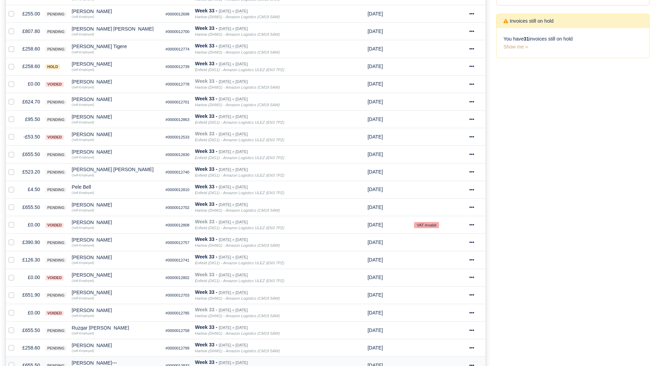
scroll to position [177, 0]
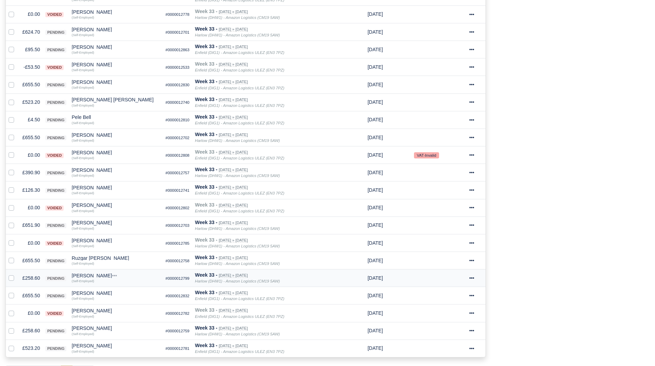
click at [30, 281] on td "£258.60" at bounding box center [31, 279] width 23 height 18
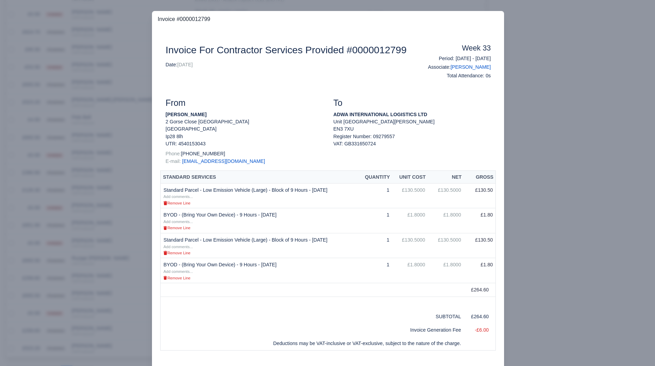
click at [121, 285] on div at bounding box center [327, 183] width 655 height 366
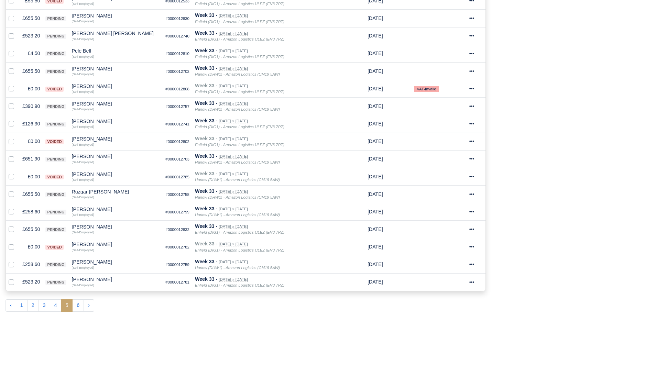
scroll to position [314, 0]
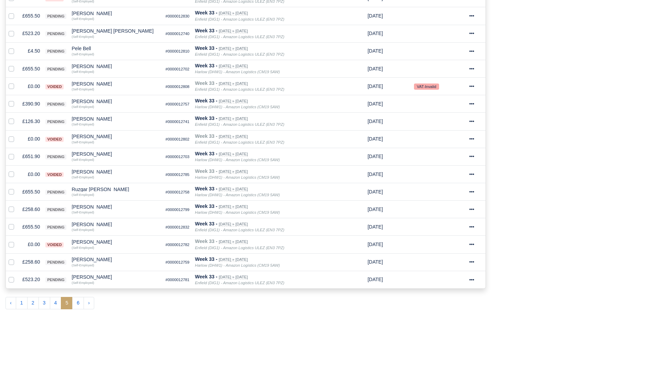
click at [77, 301] on button "6" at bounding box center [78, 303] width 12 height 12
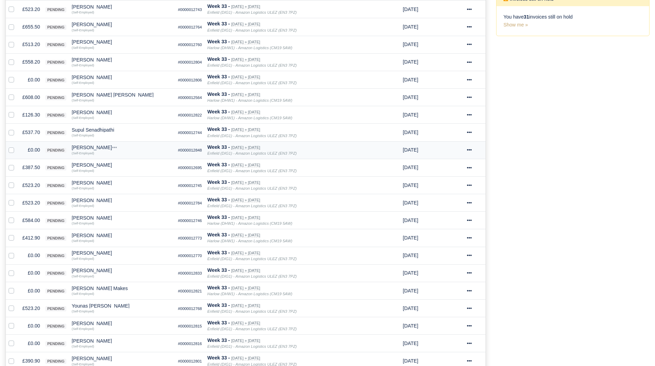
scroll to position [102, 0]
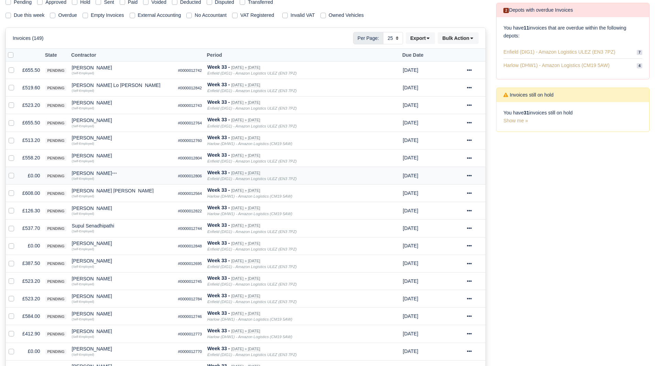
click at [17, 172] on label at bounding box center [17, 172] width 0 height 0
click at [9, 176] on input "checkbox" at bounding box center [12, 175] width 6 height 6
checkbox input "true"
click at [17, 242] on label at bounding box center [17, 242] width 0 height 0
click at [12, 246] on input "checkbox" at bounding box center [12, 245] width 6 height 6
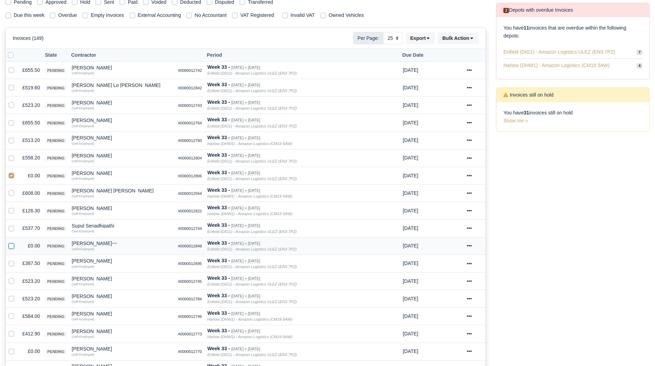
checkbox input "true"
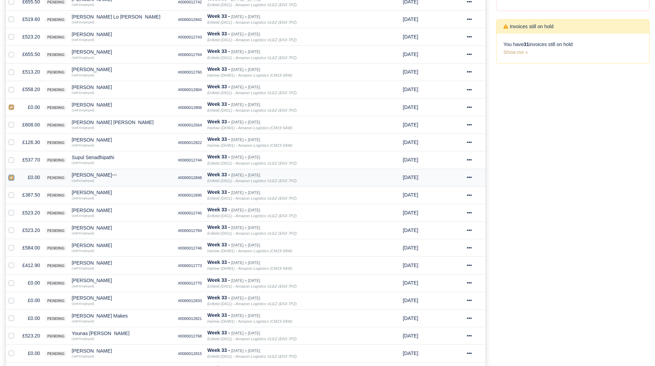
scroll to position [171, 0]
click at [17, 279] on label at bounding box center [17, 279] width 0 height 0
click at [11, 284] on input "checkbox" at bounding box center [12, 282] width 6 height 6
checkbox input "true"
drag, startPoint x: 12, startPoint y: 299, endPoint x: 12, endPoint y: 303, distance: 4.8
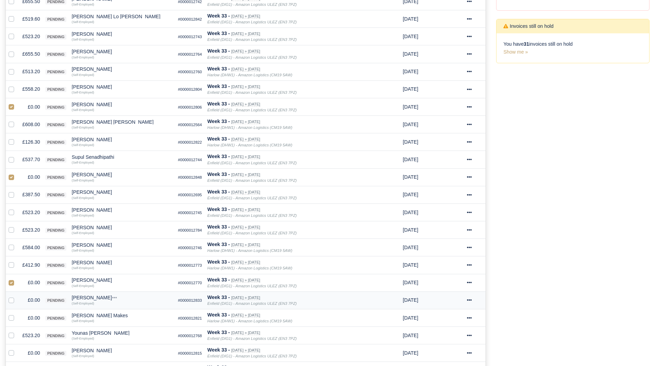
click at [17, 296] on label at bounding box center [17, 296] width 0 height 0
click at [12, 299] on input "checkbox" at bounding box center [12, 299] width 6 height 6
checkbox input "true"
click at [17, 314] on label at bounding box center [17, 314] width 0 height 0
click at [10, 320] on input "checkbox" at bounding box center [12, 317] width 6 height 6
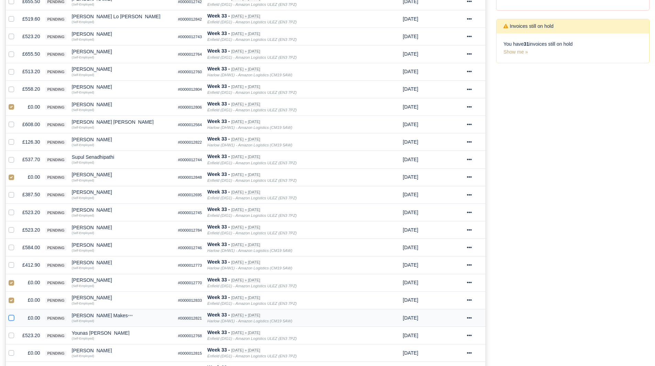
checkbox input "true"
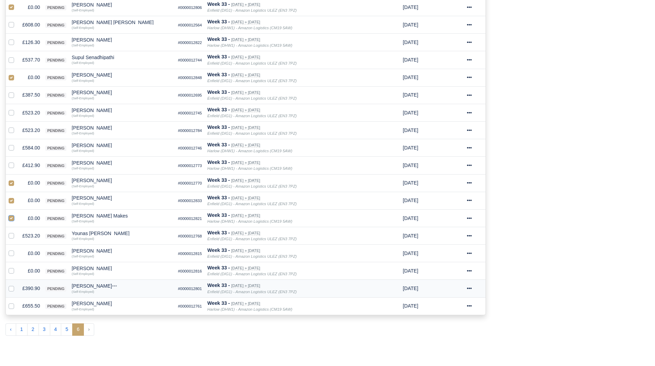
scroll to position [274, 0]
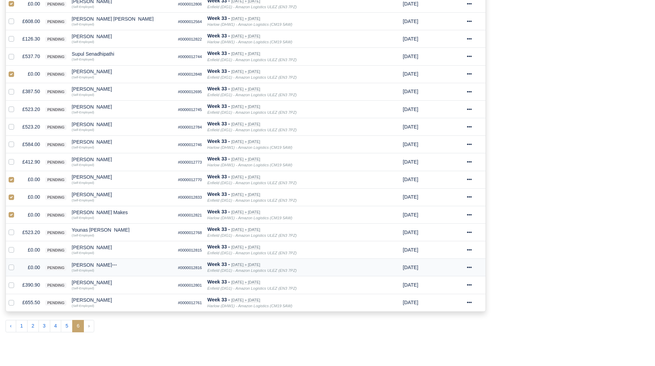
click at [17, 264] on label at bounding box center [17, 264] width 0 height 0
click at [11, 266] on input "checkbox" at bounding box center [12, 267] width 6 height 6
checkbox input "true"
drag, startPoint x: 12, startPoint y: 252, endPoint x: 18, endPoint y: 251, distance: 5.2
click at [17, 246] on label at bounding box center [17, 246] width 0 height 0
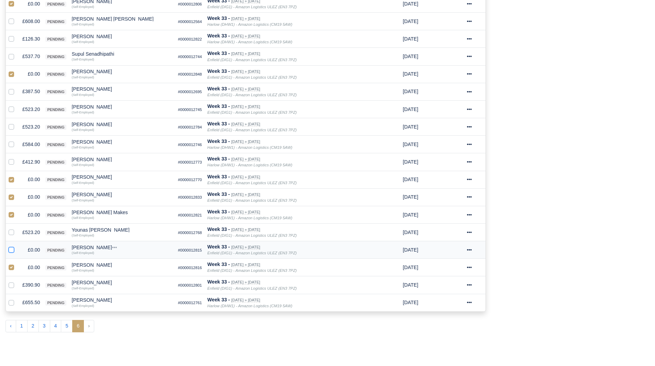
click at [13, 251] on input "checkbox" at bounding box center [12, 249] width 6 height 6
checkbox input "true"
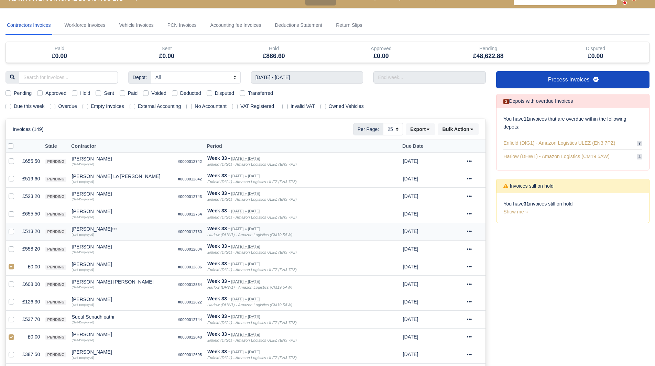
scroll to position [0, 0]
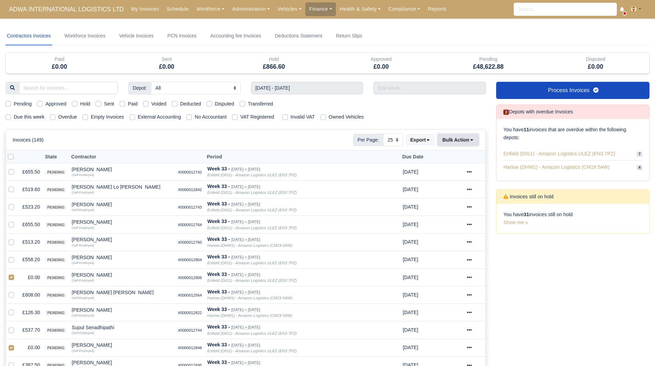
click at [460, 135] on button "Bulk Action" at bounding box center [458, 140] width 41 height 12
click at [442, 192] on div "Void" at bounding box center [447, 195] width 61 height 11
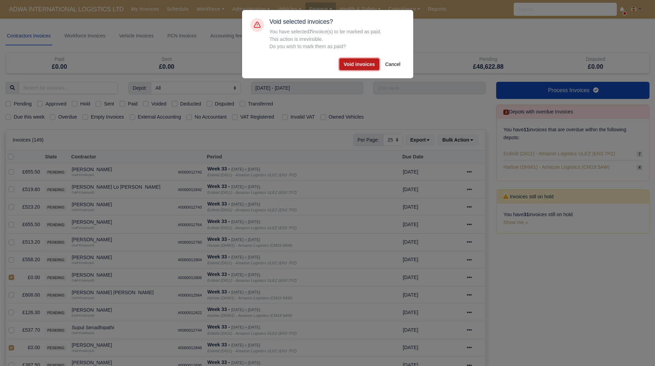
click at [367, 67] on button "Void invoices" at bounding box center [359, 64] width 40 height 12
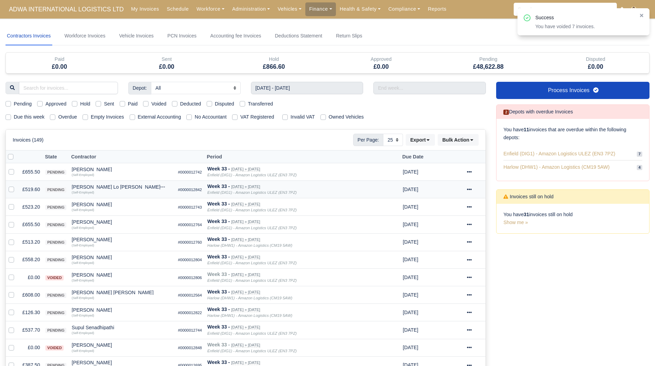
click at [31, 189] on td "£519.60" at bounding box center [31, 190] width 23 height 18
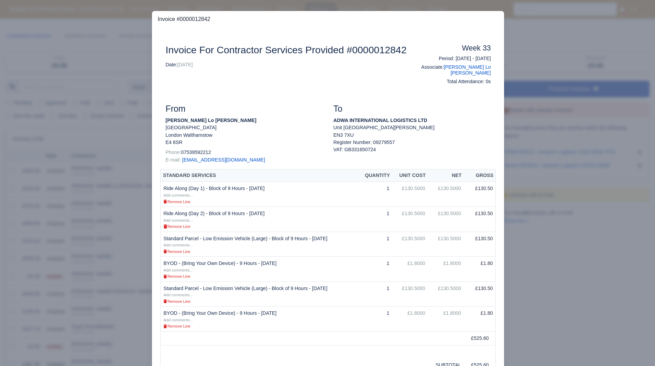
click at [121, 317] on div at bounding box center [327, 183] width 655 height 366
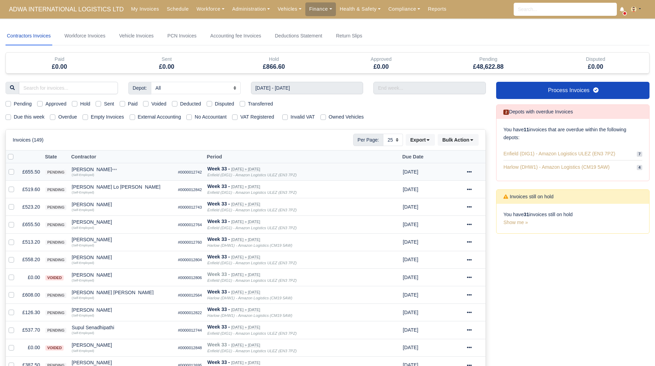
click at [85, 167] on div "[PERSON_NAME]" at bounding box center [122, 169] width 101 height 5
click at [80, 187] on div "[PERSON_NAME] Lo [PERSON_NAME]" at bounding box center [122, 187] width 101 height 5
click at [147, 207] on button "Other Invoices" at bounding box center [160, 207] width 100 height 10
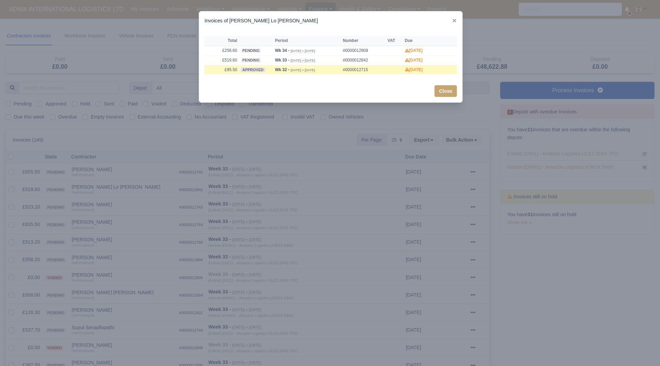
click at [147, 207] on div at bounding box center [330, 183] width 660 height 366
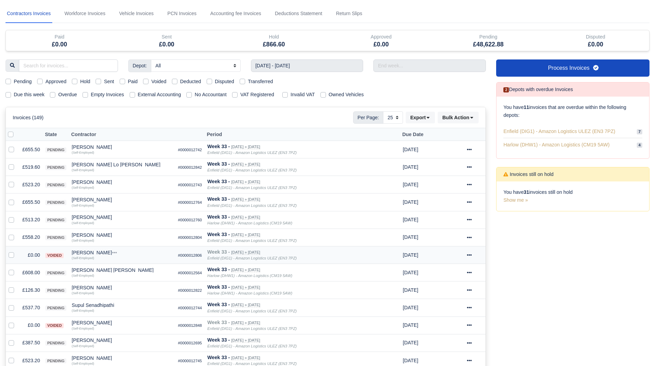
scroll to position [34, 0]
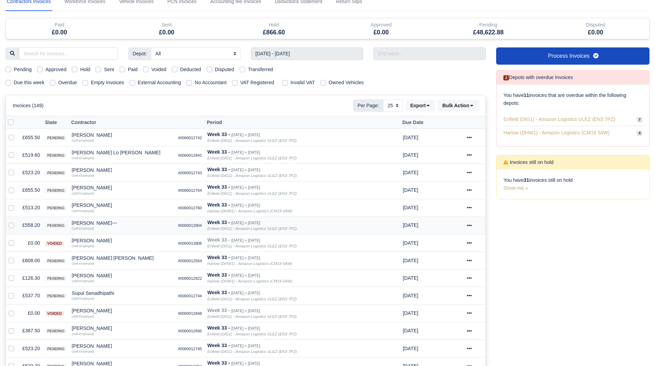
click at [28, 229] on td "£558.20" at bounding box center [31, 226] width 23 height 18
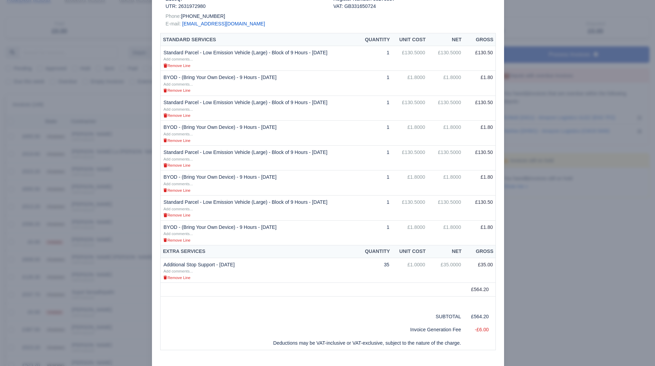
scroll to position [241, 0]
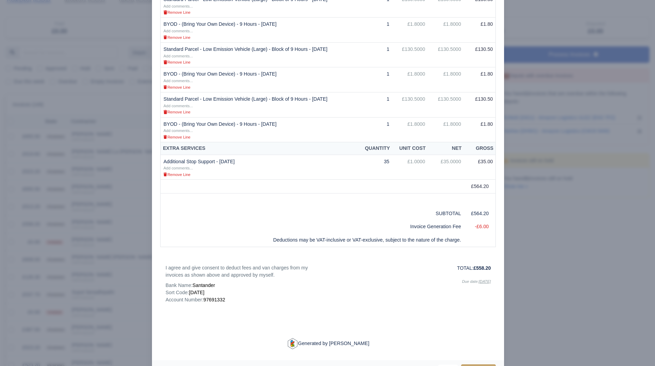
click at [52, 342] on div at bounding box center [327, 183] width 655 height 366
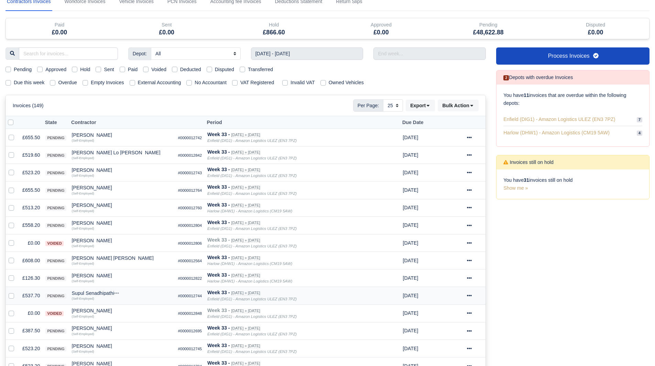
click at [25, 294] on td "£537.70" at bounding box center [31, 296] width 23 height 18
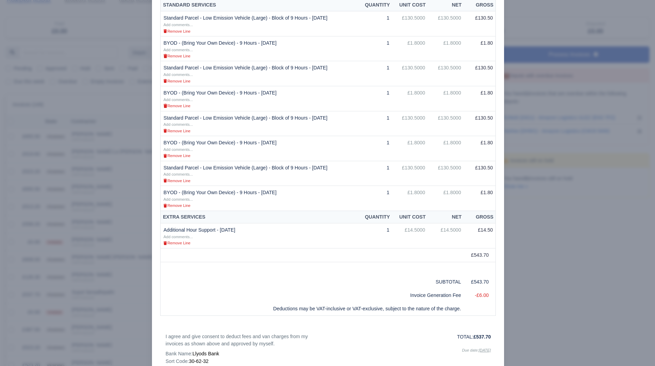
scroll to position [172, 0]
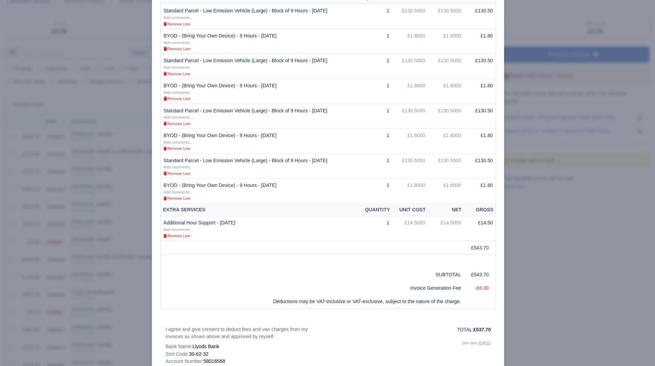
click at [39, 316] on div at bounding box center [327, 183] width 655 height 366
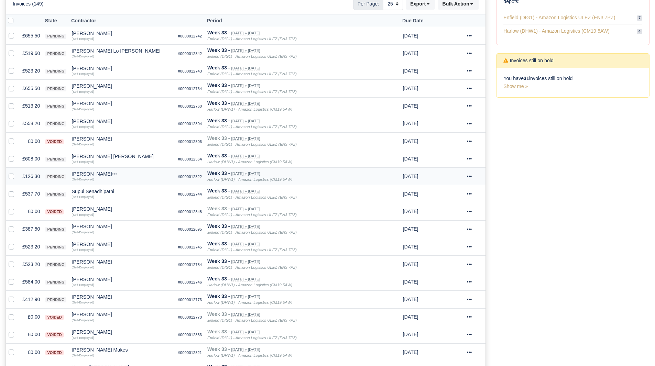
scroll to position [138, 0]
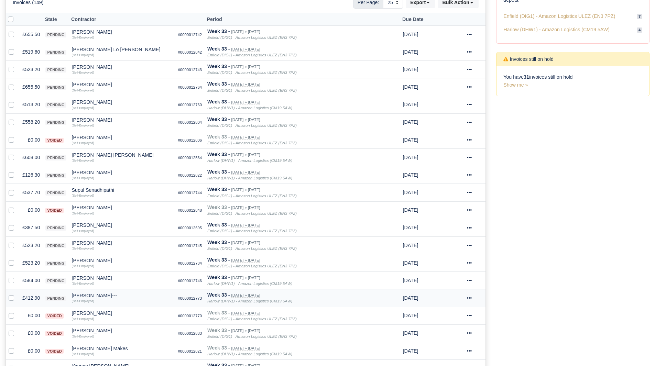
click at [33, 300] on td "£412.90" at bounding box center [31, 299] width 23 height 18
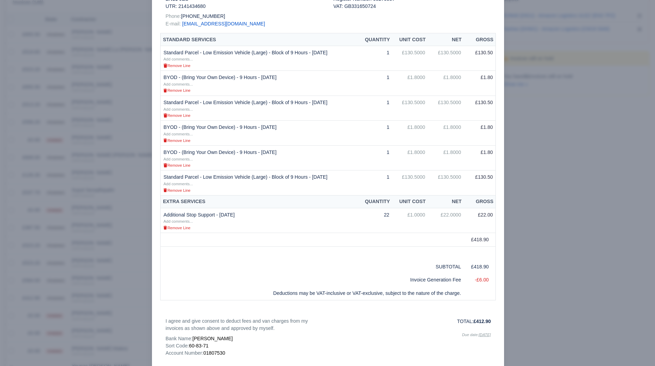
click at [587, 236] on div at bounding box center [327, 183] width 655 height 366
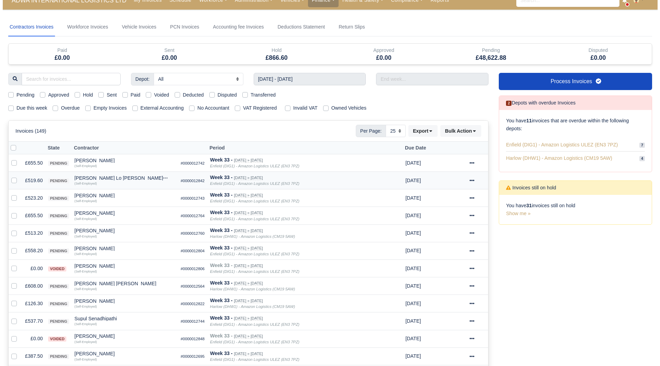
scroll to position [0, 0]
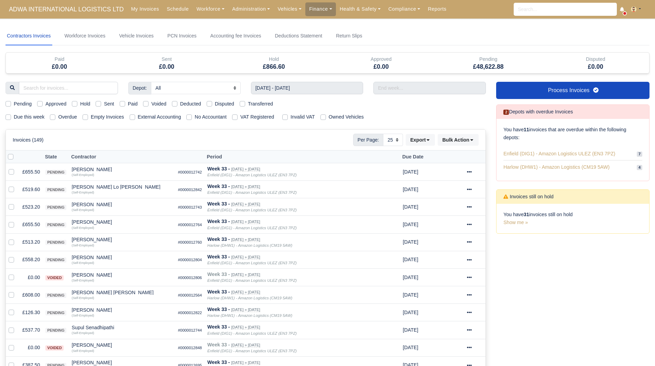
click at [20, 107] on label "Pending" at bounding box center [23, 104] width 18 height 8
click at [11, 106] on input "Pending" at bounding box center [9, 103] width 6 height 6
checkbox input "true"
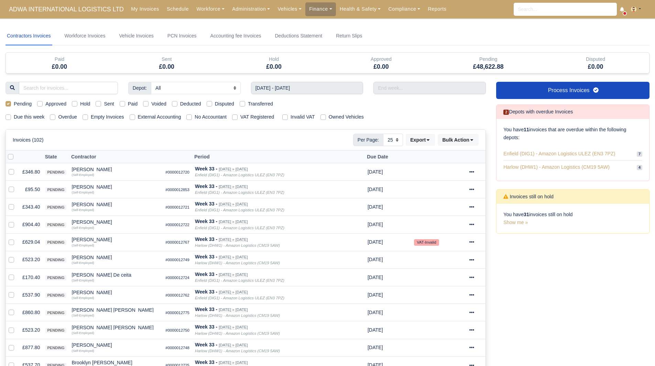
click at [16, 153] on label at bounding box center [16, 153] width 0 height 0
click at [12, 155] on input "checkbox" at bounding box center [11, 156] width 6 height 6
checkbox input "true"
click at [457, 140] on button "Bulk Action" at bounding box center [458, 140] width 41 height 12
click at [446, 175] on div "Approve" at bounding box center [447, 174] width 61 height 11
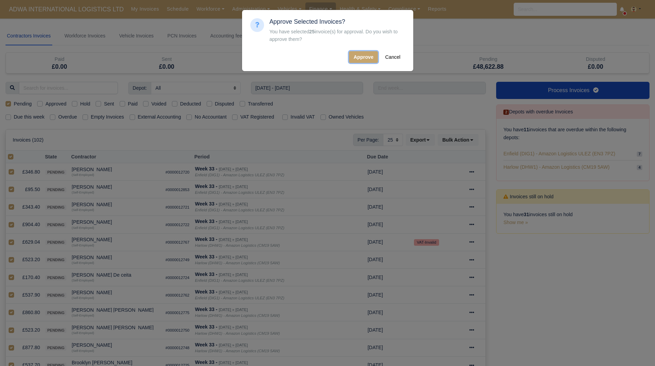
click at [358, 56] on button "Approve" at bounding box center [363, 57] width 29 height 12
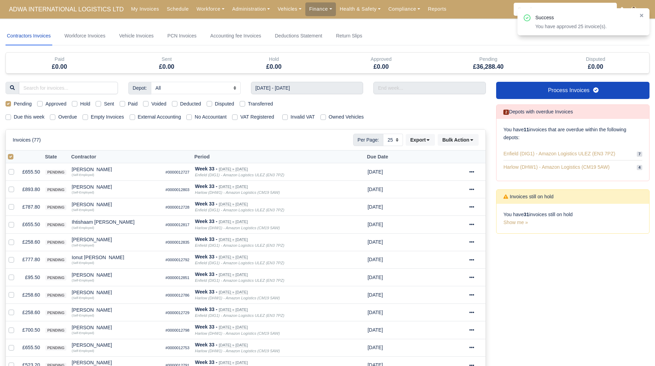
click at [16, 153] on label at bounding box center [16, 153] width 0 height 0
click at [11, 158] on input "checkbox" at bounding box center [11, 156] width 6 height 6
checkbox input "false"
click at [16, 153] on label at bounding box center [16, 153] width 0 height 0
click at [11, 158] on input "checkbox" at bounding box center [11, 156] width 6 height 6
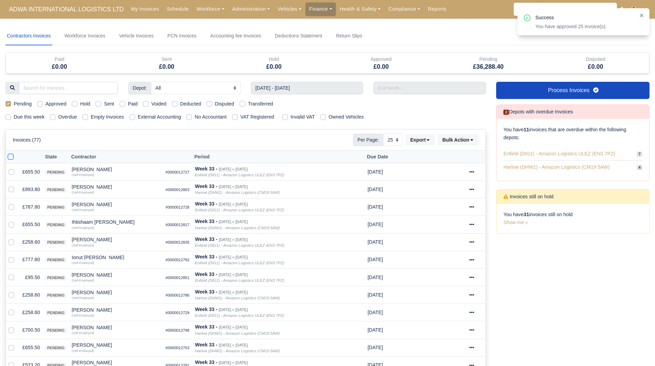
checkbox input "true"
click at [473, 144] on button "Bulk Action" at bounding box center [458, 140] width 41 height 12
click at [452, 174] on div "Approve" at bounding box center [447, 174] width 61 height 11
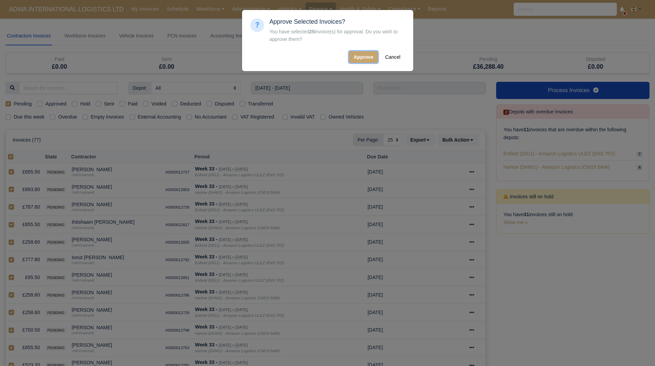
click at [374, 56] on button "Approve" at bounding box center [363, 57] width 29 height 12
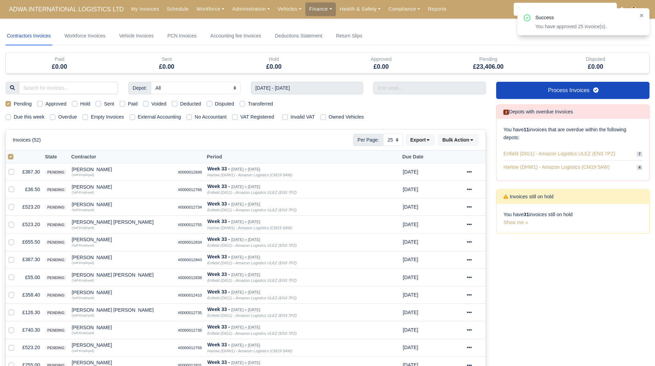
click at [16, 153] on label at bounding box center [16, 153] width 0 height 0
click at [9, 158] on input "checkbox" at bounding box center [11, 156] width 6 height 6
checkbox input "false"
click at [16, 153] on label at bounding box center [16, 153] width 0 height 0
click at [12, 157] on input "checkbox" at bounding box center [11, 156] width 6 height 6
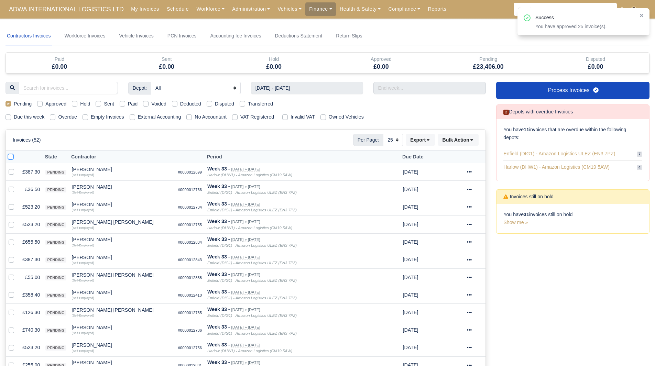
checkbox input "true"
click at [464, 139] on button "Bulk Action" at bounding box center [458, 140] width 41 height 12
click at [452, 176] on div "Approve" at bounding box center [447, 174] width 61 height 11
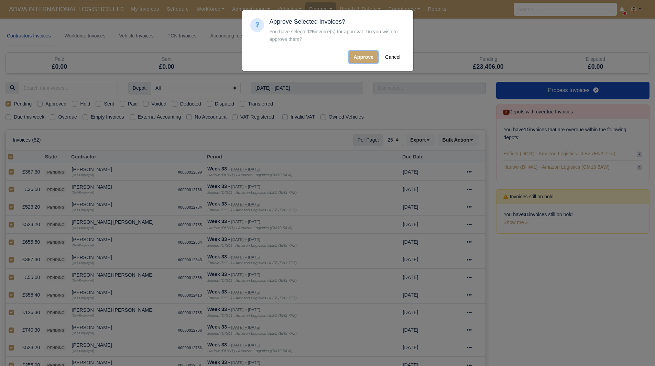
click at [366, 56] on button "Approve" at bounding box center [363, 57] width 29 height 12
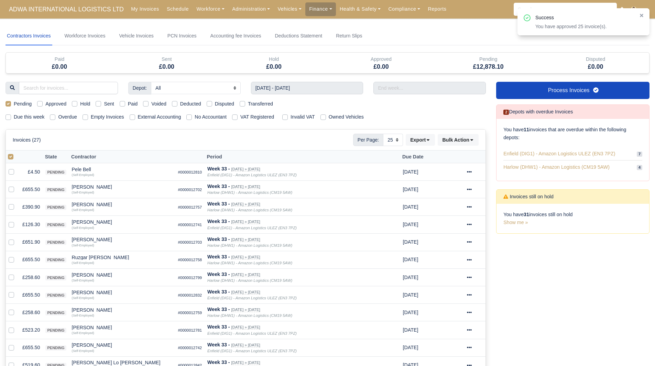
click at [16, 153] on label at bounding box center [16, 153] width 0 height 0
click at [12, 159] on input "checkbox" at bounding box center [11, 156] width 6 height 6
checkbox input "false"
click at [16, 153] on label at bounding box center [16, 153] width 0 height 0
click at [11, 156] on input "checkbox" at bounding box center [11, 156] width 6 height 6
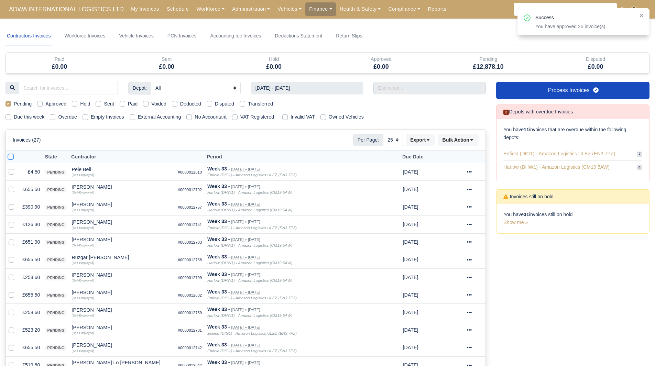
checkbox input "true"
click at [458, 141] on button "Bulk Action" at bounding box center [458, 140] width 41 height 12
click at [441, 174] on div "Approve" at bounding box center [447, 174] width 61 height 11
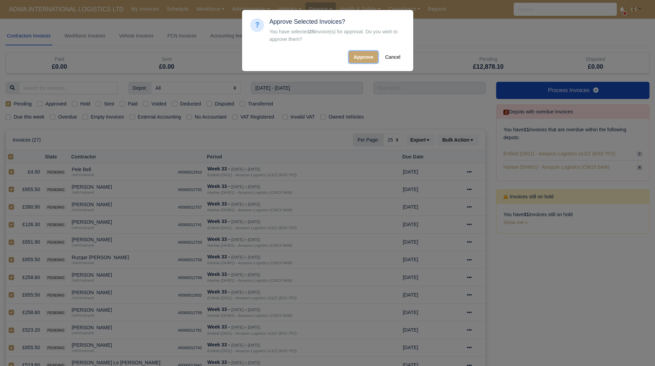
click at [358, 61] on button "Approve" at bounding box center [363, 57] width 29 height 12
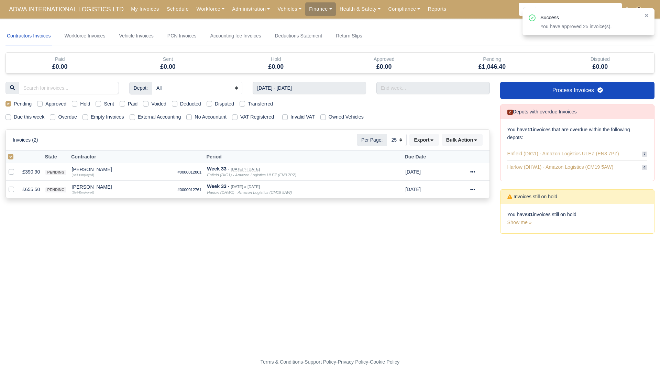
click at [16, 153] on label at bounding box center [16, 153] width 0 height 0
click at [10, 159] on input "checkbox" at bounding box center [11, 156] width 6 height 6
checkbox input "false"
click at [16, 153] on label at bounding box center [16, 153] width 0 height 0
click at [10, 159] on input "checkbox" at bounding box center [11, 156] width 6 height 6
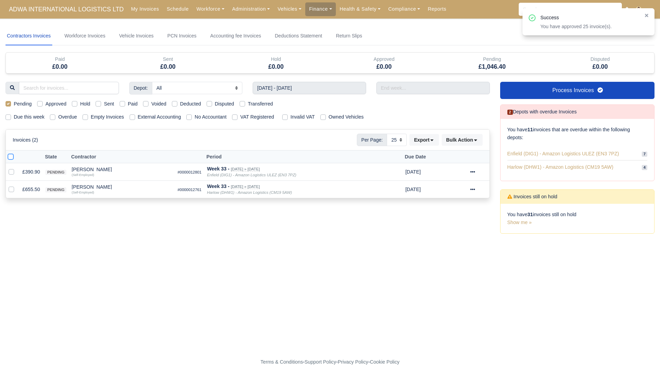
checkbox input "true"
drag, startPoint x: 474, startPoint y: 137, endPoint x: 472, endPoint y: 142, distance: 5.1
click at [474, 138] on button "Bulk Action" at bounding box center [462, 140] width 41 height 12
click at [462, 174] on div "Approve" at bounding box center [451, 174] width 61 height 11
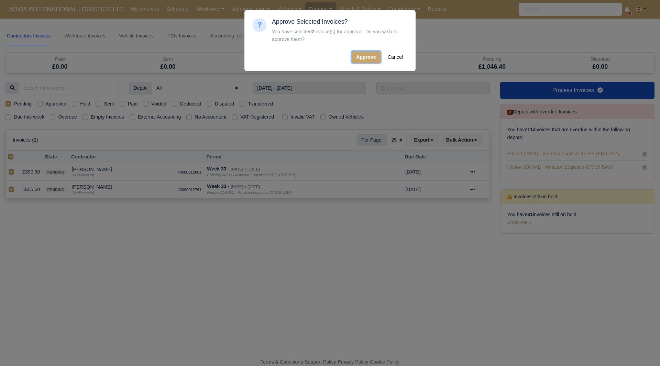
click at [359, 52] on button "Approve" at bounding box center [366, 57] width 29 height 12
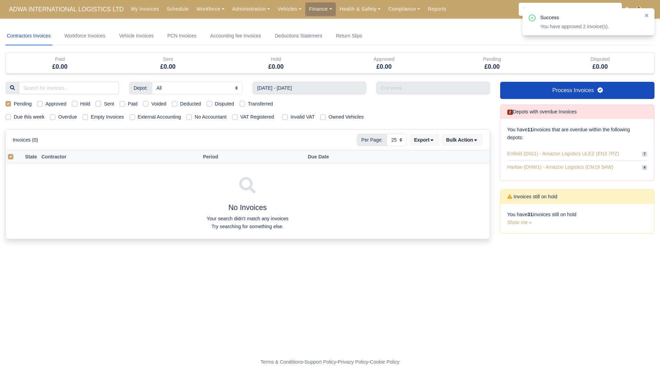
click at [242, 298] on form "Transfer Amount Are you sure you want to transfer the amount of this payment to…" at bounding box center [330, 299] width 649 height 8
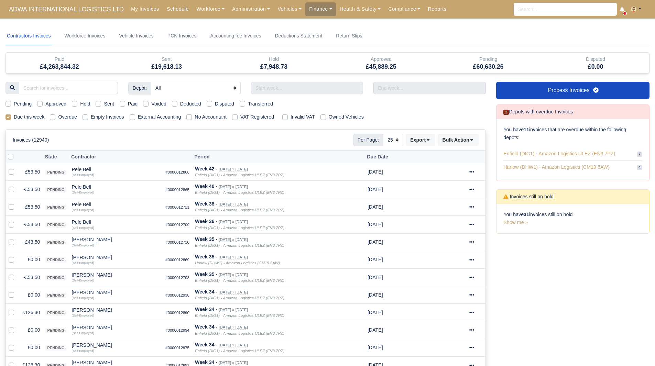
select select "25"
click at [195, 10] on link "Workforce" at bounding box center [211, 8] width 36 height 13
click at [64, 9] on span "ADWA INTERNATIONAL LOGISTICS LTD" at bounding box center [67, 9] width 122 height 14
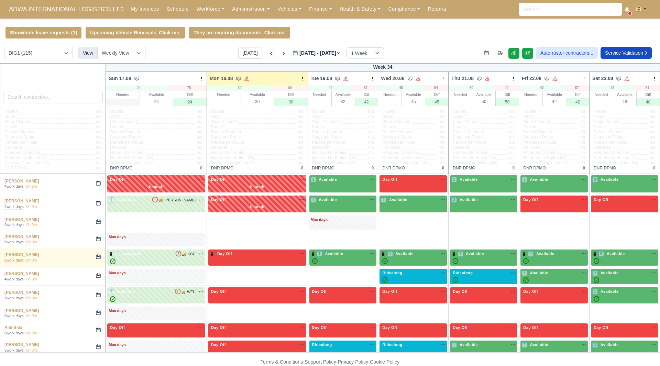
click at [268, 54] on icon at bounding box center [271, 53] width 7 height 7
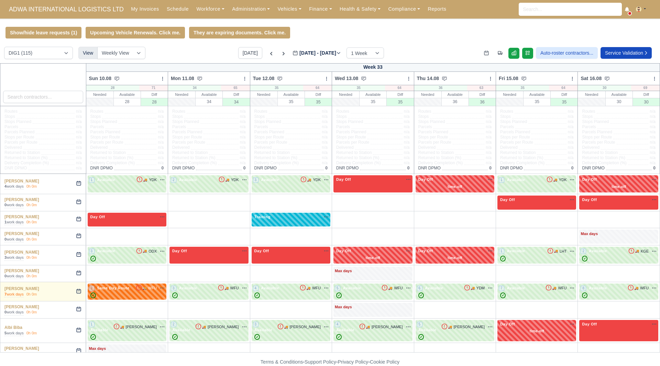
type input "[DATE]"
click at [159, 296] on div "✓" at bounding box center [127, 296] width 76 height 6
select select "Same Day Route"
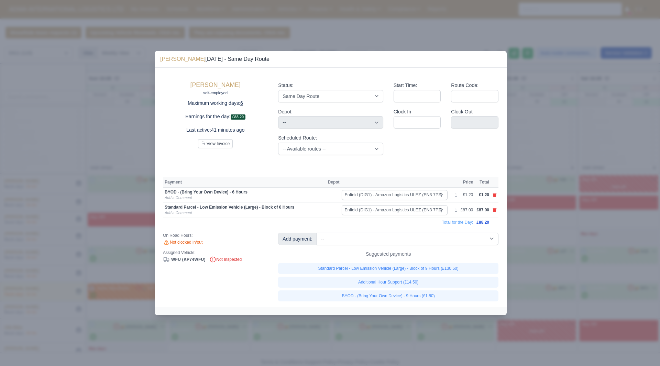
click at [520, 272] on div at bounding box center [330, 183] width 660 height 366
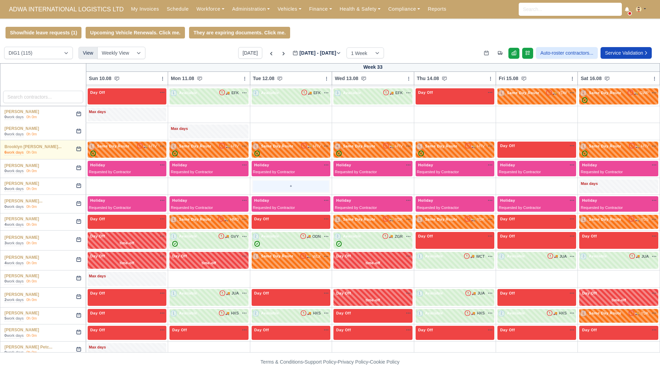
scroll to position [310, 0]
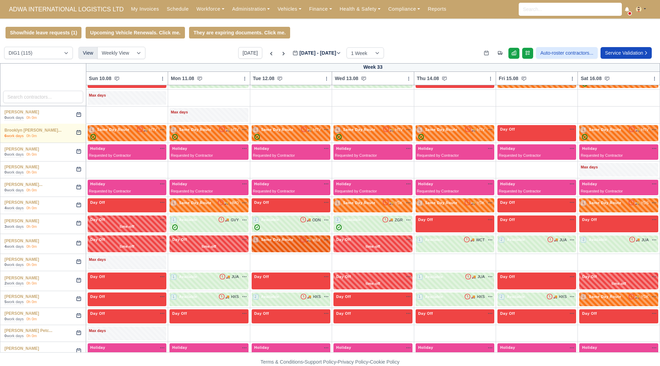
click at [295, 237] on span "Same Day Route" at bounding box center [277, 239] width 35 height 5
select select "Same Day Route"
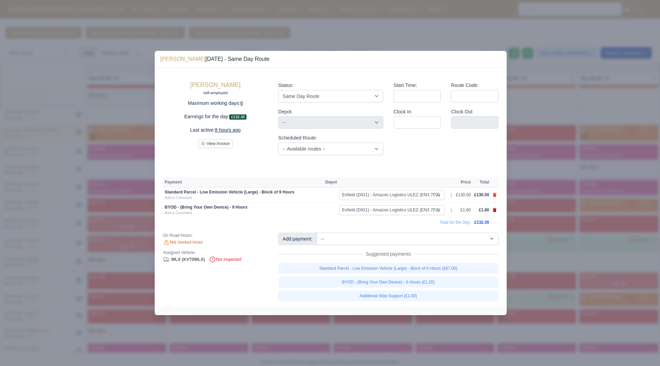
click at [494, 210] on icon at bounding box center [495, 210] width 4 height 4
select select
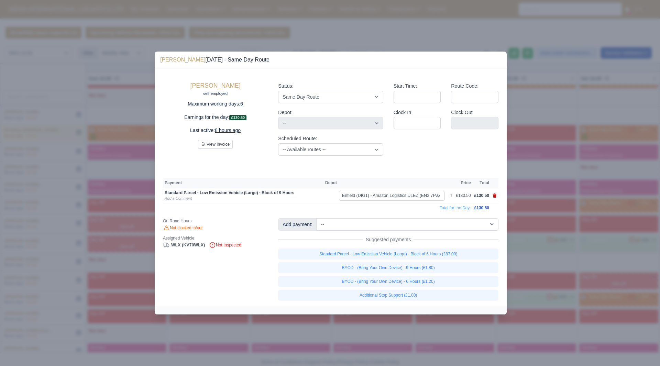
click at [494, 196] on icon at bounding box center [495, 196] width 4 height 4
select select
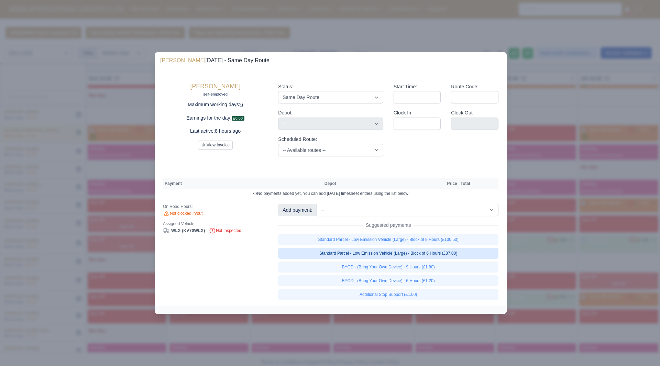
click at [469, 252] on link "Standard Parcel - Low Emission Vehicle (Large) - Block of 6 Hours (£87.00)" at bounding box center [388, 253] width 220 height 11
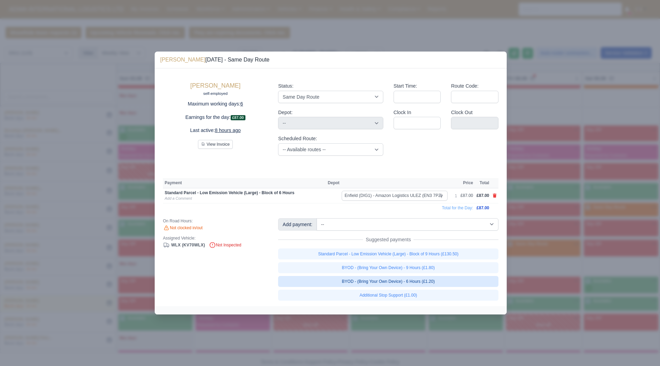
scroll to position [317, 0]
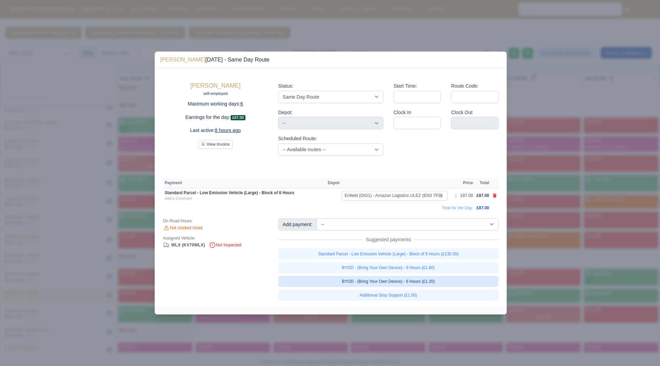
click at [442, 282] on link "BYOD - (Bring Your Own Device) - 6 Hours (£1.20)" at bounding box center [388, 281] width 220 height 11
select select "1"
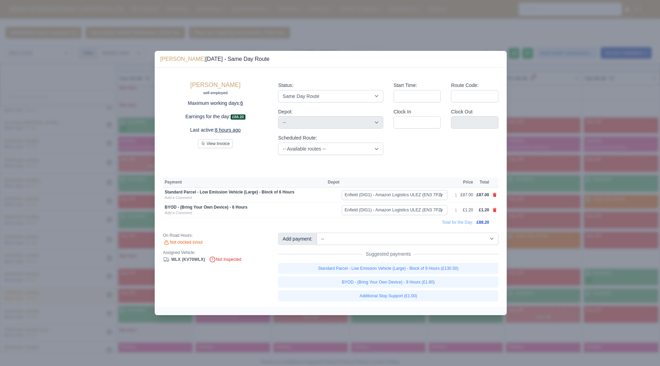
click at [559, 232] on div at bounding box center [330, 183] width 660 height 366
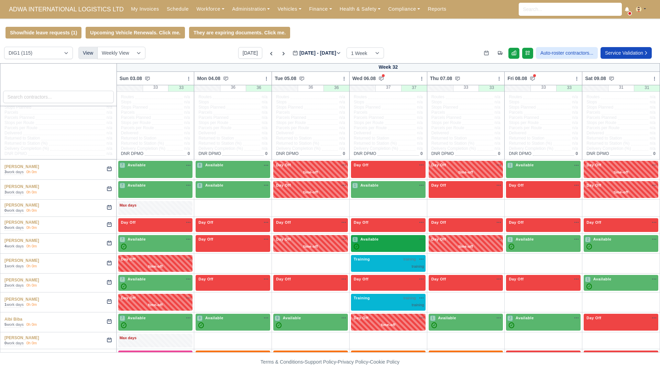
scroll to position [0, 0]
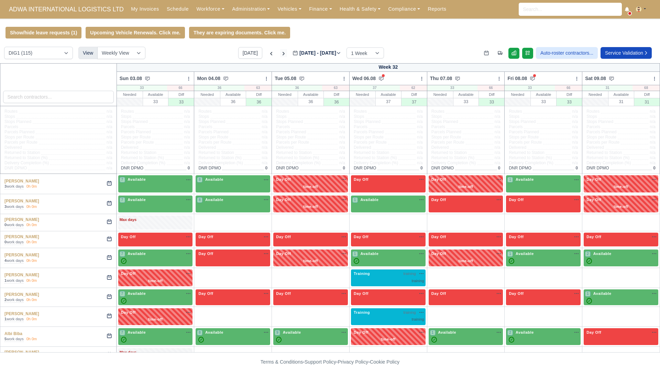
click at [280, 54] on icon at bounding box center [283, 53] width 7 height 7
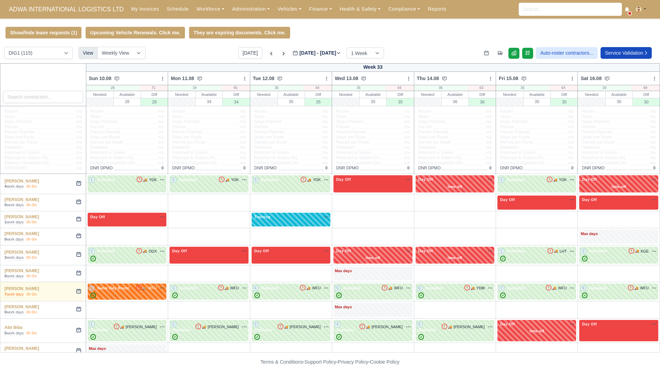
type input "[DATE]"
click at [268, 53] on icon at bounding box center [271, 53] width 7 height 7
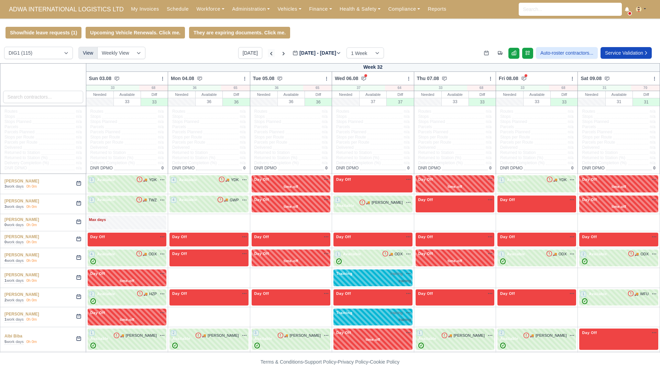
type input "[DATE]"
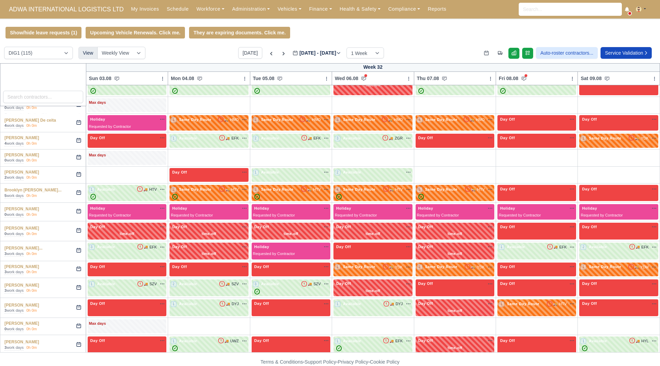
scroll to position [378, 0]
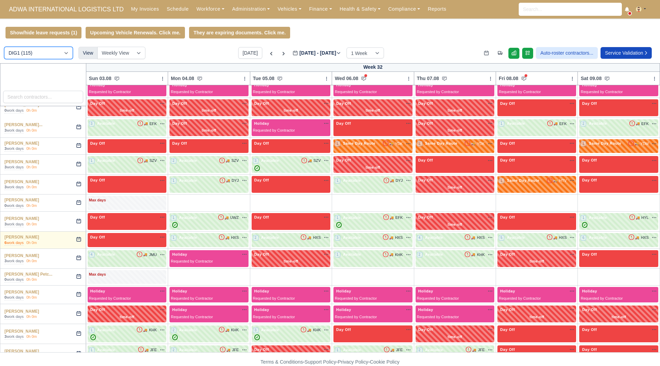
click at [47, 51] on select "DIG1 (115) DHW1 (59)" at bounding box center [38, 53] width 69 height 12
select select "2"
click at [4, 48] on select "DIG1 (115) DHW1 (59)" at bounding box center [38, 53] width 69 height 12
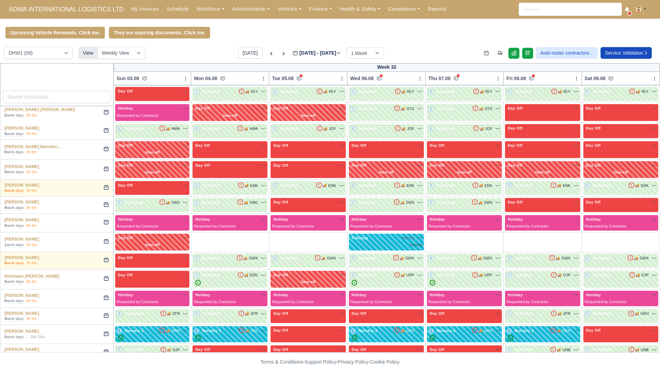
scroll to position [138, 0]
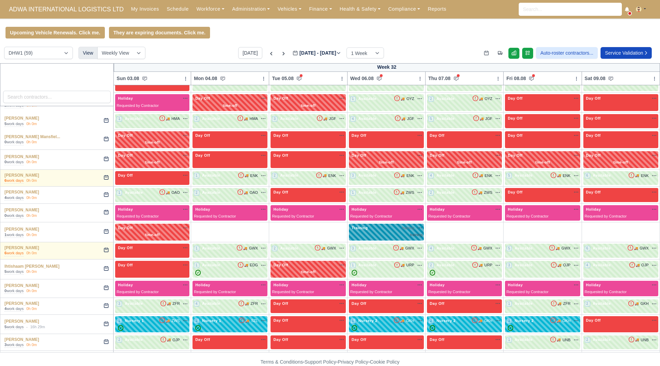
click at [365, 237] on div "training" at bounding box center [386, 235] width 72 height 6
select select "Training"
select select "2"
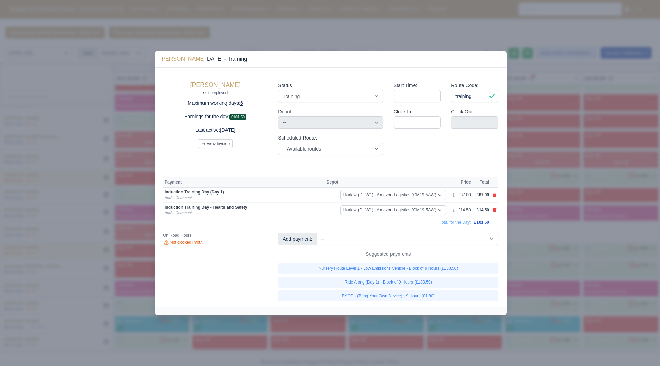
click at [494, 193] on link at bounding box center [495, 195] width 4 height 6
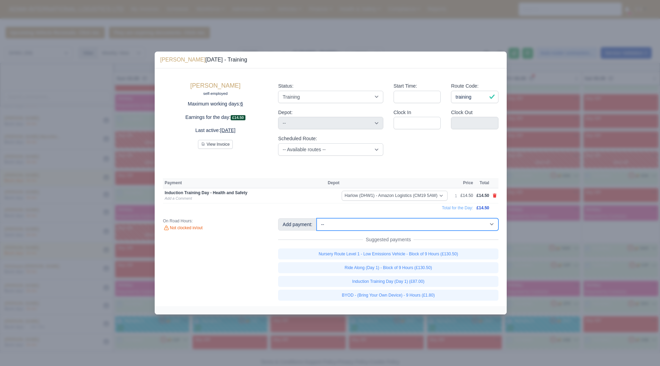
click at [475, 225] on select "-- Additional Hour Support (£14.50) Additional Stop Support (£1.00) BYOD - (Bri…" at bounding box center [408, 224] width 182 height 12
select select "74"
click at [317, 218] on select "-- Additional Hour Support (£14.50) Additional Stop Support (£1.00) BYOD - (Bri…" at bounding box center [408, 224] width 182 height 12
select select "2"
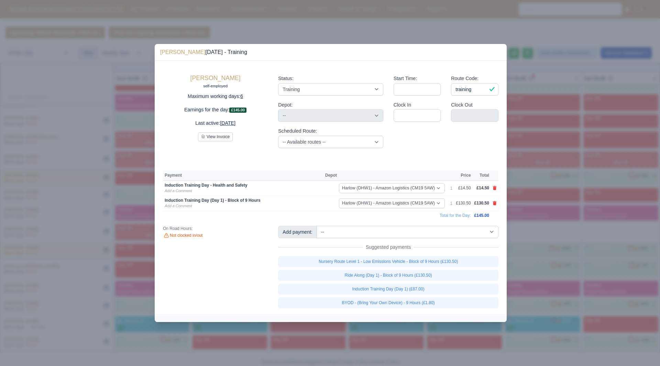
drag, startPoint x: 571, startPoint y: 279, endPoint x: 565, endPoint y: 298, distance: 19.4
click at [571, 279] on div at bounding box center [330, 183] width 660 height 366
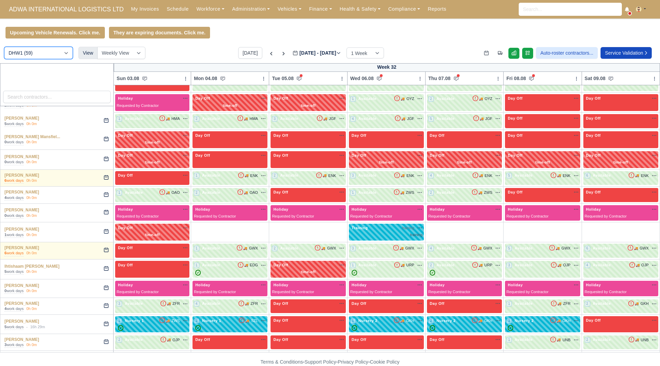
click at [39, 57] on select "DIG1 (115) DHW1 (59)" at bounding box center [38, 53] width 69 height 12
select select "1"
click at [4, 48] on select "DIG1 (115) DHW1 (59)" at bounding box center [38, 53] width 69 height 12
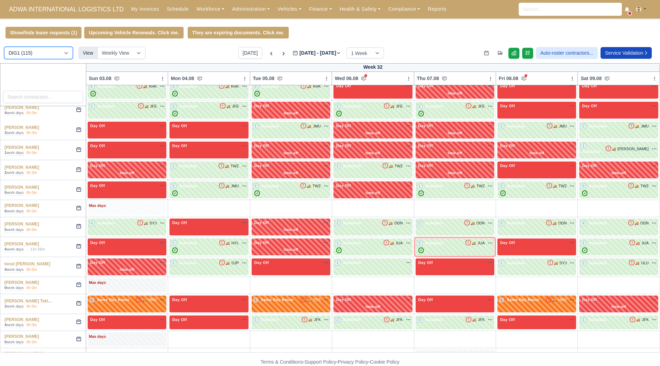
scroll to position [688, 0]
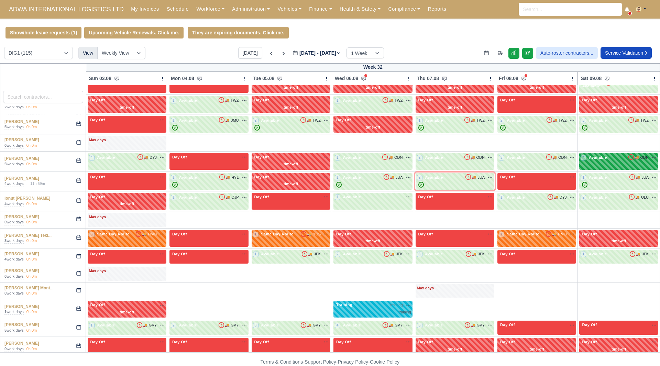
click at [615, 153] on div "4 Available 🚚" at bounding box center [619, 161] width 79 height 17
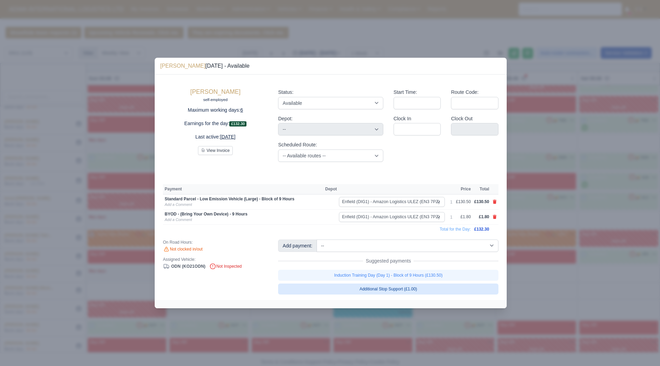
click at [394, 289] on link "Additional Stop Support (£1.00)" at bounding box center [388, 289] width 220 height 11
select select "1"
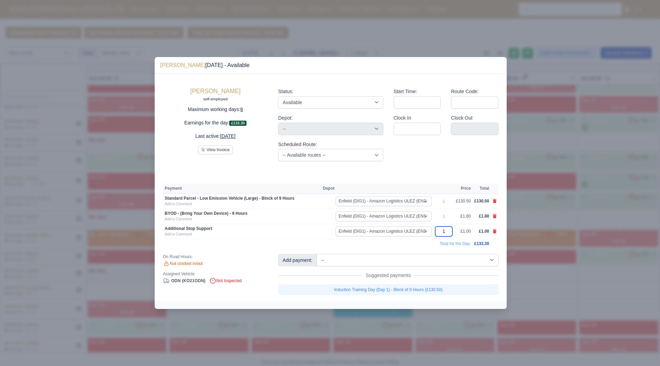
click at [451, 231] on input "1" at bounding box center [443, 232] width 17 height 10
type input "132."
type input "132.3"
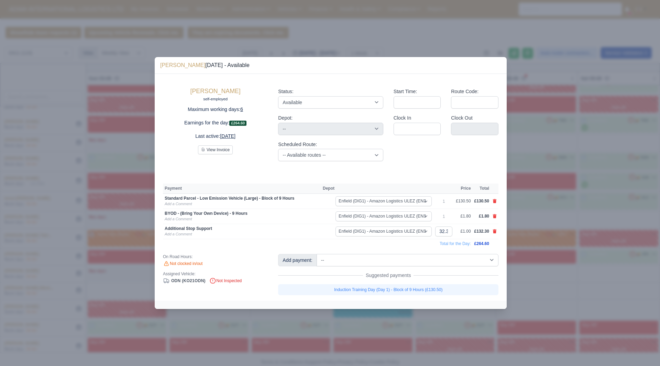
click at [528, 237] on div at bounding box center [330, 183] width 660 height 366
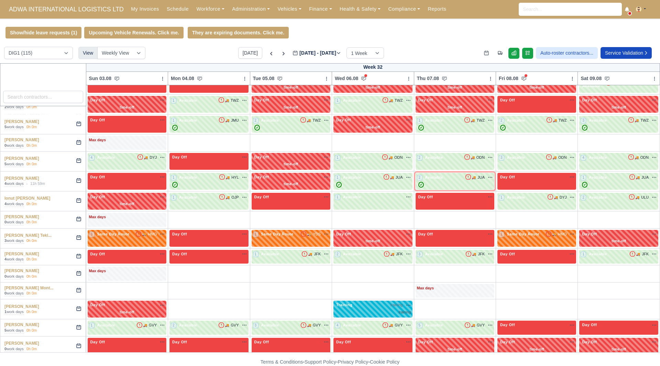
scroll to position [0, 0]
click at [283, 54] on icon at bounding box center [284, 53] width 2 height 3
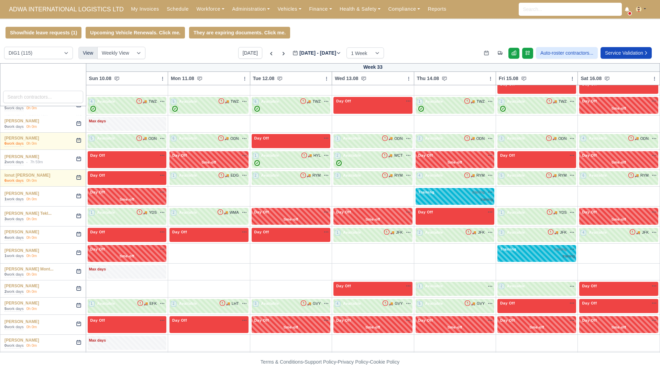
type input "[DATE]"
click at [143, 137] on icon at bounding box center [139, 138] width 7 height 7
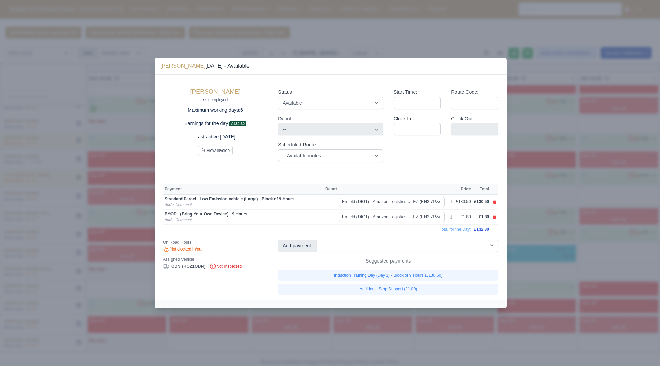
click at [137, 150] on div at bounding box center [330, 183] width 660 height 366
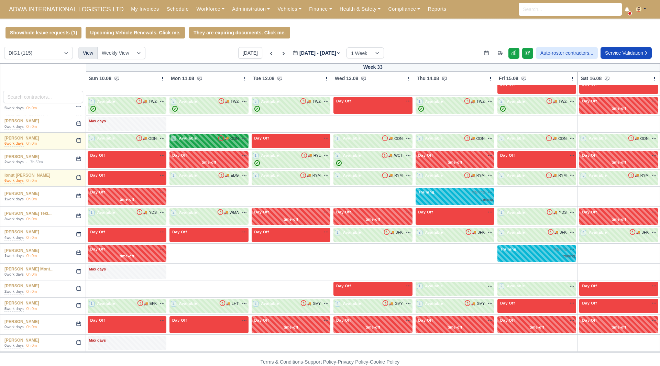
click at [228, 136] on div "6 Available 🚚 ODN" at bounding box center [209, 139] width 76 height 6
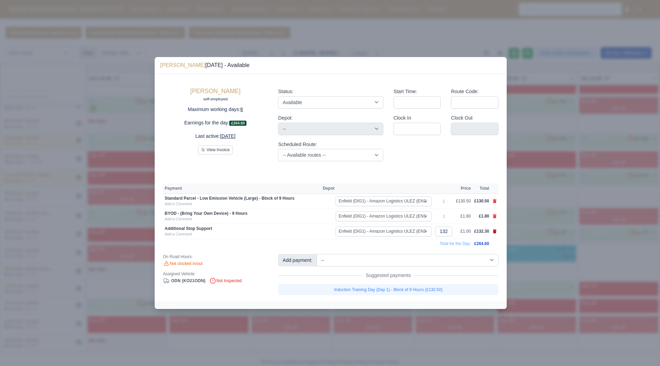
click at [494, 232] on icon at bounding box center [495, 231] width 4 height 4
select select
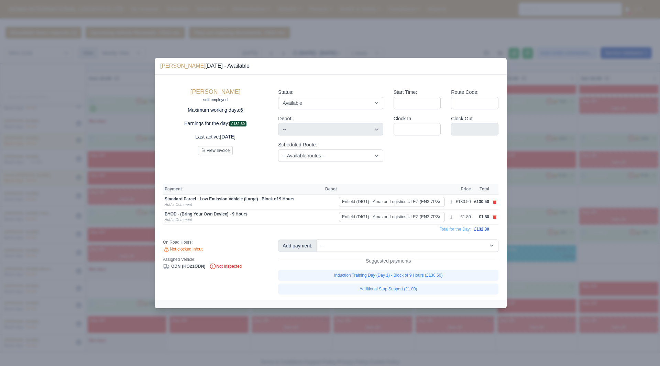
click at [534, 230] on div at bounding box center [330, 183] width 660 height 366
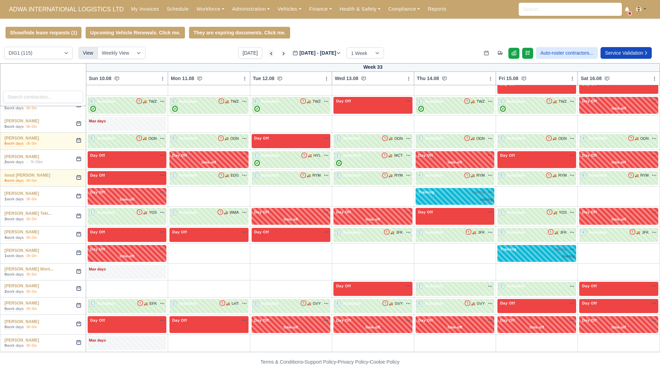
click at [270, 55] on icon at bounding box center [271, 53] width 2 height 3
type input "[DATE]"
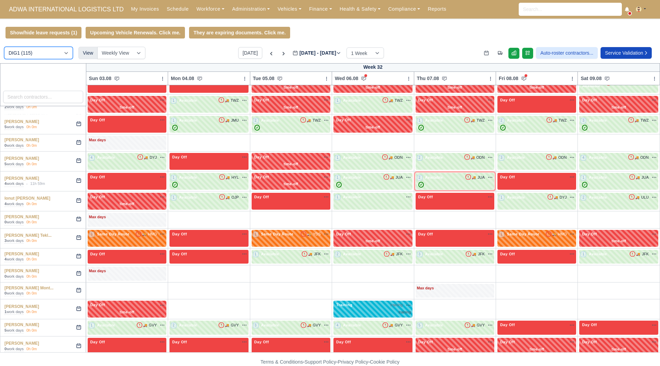
click at [56, 56] on select "DIG1 (115) DHW1 (59)" at bounding box center [38, 53] width 69 height 12
select select "2"
click at [4, 48] on select "DIG1 (115) DHW1 (59)" at bounding box center [38, 53] width 69 height 12
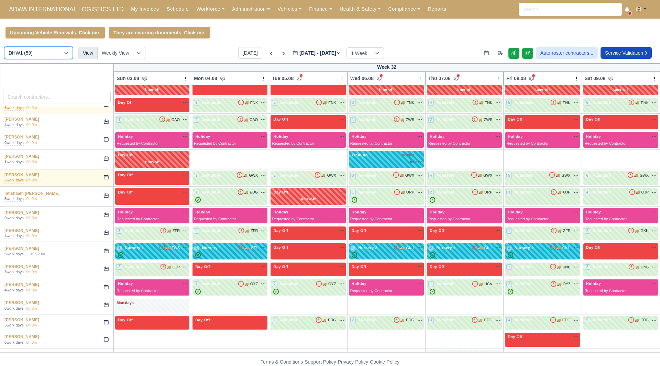
scroll to position [245, 0]
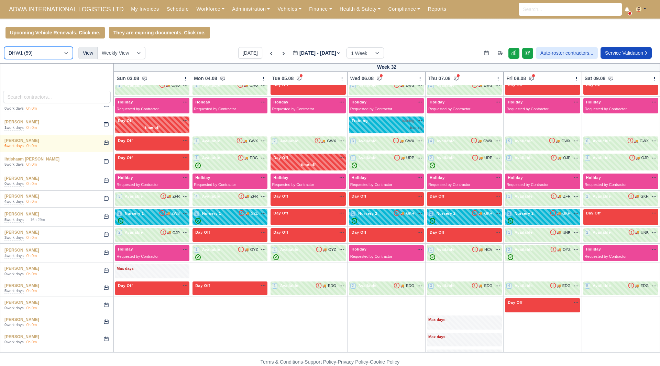
drag, startPoint x: 47, startPoint y: 55, endPoint x: 47, endPoint y: 60, distance: 4.5
click at [47, 55] on select "DIG1 (115) DHW1 (59)" at bounding box center [38, 53] width 69 height 12
select select "1"
click at [4, 48] on select "DIG1 (115) DHW1 (59)" at bounding box center [38, 53] width 69 height 12
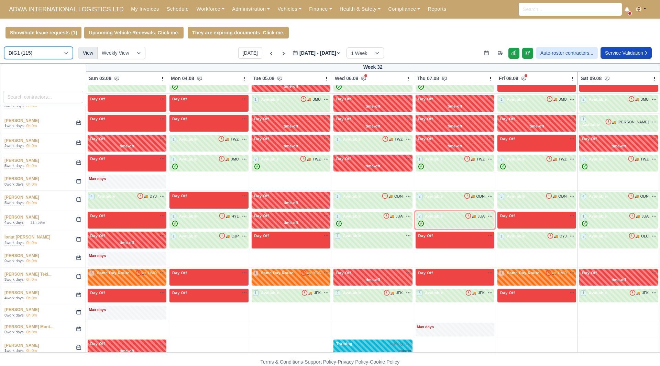
scroll to position [726, 0]
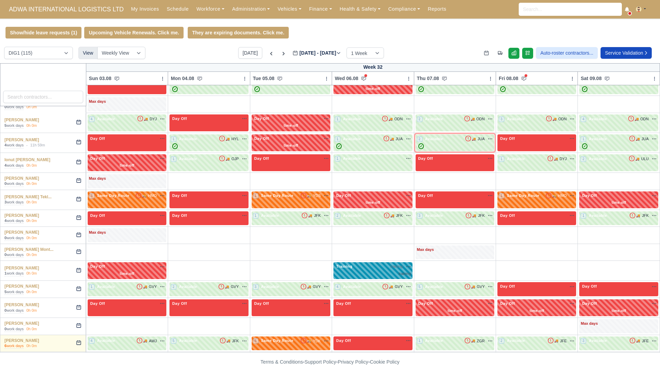
click at [373, 267] on div "Training training na" at bounding box center [373, 270] width 76 height 13
select select "Training"
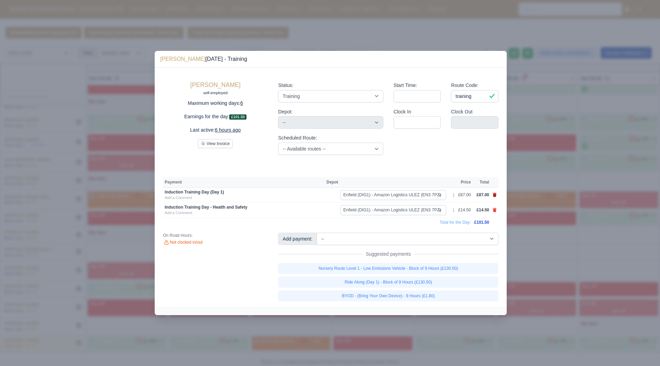
click at [496, 195] on icon at bounding box center [495, 195] width 4 height 4
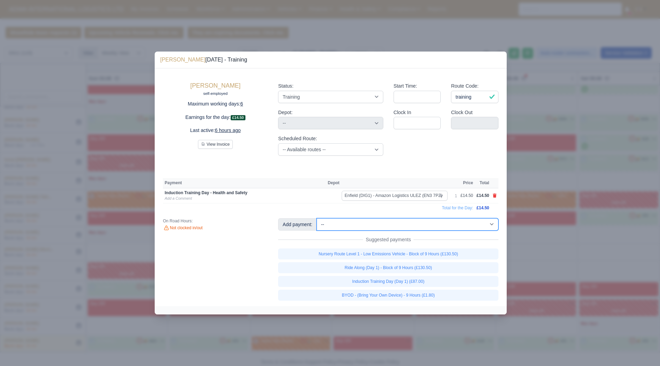
click at [460, 228] on select "-- Additional Hour Support (£14.50) Additional Stop Support (£1.00) BYOD - (Bri…" at bounding box center [408, 224] width 182 height 12
select select "74"
click at [317, 218] on select "-- Additional Hour Support (£14.50) Additional Stop Support (£1.00) BYOD - (Bri…" at bounding box center [408, 224] width 182 height 12
select select "1"
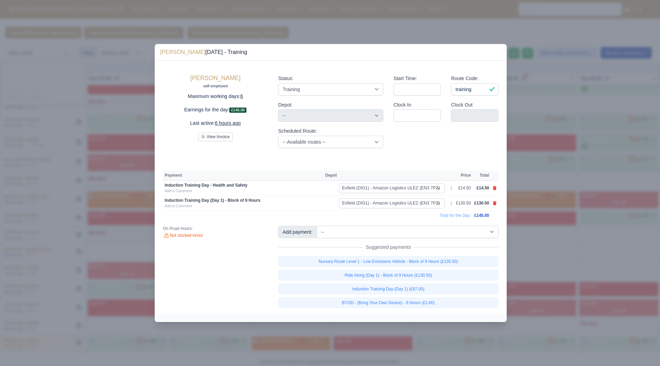
click at [539, 183] on div at bounding box center [330, 183] width 660 height 366
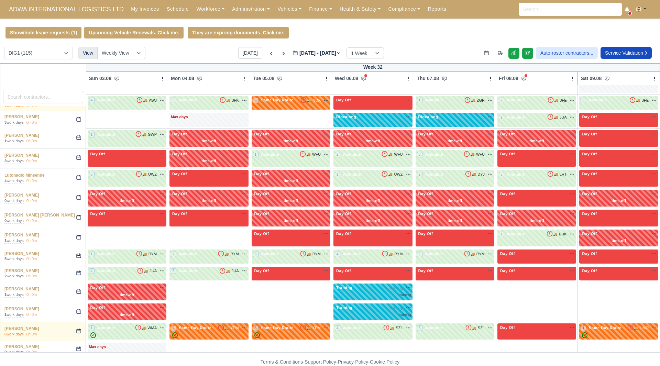
scroll to position [1002, 0]
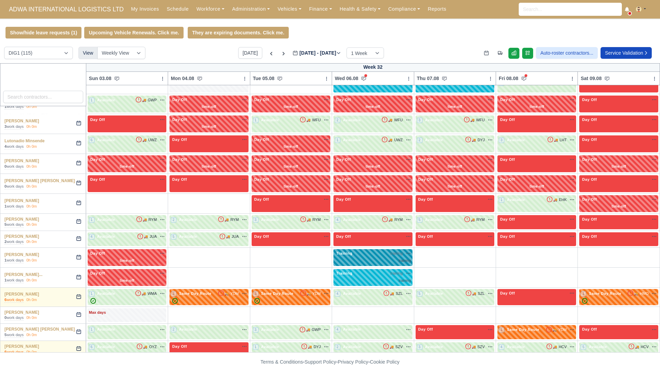
click at [371, 254] on div "Training training na" at bounding box center [373, 257] width 76 height 13
select select "Training"
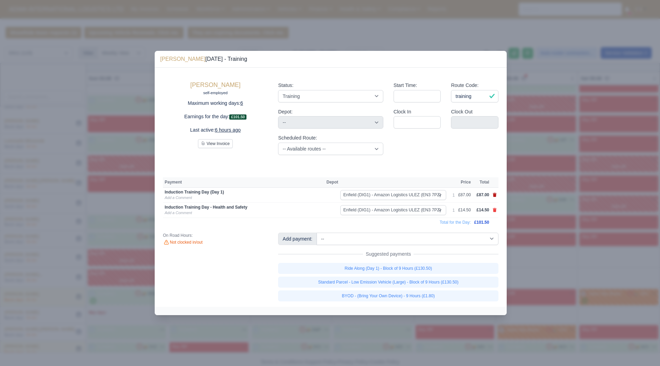
click at [493, 195] on icon at bounding box center [495, 195] width 4 height 4
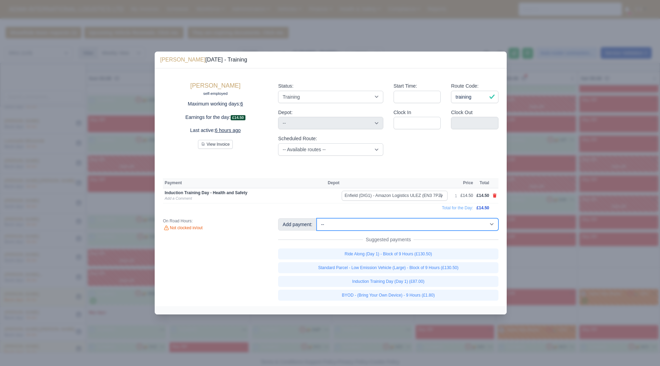
click at [485, 224] on select "-- Additional Hour Support (£14.50) Additional Stop Support (£1.00) BYOD - (Bri…" at bounding box center [408, 224] width 182 height 12
select select "83"
click at [317, 218] on select "-- Additional Hour Support (£14.50) Additional Stop Support (£1.00) BYOD - (Bri…" at bounding box center [408, 224] width 182 height 12
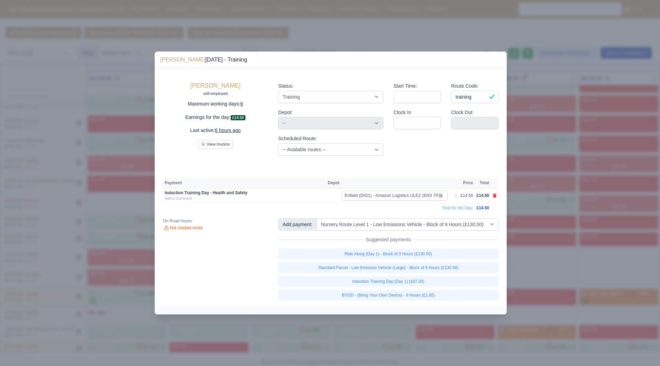
select select "1"
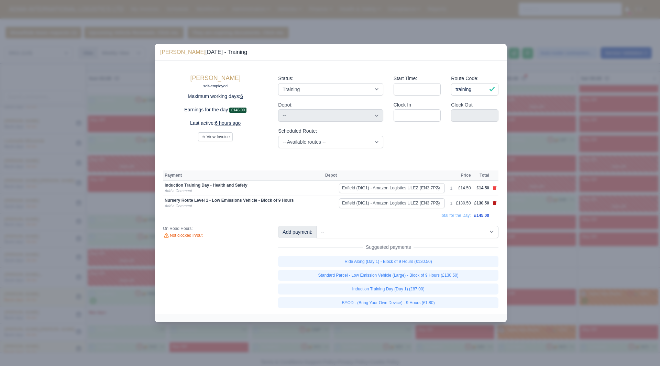
click at [493, 204] on icon at bounding box center [495, 203] width 4 height 4
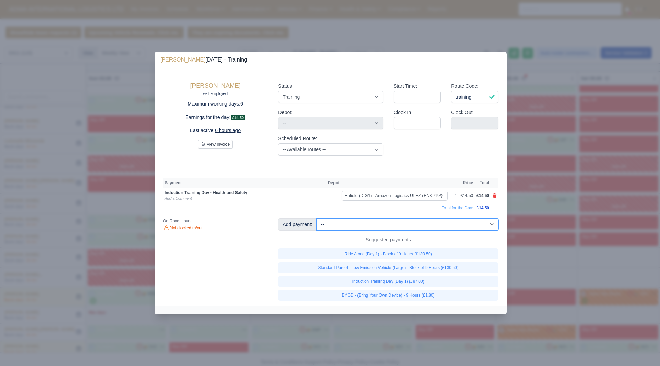
click at [482, 226] on select "-- Additional Hour Support (£14.50) Additional Stop Support (£1.00) BYOD - (Bri…" at bounding box center [408, 224] width 182 height 12
select select "74"
click at [317, 218] on select "-- Additional Hour Support (£14.50) Additional Stop Support (£1.00) BYOD - (Bri…" at bounding box center [408, 224] width 182 height 12
select select "1"
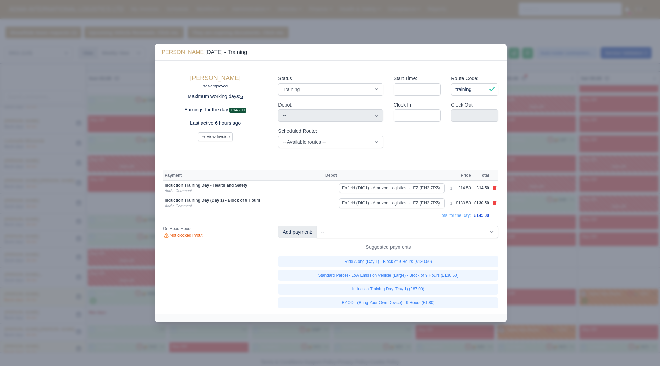
click at [555, 156] on div at bounding box center [330, 183] width 660 height 366
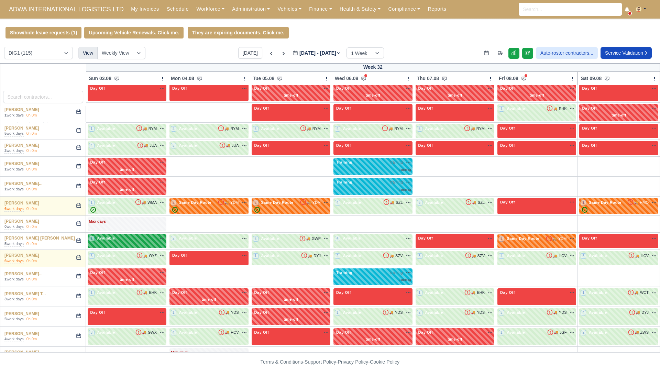
scroll to position [1105, 0]
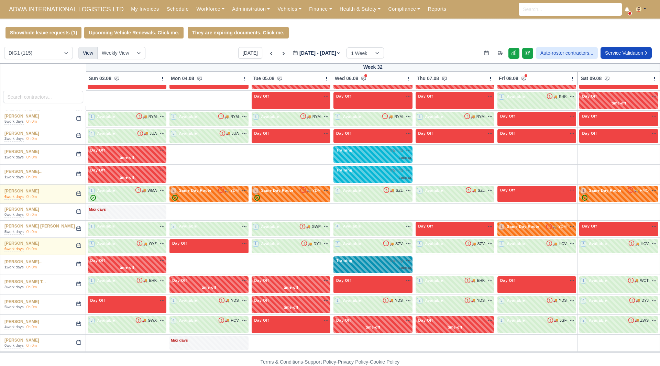
click at [376, 269] on div "Training training na" at bounding box center [373, 265] width 79 height 17
select select "Training"
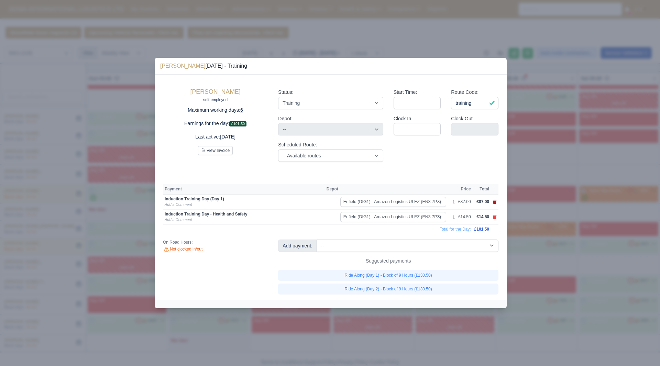
click at [494, 202] on icon at bounding box center [495, 202] width 4 height 4
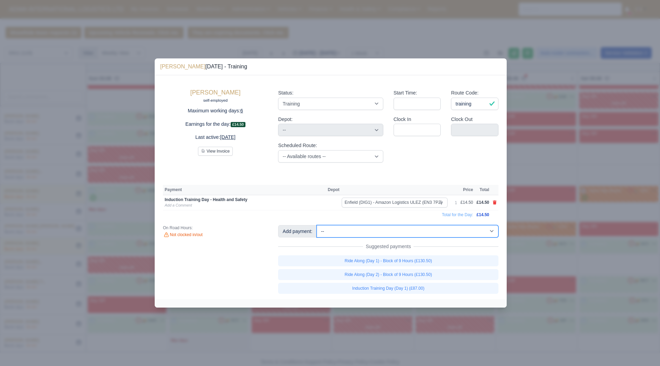
click at [484, 236] on select "-- Additional Hour Support (£14.50) Additional Stop Support (£1.00) BYOD - (Bri…" at bounding box center [408, 231] width 182 height 12
select select "74"
click at [317, 225] on select "-- Additional Hour Support (£14.50) Additional Stop Support (£1.00) BYOD - (Bri…" at bounding box center [408, 231] width 182 height 12
select select "1"
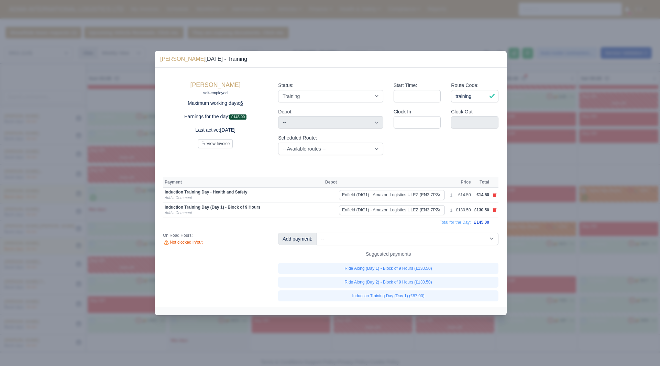
click at [571, 180] on div at bounding box center [330, 183] width 660 height 366
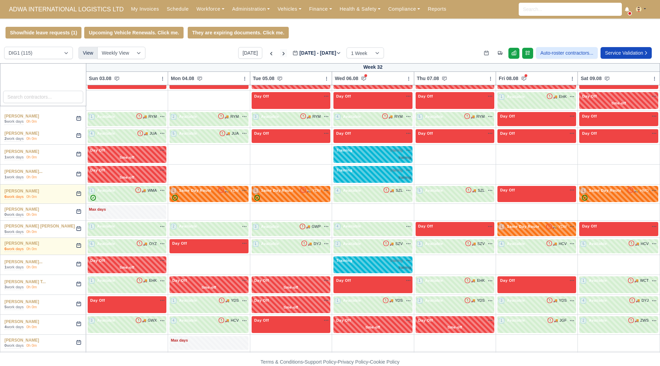
click at [280, 54] on icon at bounding box center [283, 53] width 7 height 7
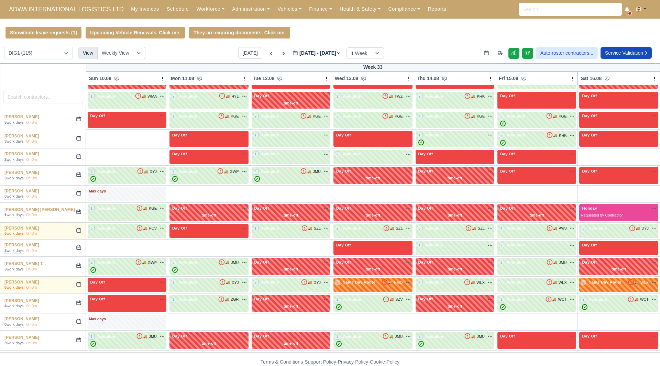
type input "[DATE]"
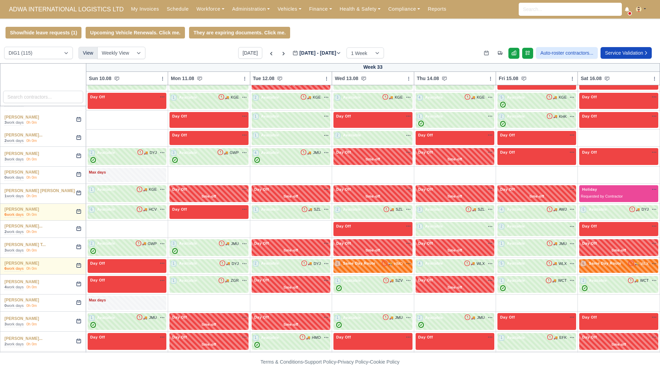
scroll to position [1139, 0]
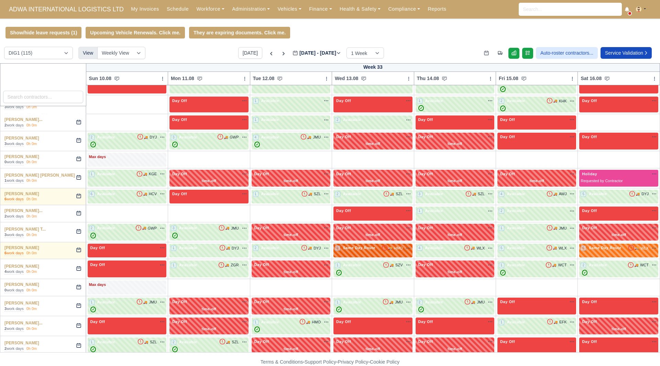
click at [377, 246] on span "Same Day Route" at bounding box center [359, 248] width 35 height 5
select select "Same Day Route"
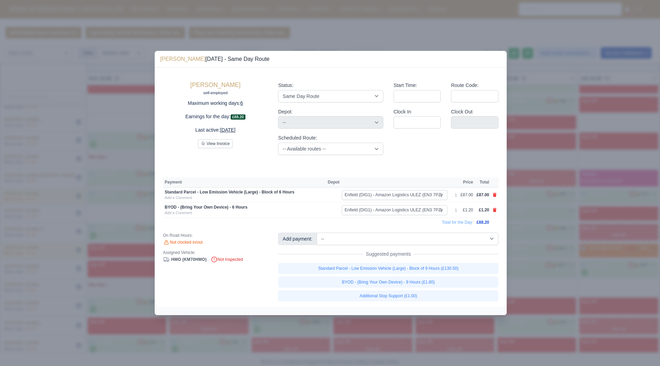
click at [527, 236] on div at bounding box center [330, 183] width 660 height 366
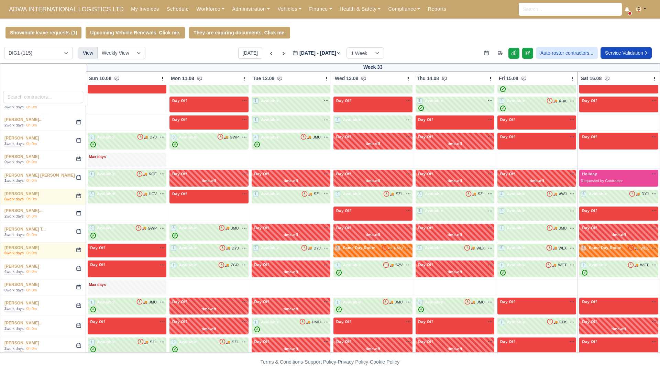
click at [601, 242] on td "6 Same Day Route 🚚" at bounding box center [619, 250] width 82 height 17
click at [599, 246] on span "Same Day Route" at bounding box center [605, 248] width 35 height 5
select select "Same Day Route"
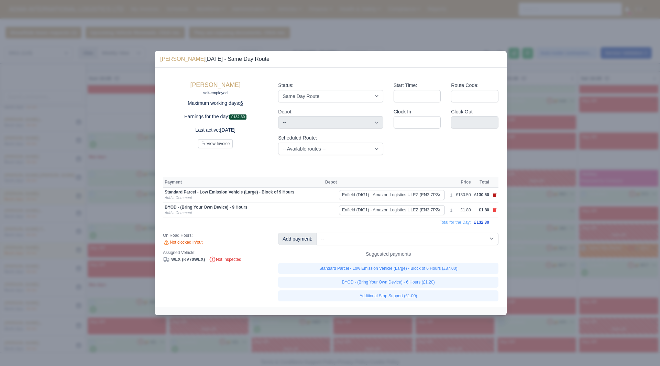
click at [493, 197] on icon at bounding box center [495, 195] width 4 height 4
select select
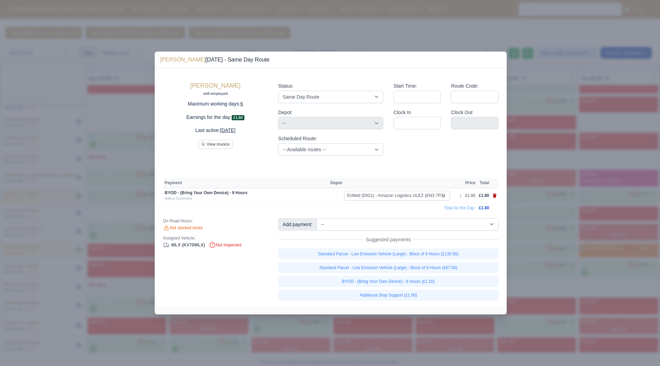
click at [493, 197] on icon at bounding box center [495, 196] width 4 height 4
select select
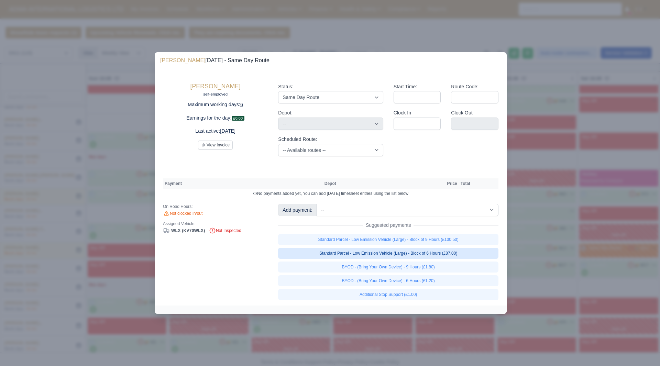
click at [476, 256] on link "Standard Parcel - Low Emission Vehicle (Large) - Block of 6 Hours (£87.00)" at bounding box center [388, 253] width 220 height 11
select select "1"
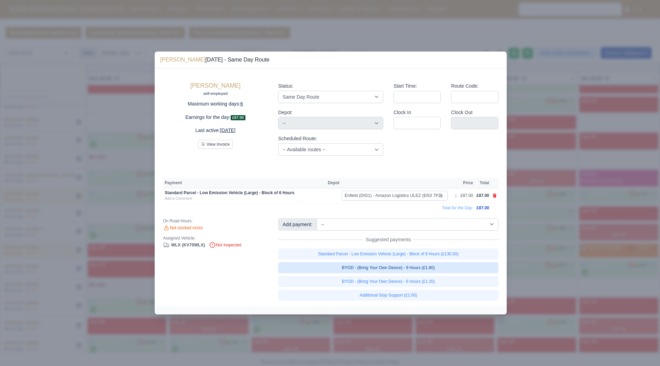
click at [460, 271] on link "BYOD - (Bring Your Own Device) - 9 Hours (£1.80)" at bounding box center [388, 267] width 220 height 11
select select "1"
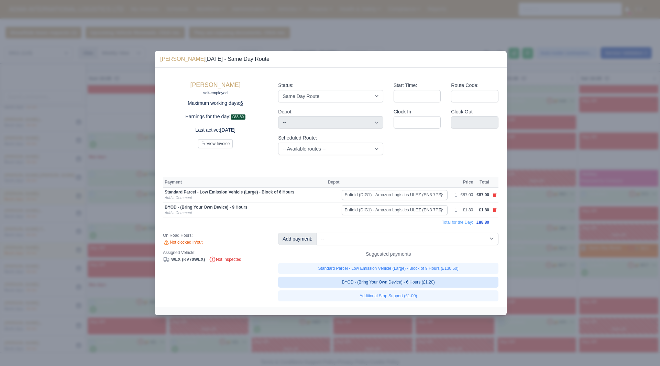
click at [448, 282] on link "BYOD - (Bring Your Own Device) - 6 Hours (£1.20)" at bounding box center [388, 282] width 220 height 11
select select "1"
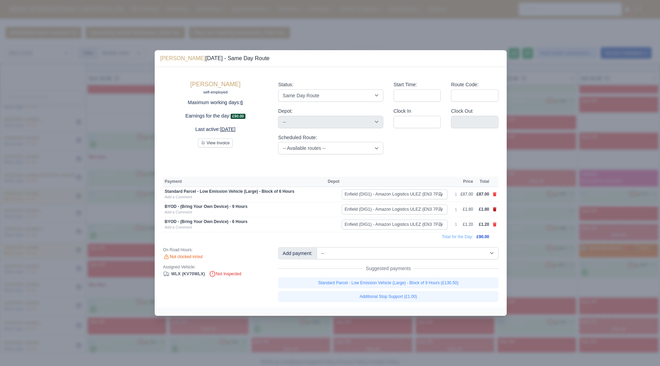
click at [495, 211] on icon at bounding box center [495, 209] width 4 height 4
select select
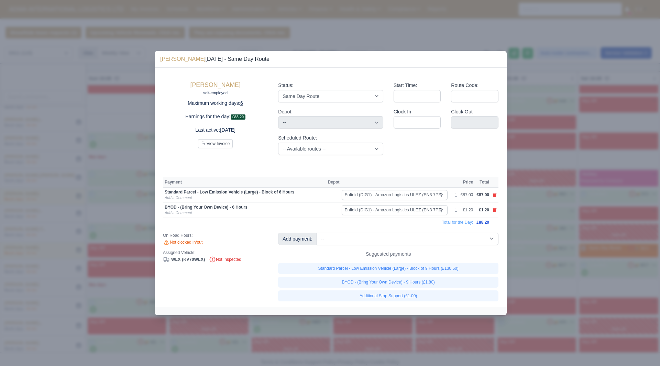
click at [532, 203] on div at bounding box center [330, 183] width 660 height 366
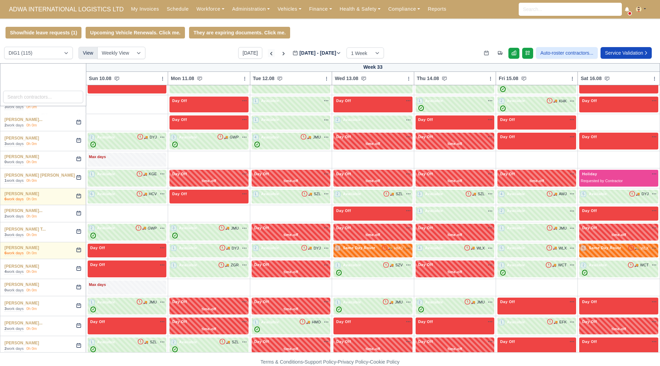
click at [268, 54] on icon at bounding box center [271, 53] width 7 height 7
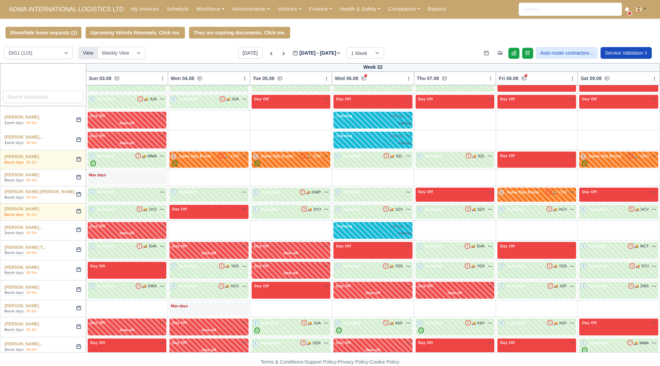
type input "[DATE]"
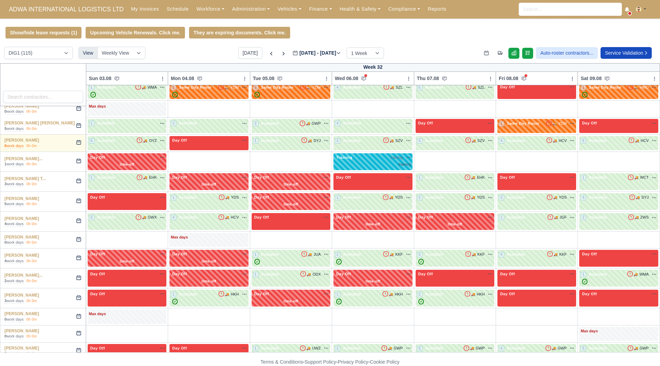
scroll to position [1242, 0]
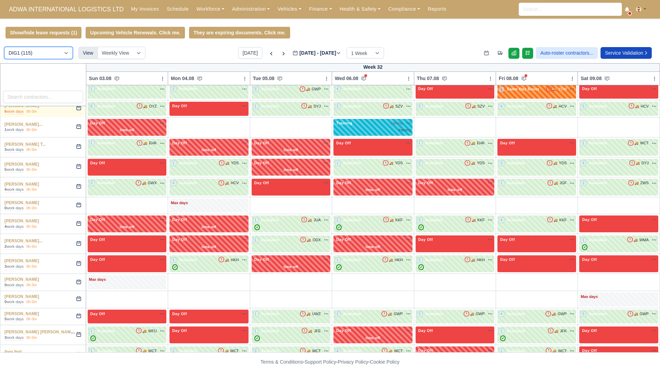
click at [39, 55] on select "DIG1 (115) DHW1 (59)" at bounding box center [38, 53] width 69 height 12
select select "2"
click at [4, 48] on select "DIG1 (115) DHW1 (59)" at bounding box center [38, 53] width 69 height 12
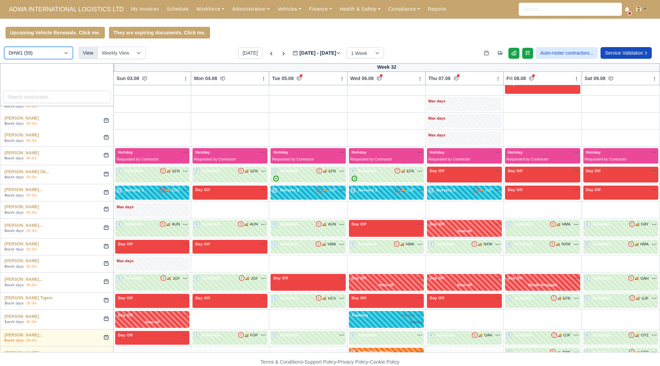
scroll to position [451, 0]
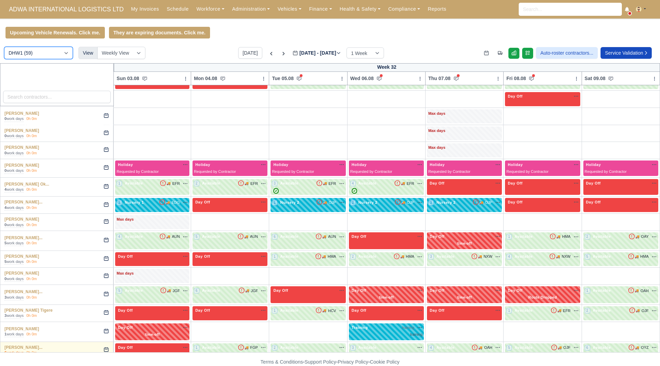
click at [57, 54] on select "DIG1 (115) DHW1 (59)" at bounding box center [38, 53] width 69 height 12
select select "1"
click at [4, 48] on select "DIG1 (115) DHW1 (59)" at bounding box center [38, 53] width 69 height 12
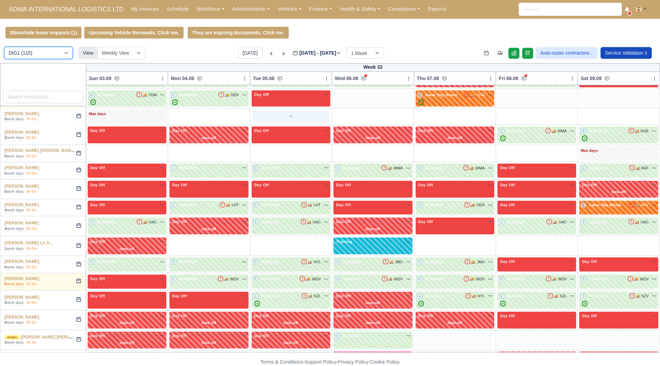
scroll to position [1552, 0]
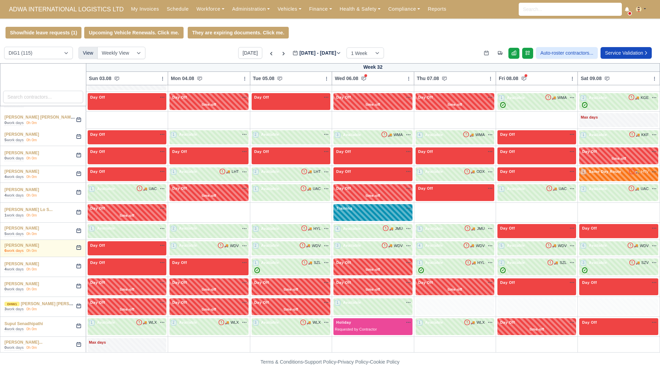
click at [378, 211] on div "Training na" at bounding box center [373, 212] width 79 height 17
select select "Training"
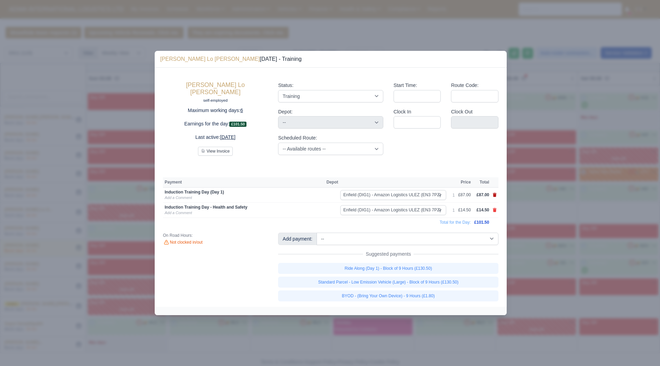
click at [496, 197] on link at bounding box center [495, 195] width 4 height 6
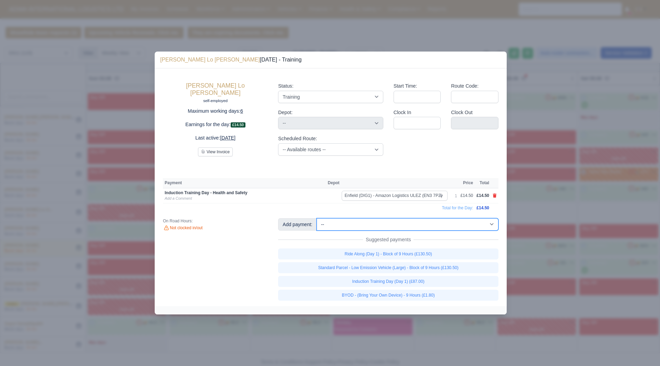
click at [485, 225] on select "-- Additional Hour Support (£14.50) Additional Stop Support (£1.00) BYOD - (Bri…" at bounding box center [408, 224] width 182 height 12
select select "74"
click at [317, 218] on select "-- Additional Hour Support (£14.50) Additional Stop Support (£1.00) BYOD - (Bri…" at bounding box center [408, 224] width 182 height 12
select select "1"
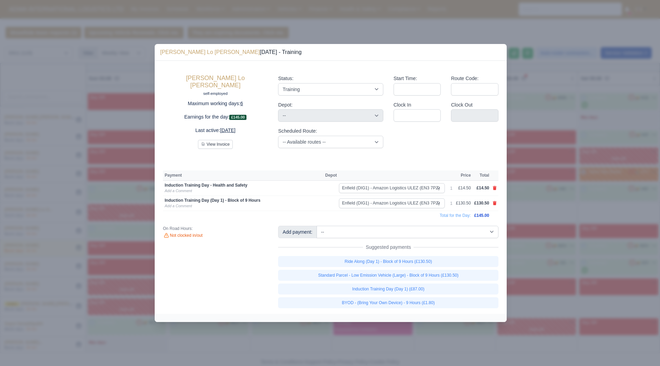
click at [533, 183] on div at bounding box center [330, 183] width 660 height 366
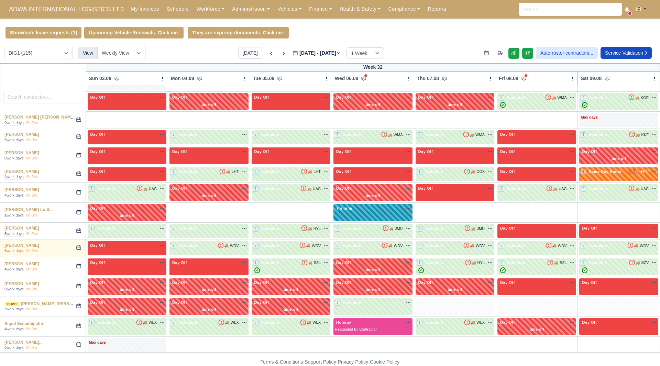
click at [380, 206] on div "Training na" at bounding box center [373, 209] width 76 height 6
select select "Training"
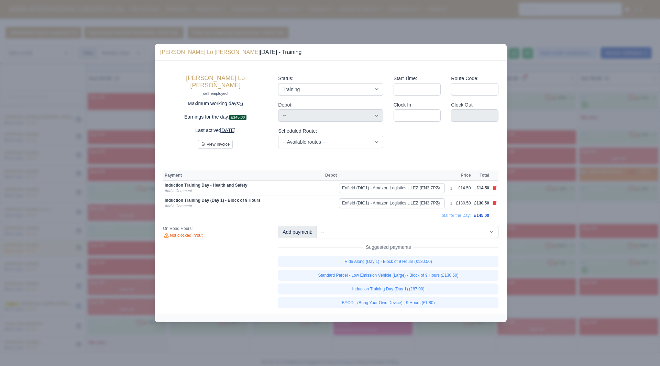
click at [546, 241] on div at bounding box center [330, 183] width 660 height 366
